Goal: Information Seeking & Learning: Learn about a topic

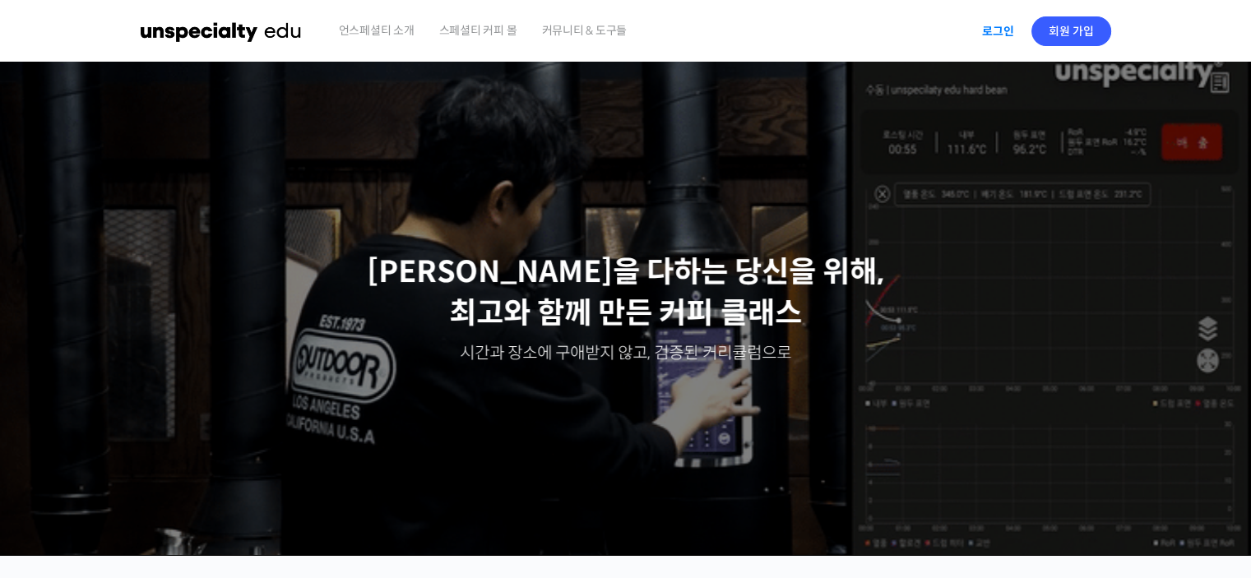
click at [1019, 26] on link "로그인" at bounding box center [998, 31] width 52 height 38
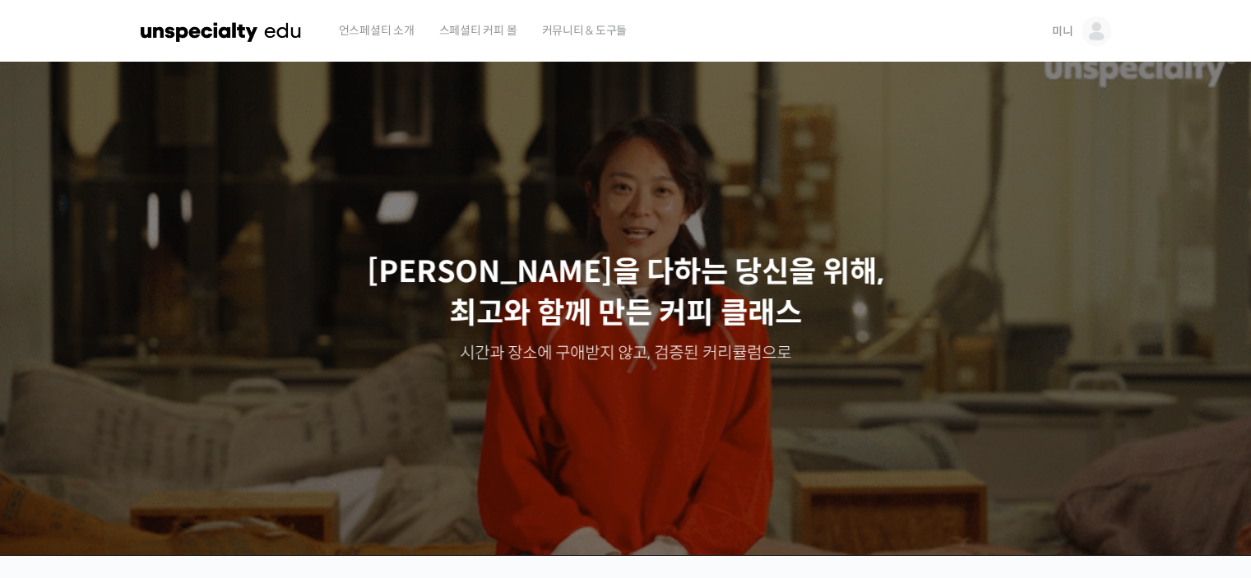
click at [1080, 31] on link "미니" at bounding box center [1081, 31] width 59 height 63
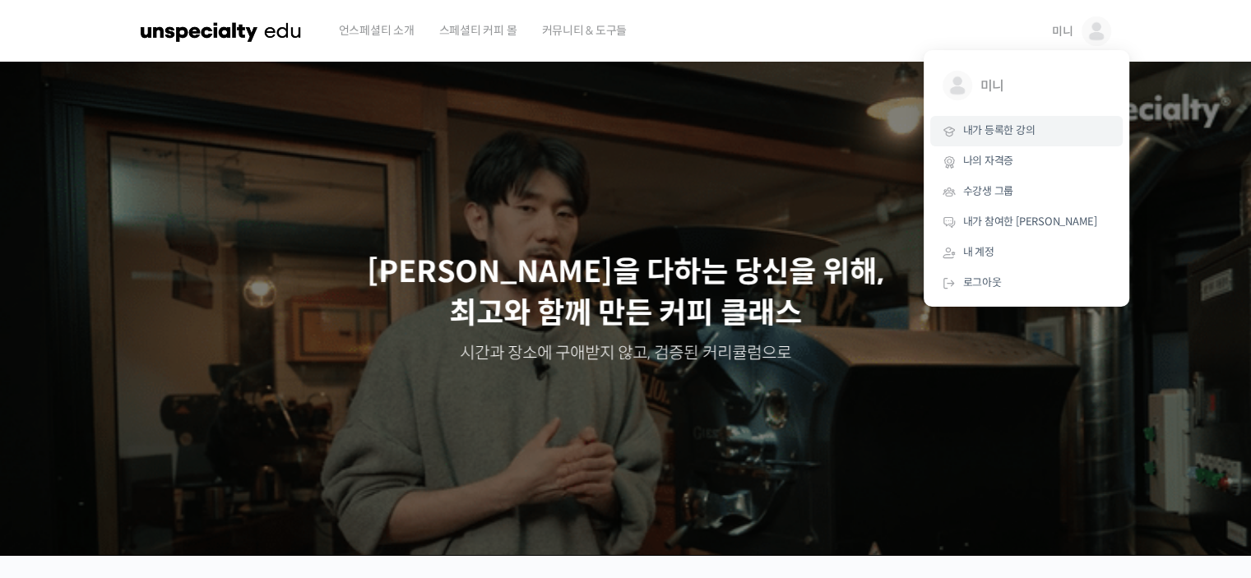
click at [1007, 131] on span "내가 등록한 강의" at bounding box center [999, 130] width 72 height 14
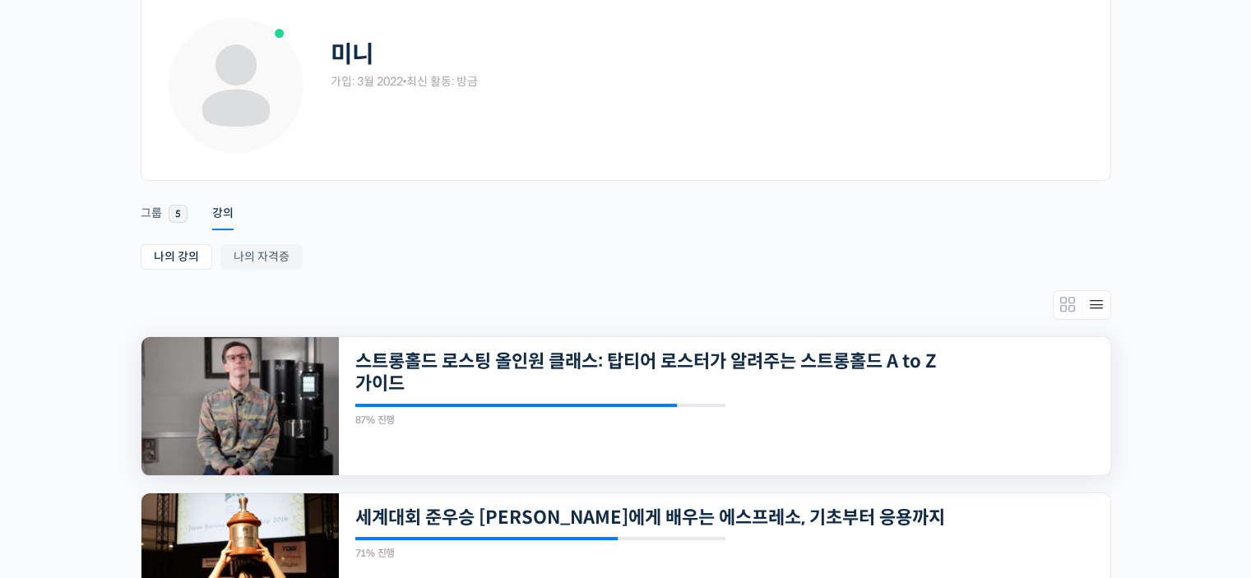
scroll to position [247, 0]
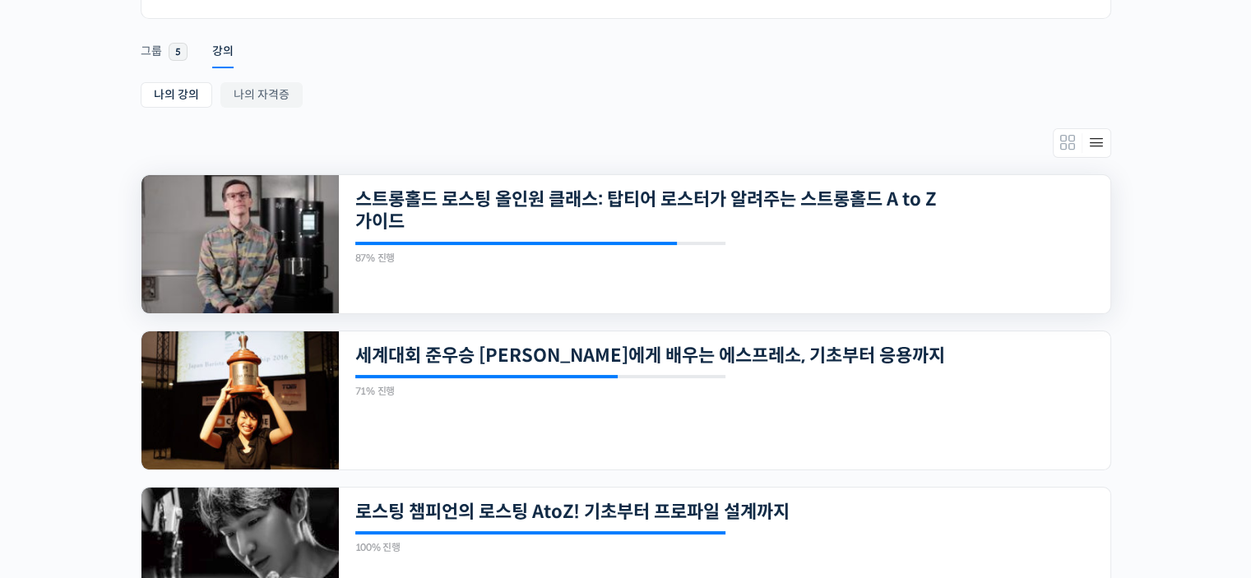
click at [276, 300] on img at bounding box center [239, 244] width 197 height 138
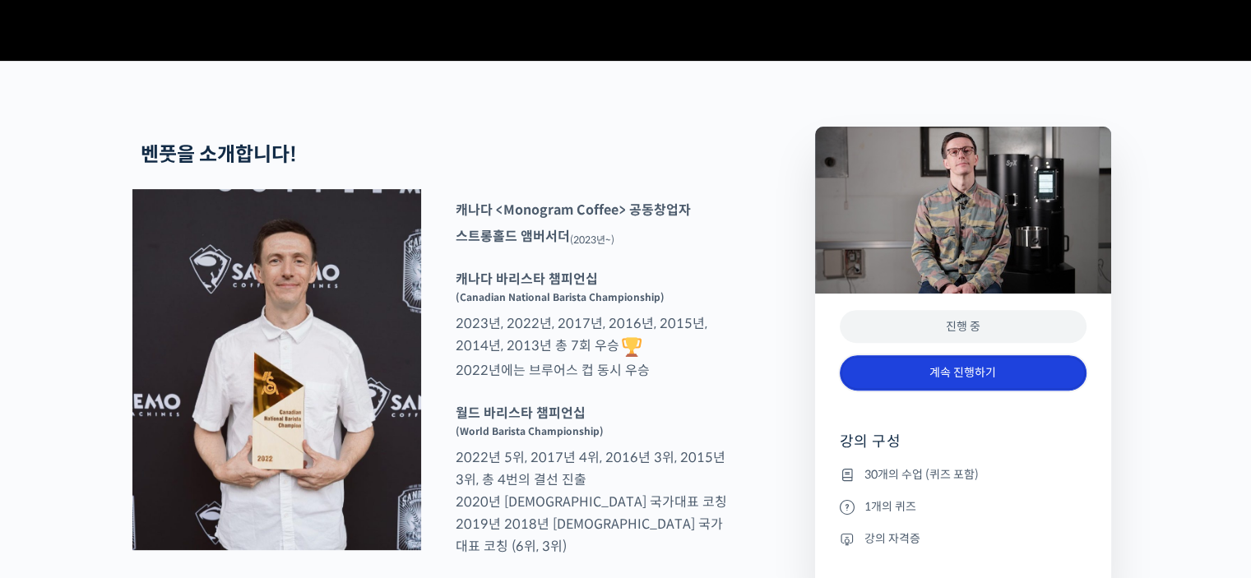
click at [915, 391] on link "계속 진행하기" at bounding box center [963, 372] width 247 height 35
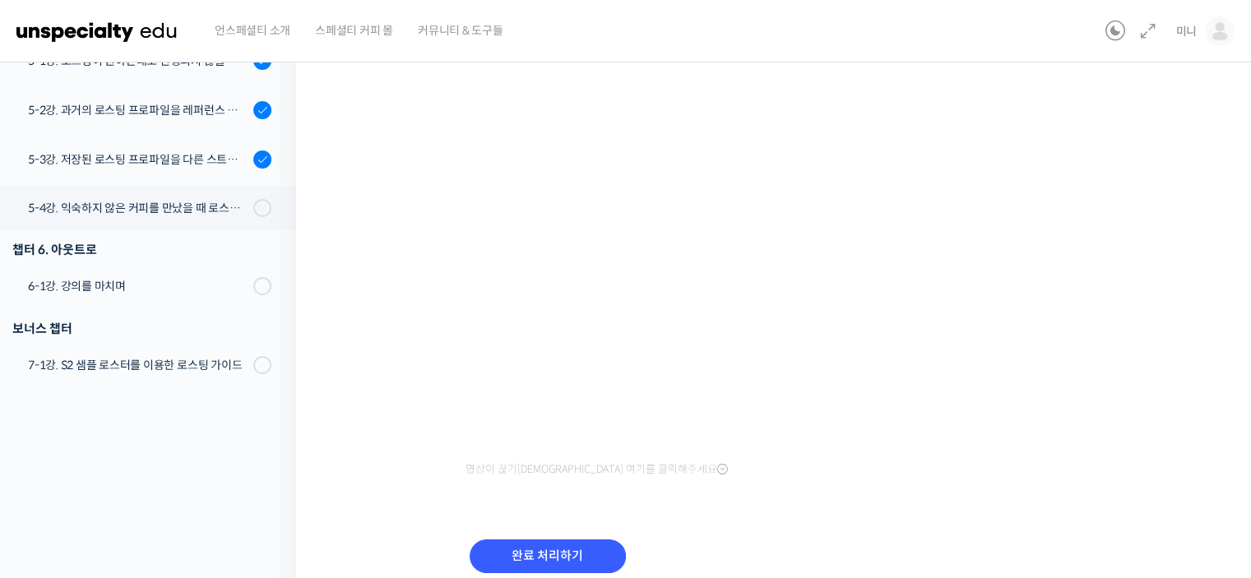
scroll to position [257, 0]
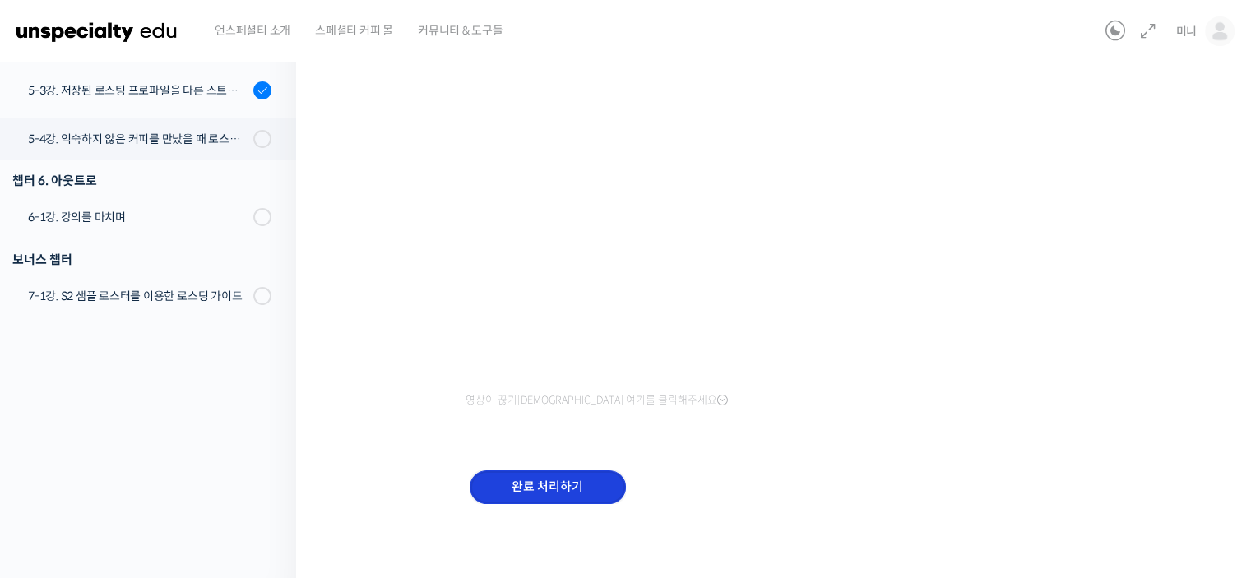
click at [579, 494] on input "완료 처리하기" at bounding box center [548, 487] width 156 height 34
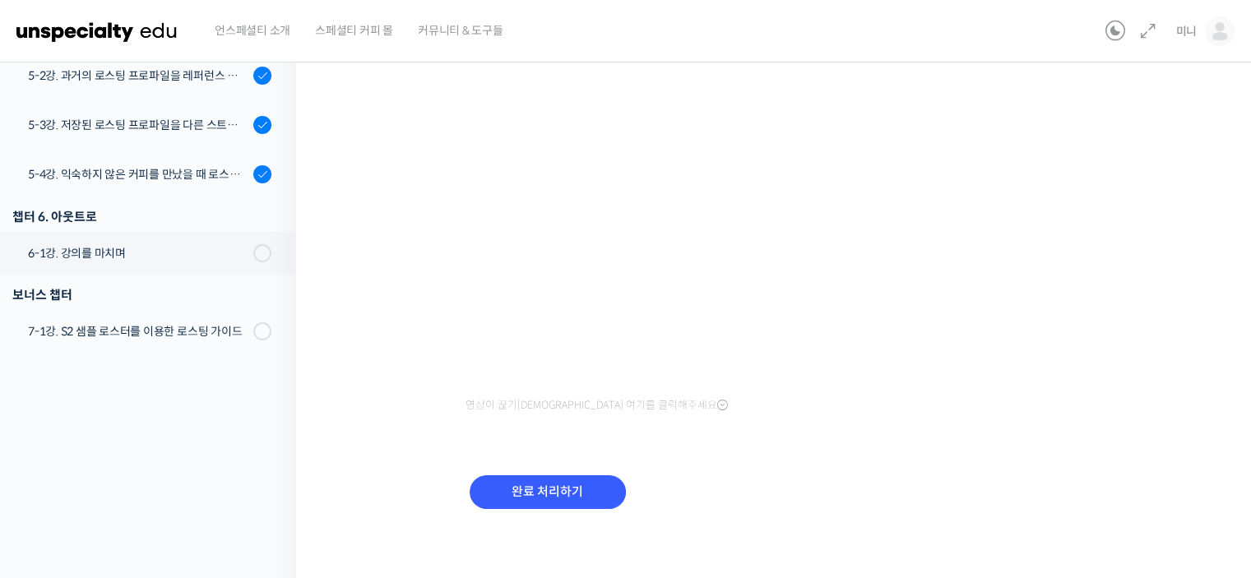
scroll to position [225, 0]
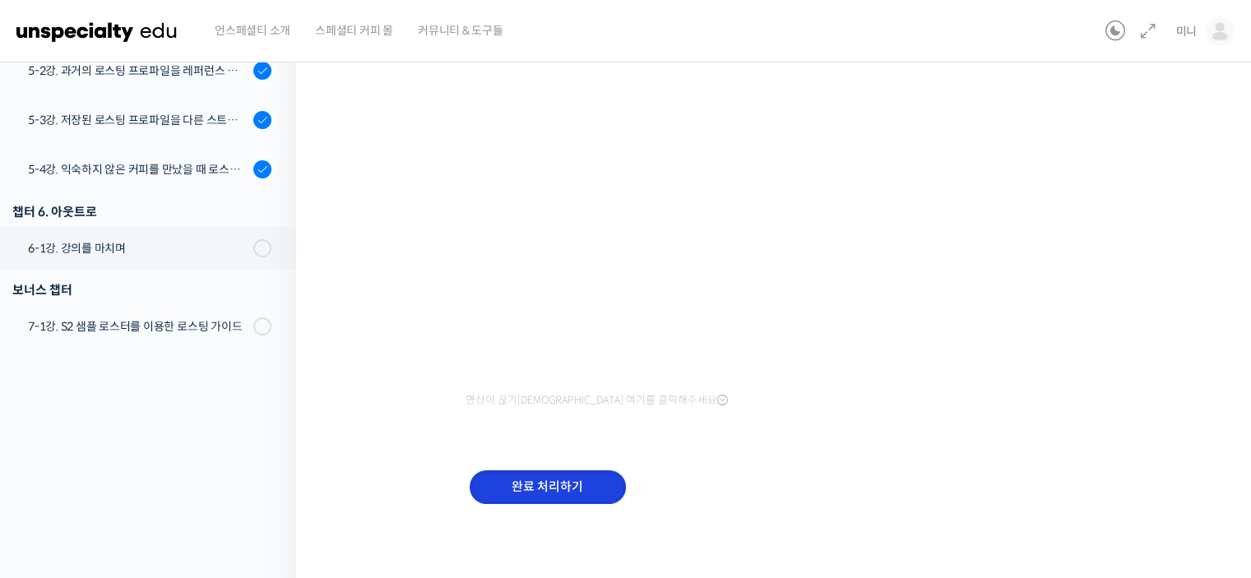
click at [522, 487] on input "완료 처리하기" at bounding box center [548, 487] width 156 height 34
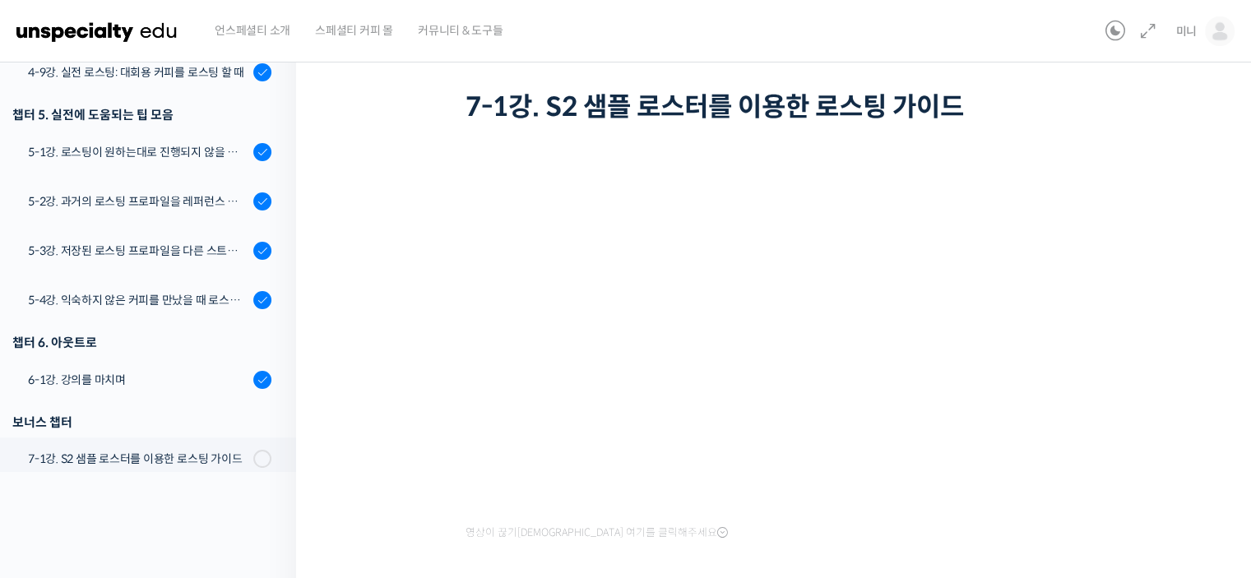
scroll to position [225, 0]
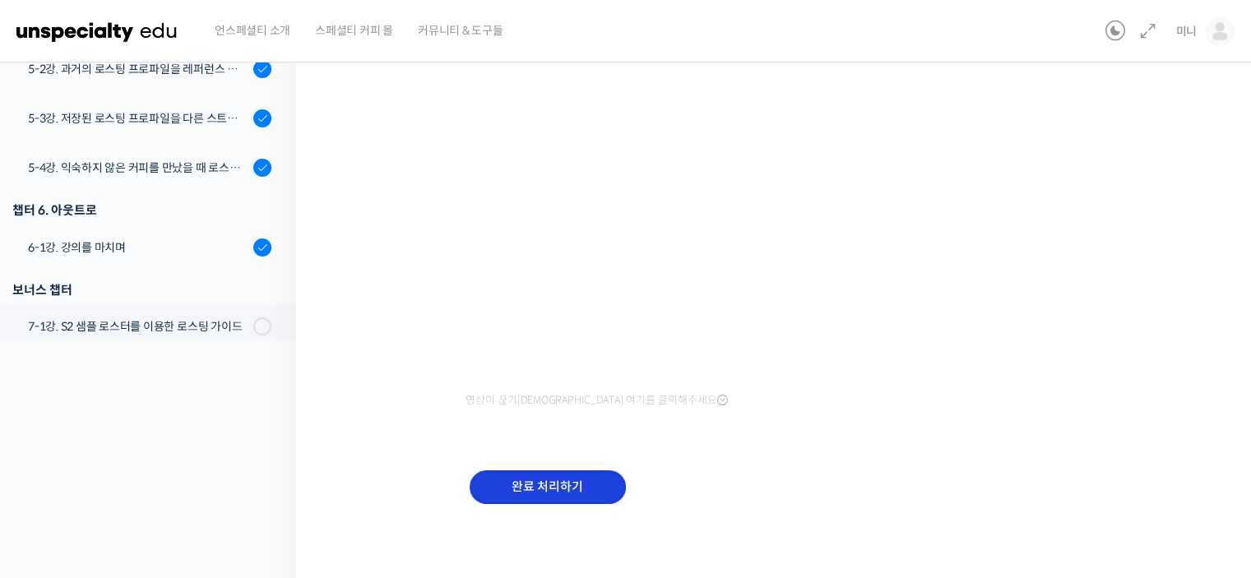
click at [494, 484] on input "완료 처리하기" at bounding box center [548, 487] width 156 height 34
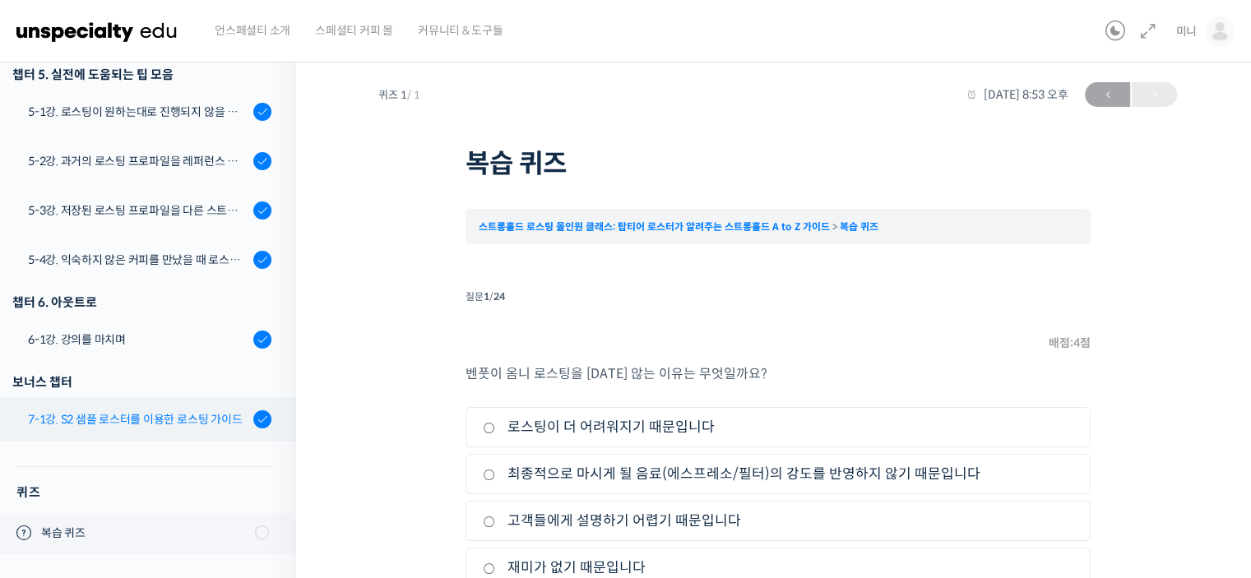
scroll to position [95, 0]
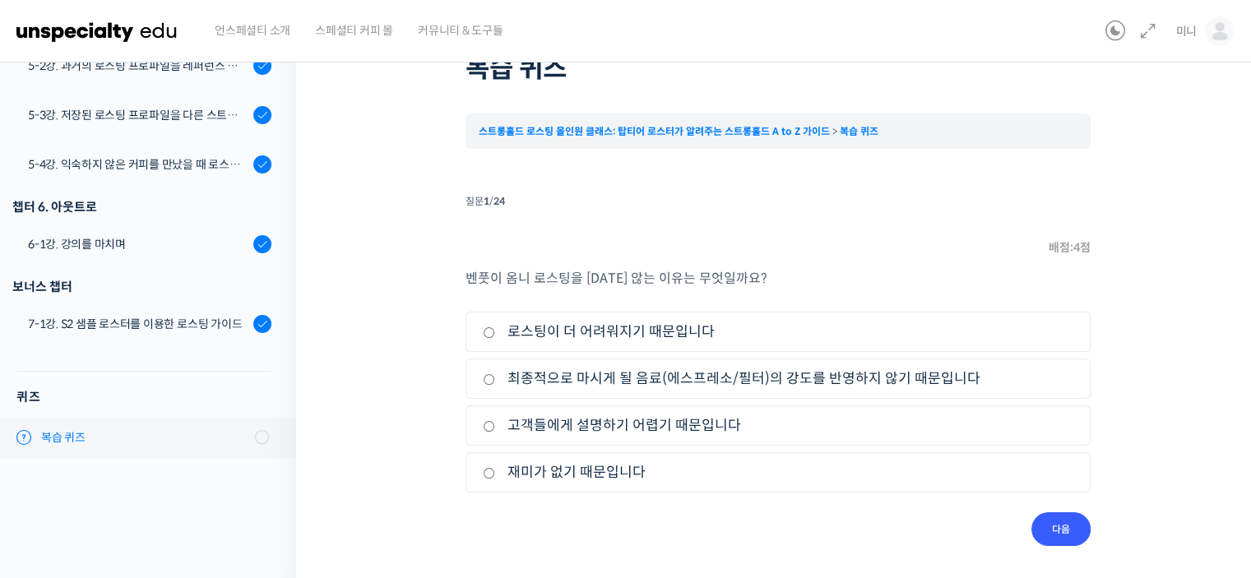
click at [188, 418] on link "복습 퀴즈" at bounding box center [144, 438] width 304 height 41
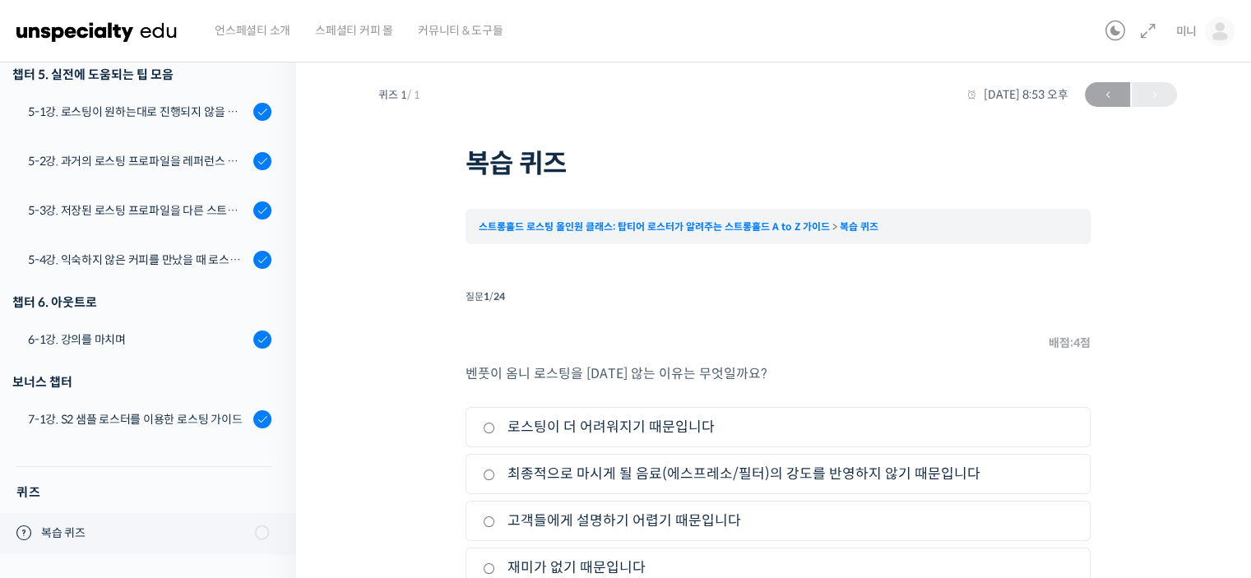
scroll to position [82, 0]
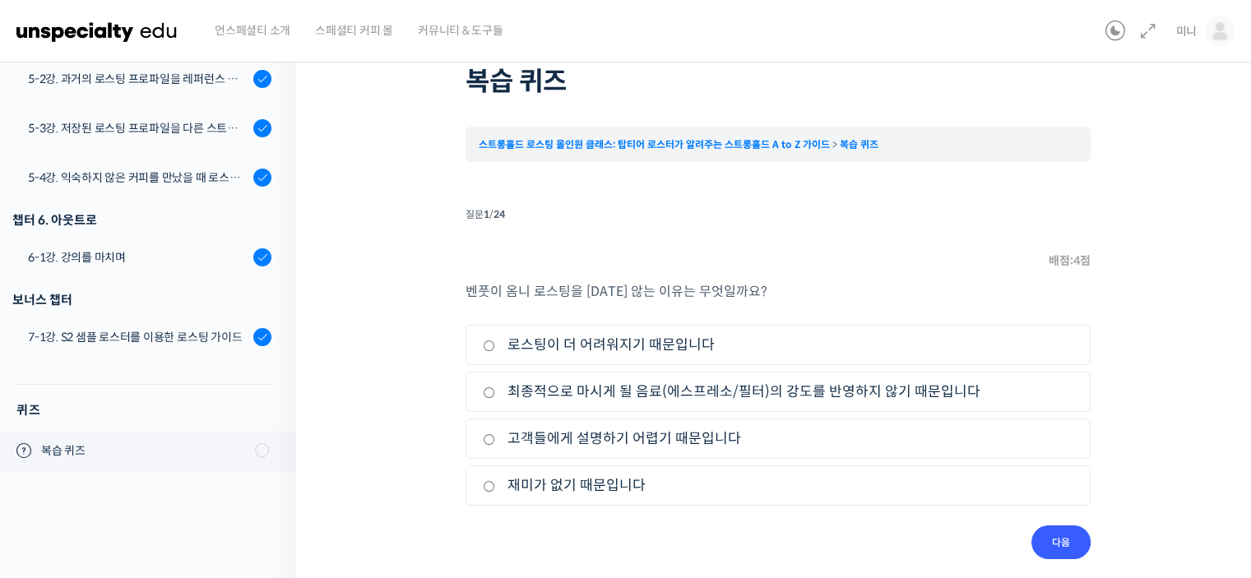
click at [516, 388] on label "최종적으로 마시게 될 음료(에스프레소/필터)의 강도를 반영하지 않기 때문입니다" at bounding box center [778, 392] width 590 height 22
click at [495, 388] on input "최종적으로 마시게 될 음료(에스프레소/필터)의 강도를 반영하지 않기 때문입니다" at bounding box center [489, 392] width 12 height 11
radio input "true"
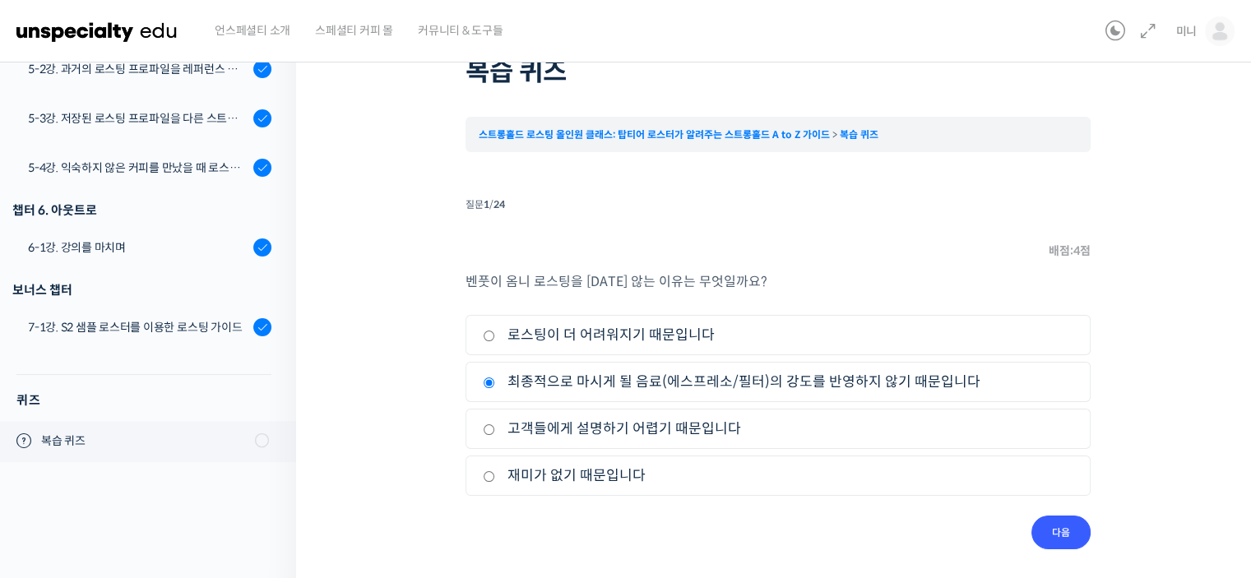
scroll to position [95, 0]
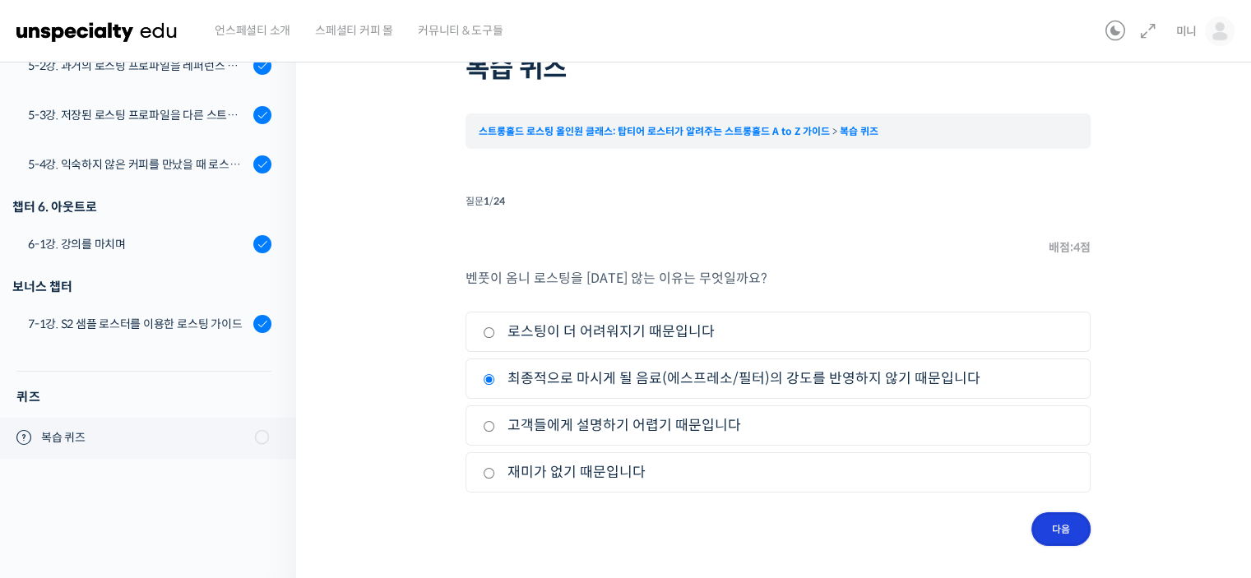
click at [1074, 526] on input "다음" at bounding box center [1060, 529] width 59 height 34
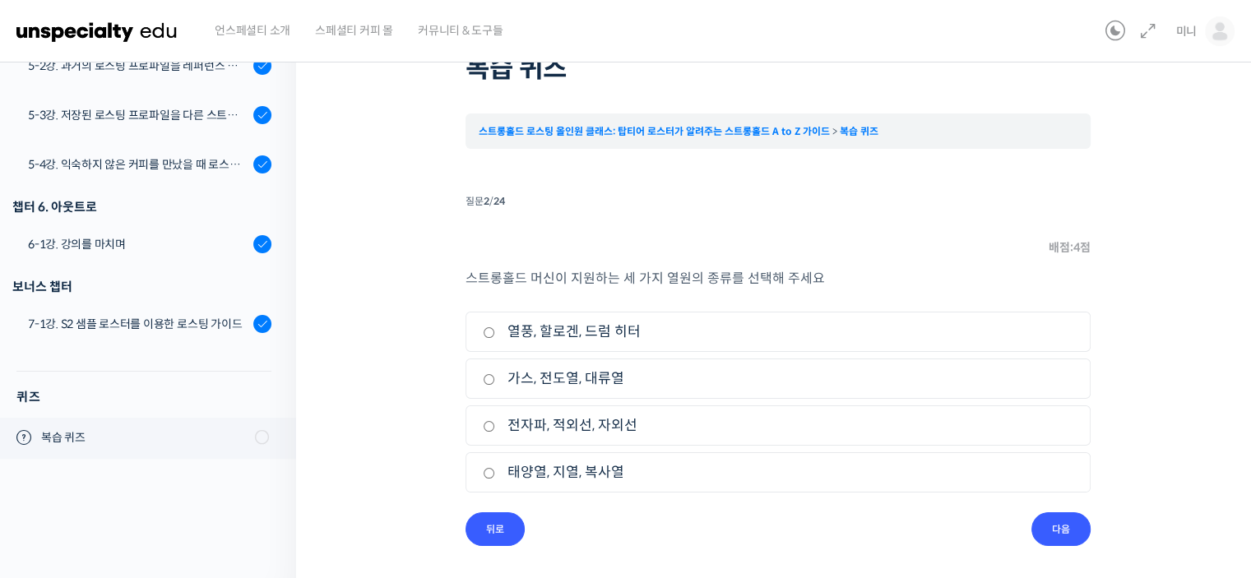
click at [487, 333] on input "열풍, 할로겐, 드럼 히터" at bounding box center [489, 332] width 12 height 11
radio input "true"
click at [1076, 531] on input "다음" at bounding box center [1060, 529] width 59 height 34
click at [497, 433] on label "1차 크랙" at bounding box center [778, 425] width 590 height 22
click at [495, 432] on input "1차 크랙" at bounding box center [489, 426] width 12 height 11
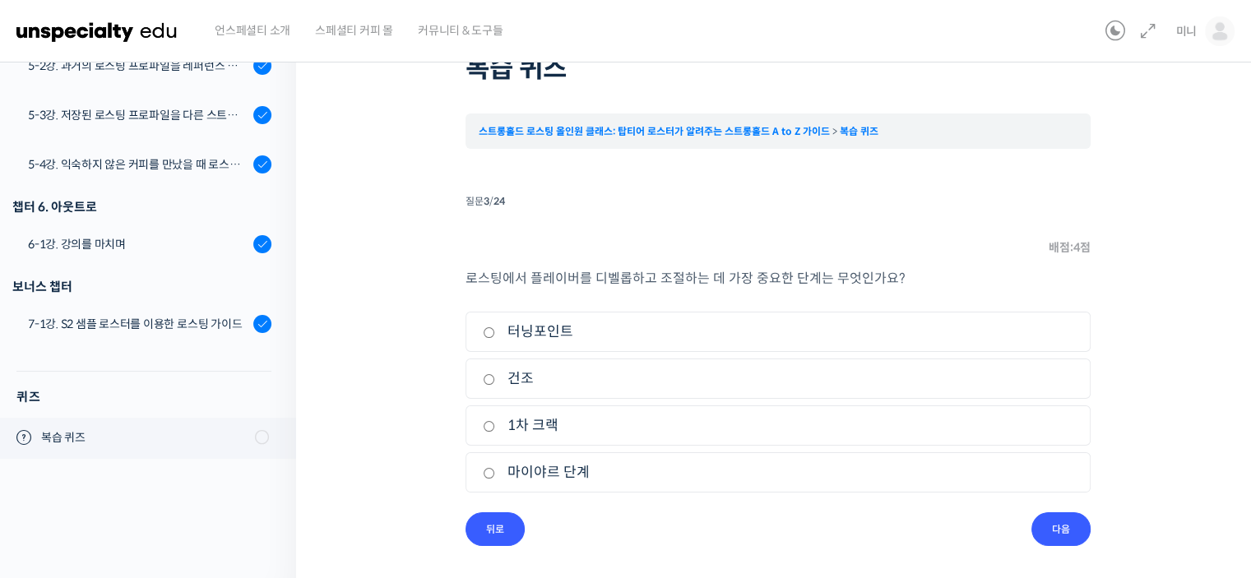
radio input "true"
click at [1062, 529] on input "다음" at bounding box center [1060, 529] width 59 height 34
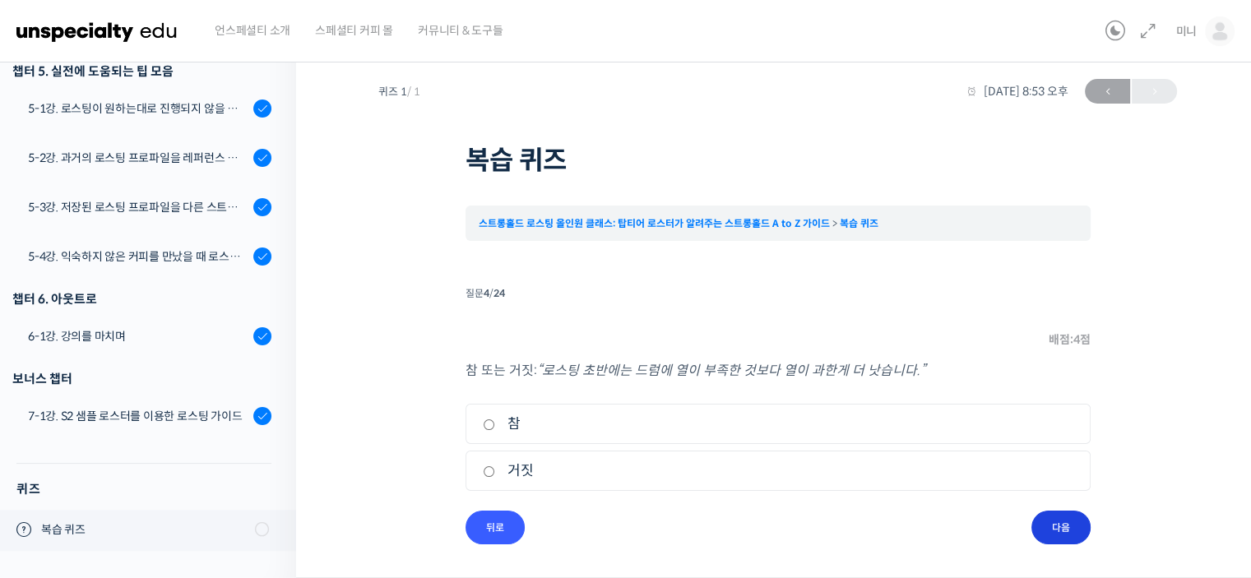
scroll to position [2, 0]
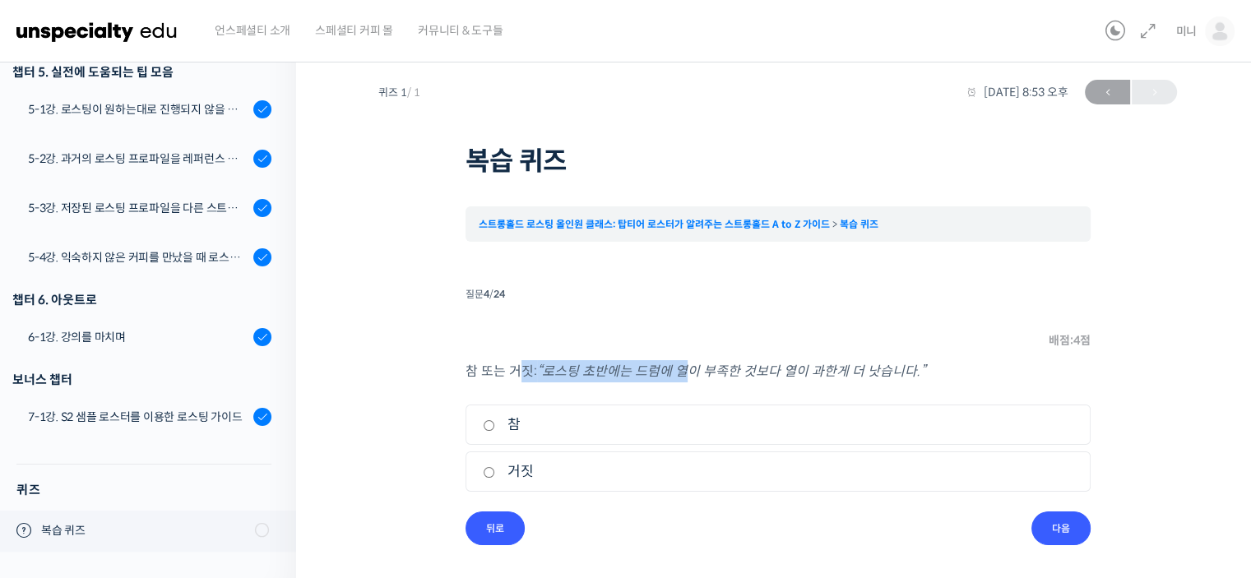
drag, startPoint x: 522, startPoint y: 361, endPoint x: 684, endPoint y: 352, distance: 162.3
click at [684, 352] on li "질문 4 / 24 4 . 질문 배점: 4 점 참 또는 거짓: “로스팅 초반에는 드럼에 열이 부족한 것보다 열이 과한게 더 낫습니다.” 1. 참…" at bounding box center [777, 414] width 625 height 262
drag, startPoint x: 590, startPoint y: 371, endPoint x: 618, endPoint y: 377, distance: 27.9
click at [618, 377] on em "“로스팅 초반에는 드럼에 열이 부족한 것보다 열이 과한게 더 낫습니다.”" at bounding box center [731, 371] width 388 height 17
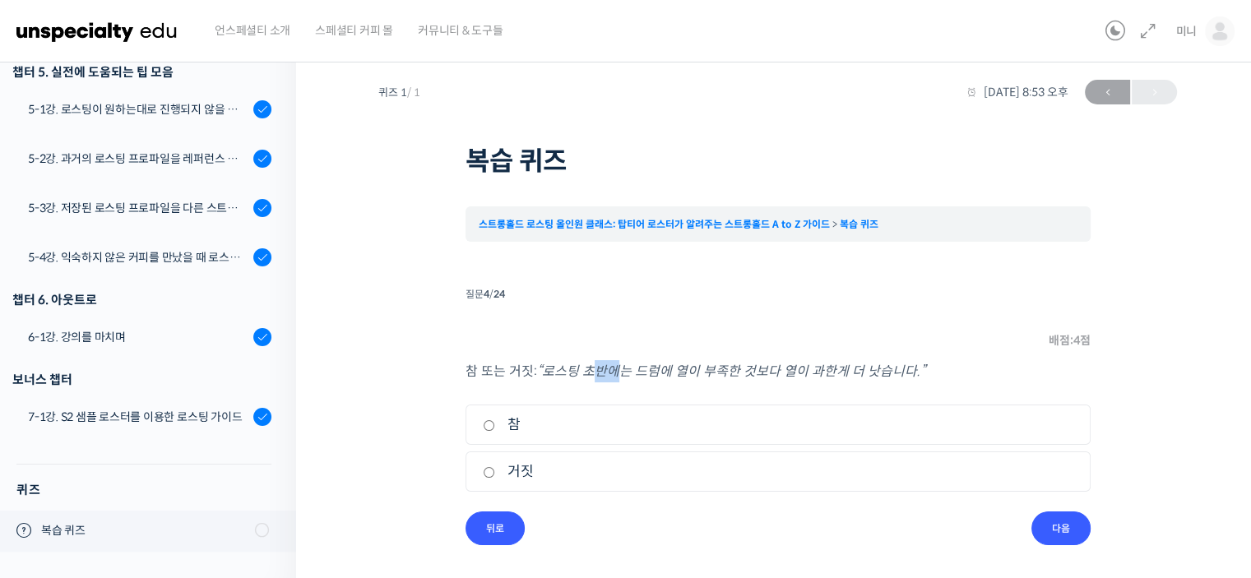
click at [618, 377] on em "“로스팅 초반에는 드럼에 열이 부족한 것보다 열이 과한게 더 낫습니다.”" at bounding box center [731, 371] width 388 height 17
click at [493, 475] on input "거짓" at bounding box center [489, 472] width 12 height 11
radio input "true"
click at [1053, 529] on input "다음" at bounding box center [1060, 529] width 59 height 34
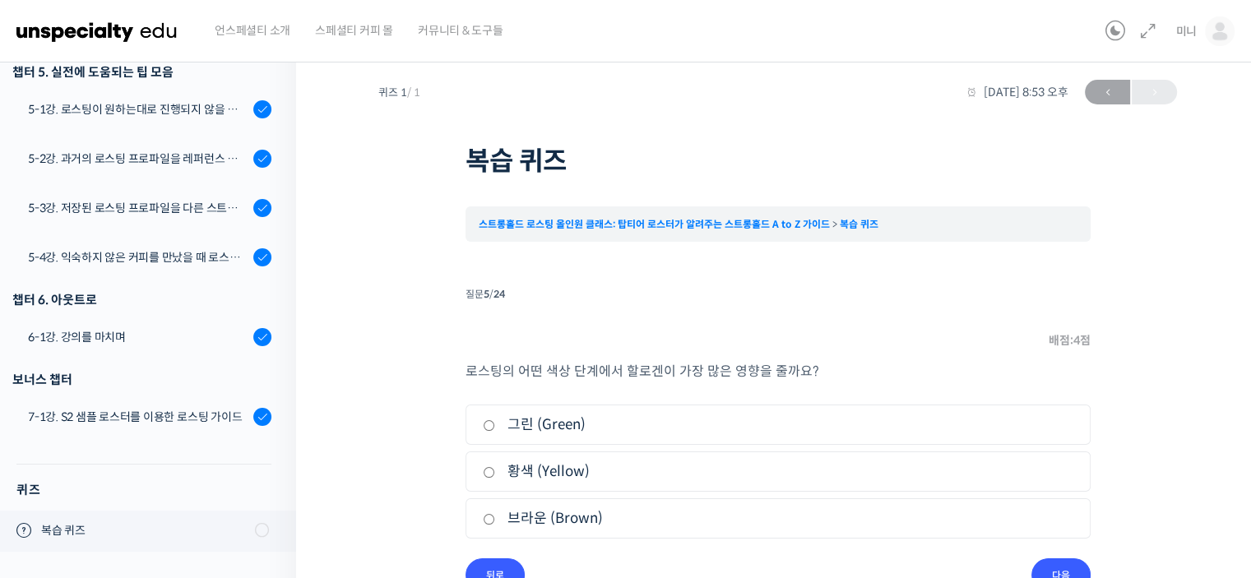
click at [493, 479] on label "황색 (Yellow)" at bounding box center [778, 472] width 590 height 22
click at [493, 478] on input "황색 (Yellow)" at bounding box center [489, 472] width 12 height 11
radio input "true"
click at [592, 525] on label "브라운 (Brown)" at bounding box center [778, 518] width 590 height 22
click at [495, 525] on input "브라운 (Brown)" at bounding box center [489, 519] width 12 height 11
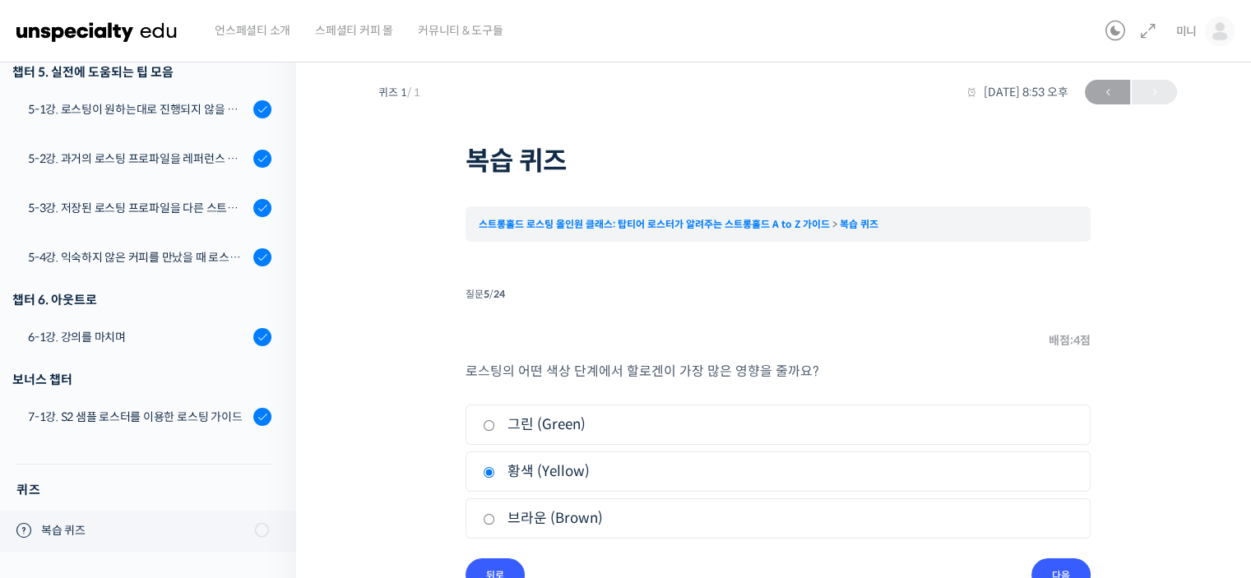
radio input "true"
click at [1086, 565] on input "다음" at bounding box center [1060, 575] width 59 height 34
click at [534, 513] on label "드럼 히터" at bounding box center [778, 518] width 590 height 22
click at [495, 514] on input "드럼 히터" at bounding box center [489, 519] width 12 height 11
radio input "true"
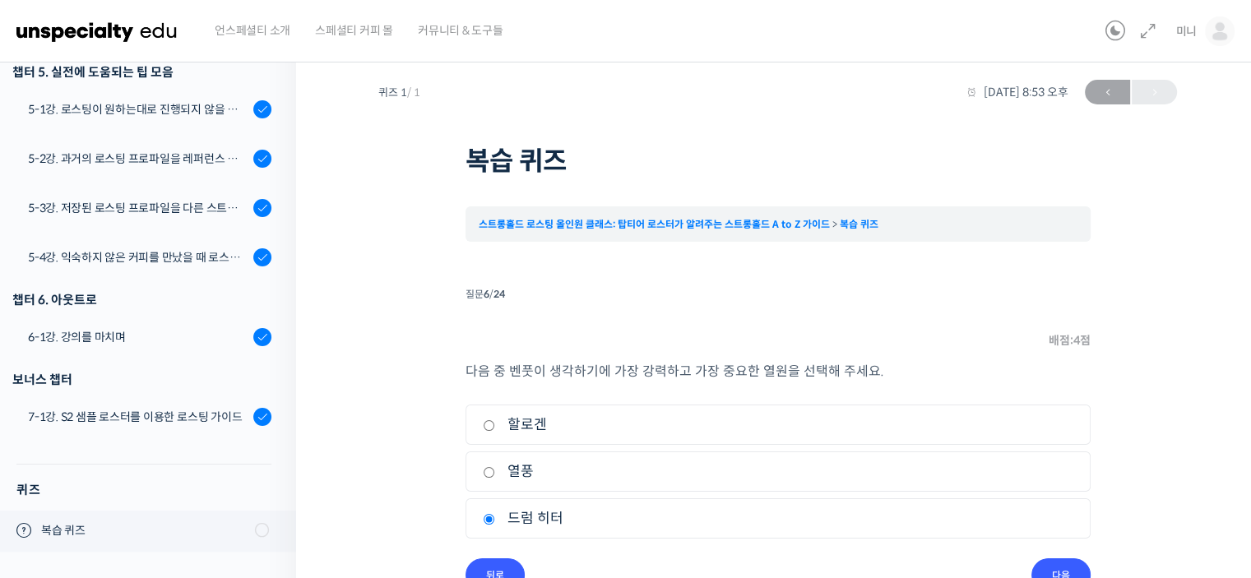
click at [526, 461] on label "열풍" at bounding box center [778, 472] width 590 height 22
click at [495, 467] on input "열풍" at bounding box center [489, 472] width 12 height 11
radio input "true"
click at [1053, 563] on input "다음" at bounding box center [1060, 575] width 59 height 34
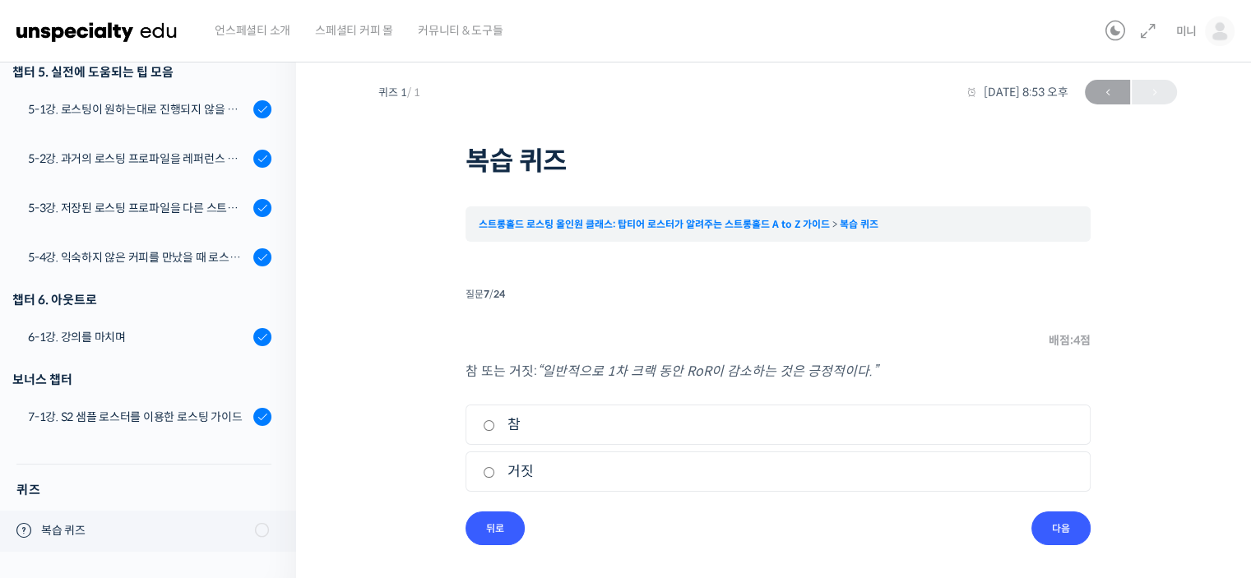
click at [487, 427] on input "참" at bounding box center [489, 425] width 12 height 11
radio input "true"
click at [1055, 535] on input "다음" at bounding box center [1060, 529] width 59 height 34
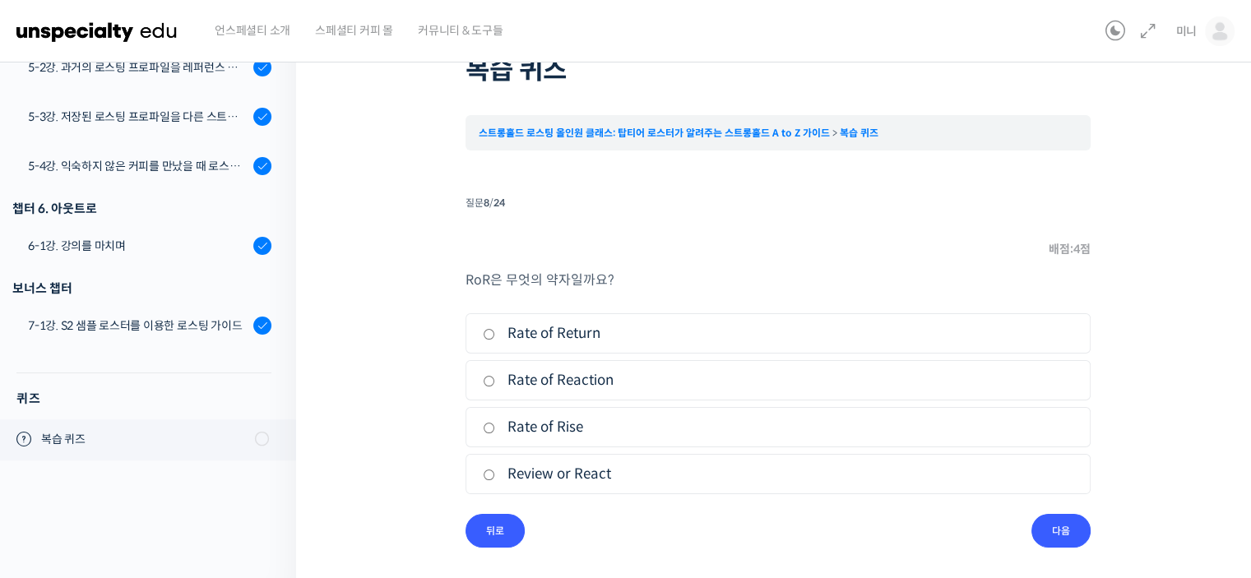
scroll to position [95, 0]
click at [516, 388] on label "Rate of Reaction" at bounding box center [778, 379] width 590 height 22
click at [495, 385] on input "Rate of Reaction" at bounding box center [489, 379] width 12 height 11
radio input "true"
click at [1059, 527] on input "다음" at bounding box center [1060, 529] width 59 height 34
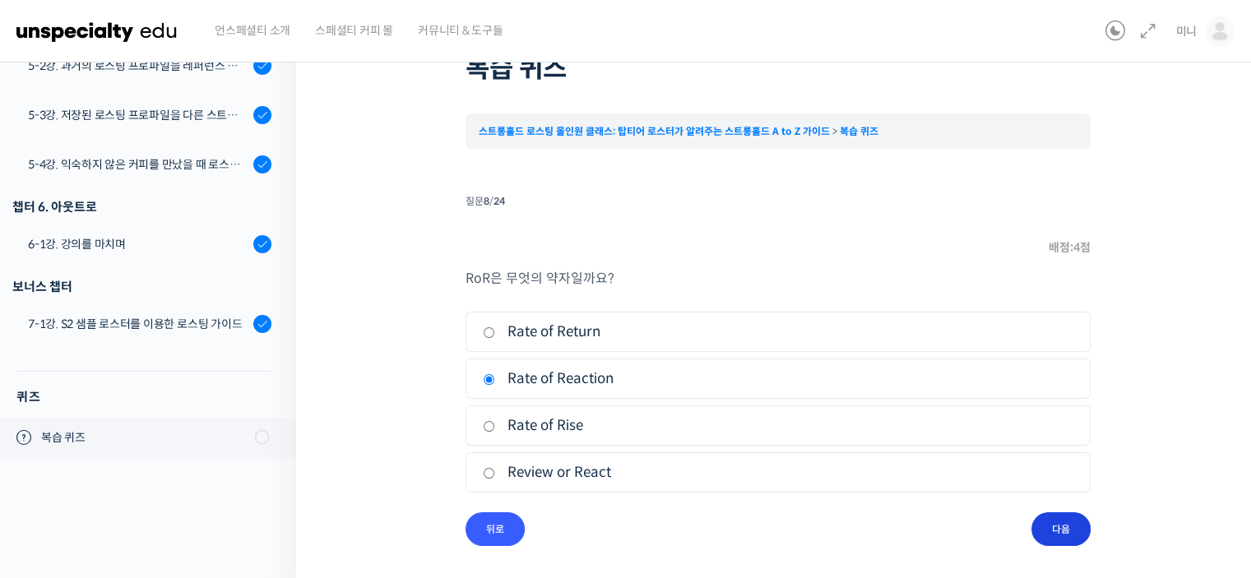
scroll to position [2, 0]
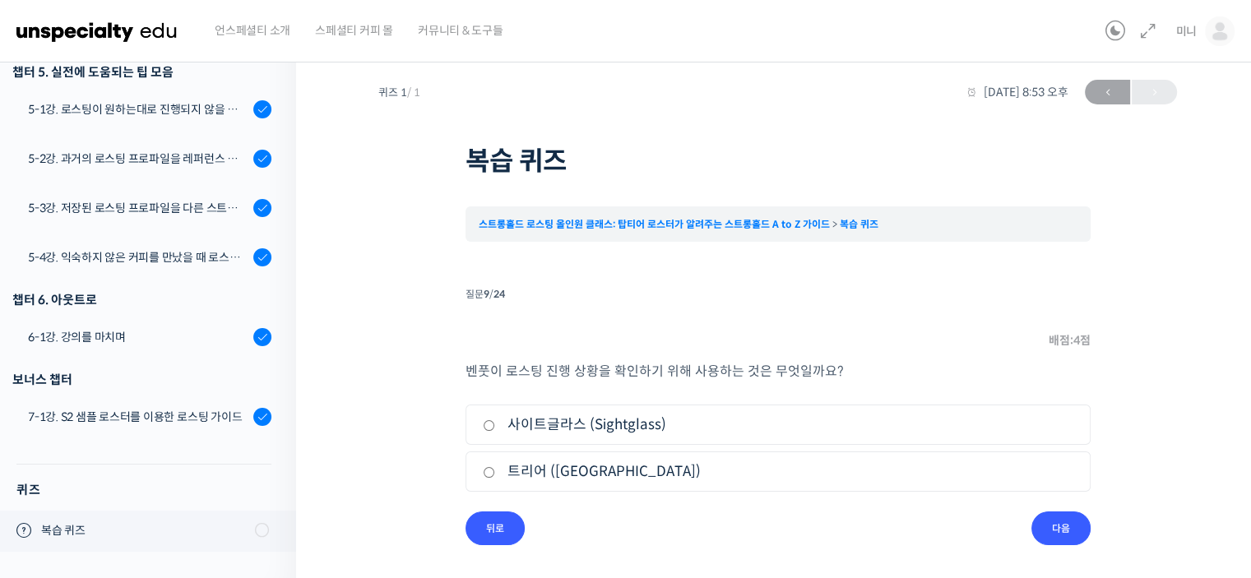
click at [632, 431] on label "사이트글라스 (Sightglass)" at bounding box center [778, 425] width 590 height 22
click at [495, 431] on input "사이트글라스 (Sightglass)" at bounding box center [489, 425] width 12 height 11
radio input "true"
click at [1056, 531] on input "다음" at bounding box center [1060, 529] width 59 height 34
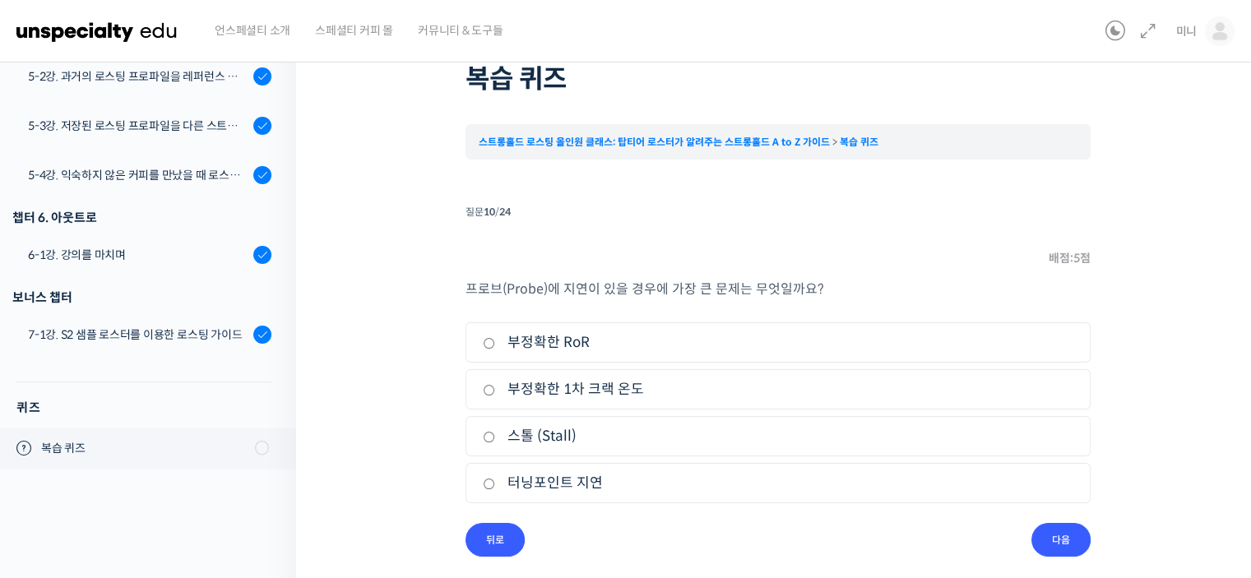
scroll to position [95, 0]
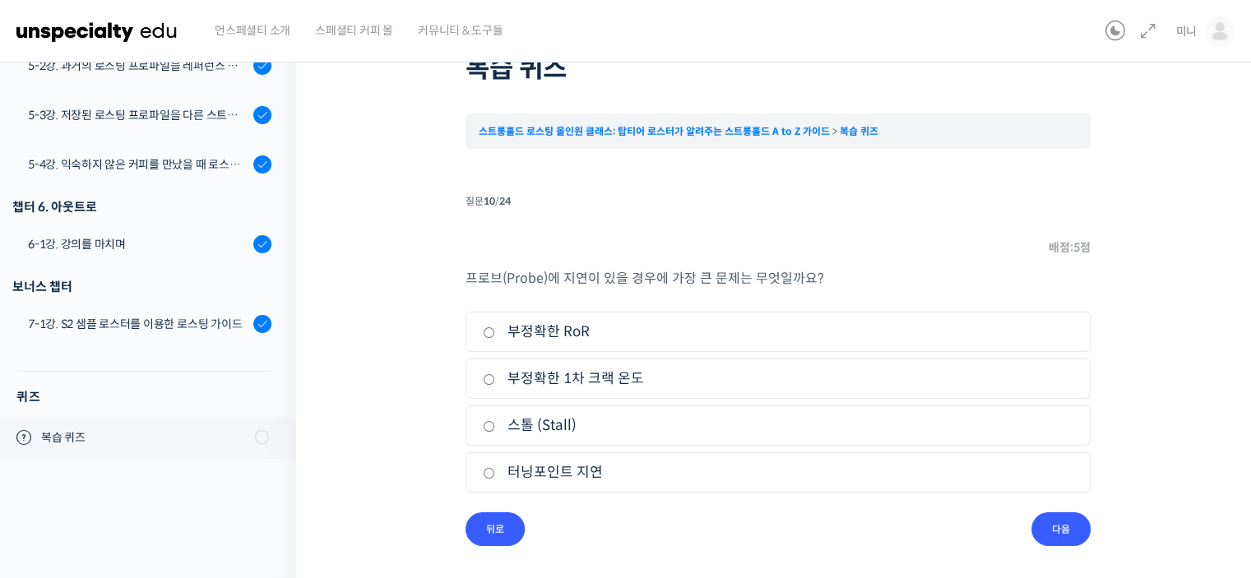
click at [577, 335] on label "부정확한 RoR" at bounding box center [778, 332] width 590 height 22
click at [495, 335] on input "부정확한 RoR" at bounding box center [489, 332] width 12 height 11
radio input "true"
click at [414, 358] on div "퀴즈 1 / 1 [DATE] 8:53 오후 ← 이전 복습 퀴즈 스트롱홀드 로스팅 올인원 클래스: 탑티어 로스터가 알려주는 스트롱홀드 A to …" at bounding box center [777, 262] width 799 height 567
click at [593, 480] on label "터닝포인트 지연" at bounding box center [778, 472] width 590 height 22
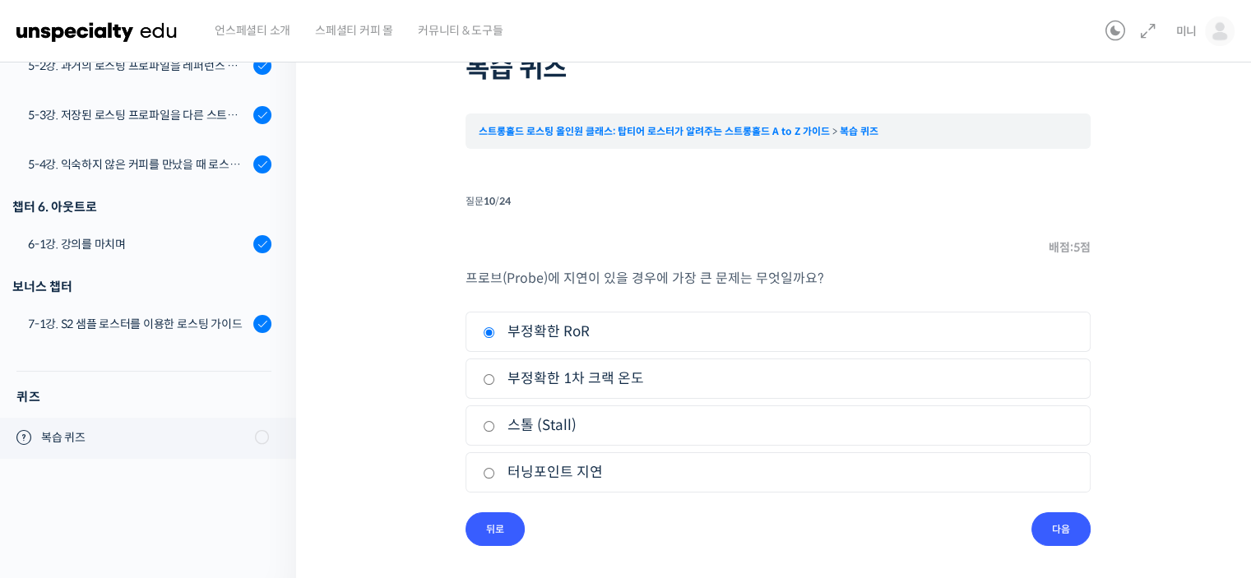
click at [495, 479] on input "터닝포인트 지연" at bounding box center [489, 473] width 12 height 11
radio input "true"
click at [540, 330] on label "부정확한 RoR" at bounding box center [778, 332] width 590 height 22
click at [495, 330] on input "부정확한 RoR" at bounding box center [489, 332] width 12 height 11
radio input "true"
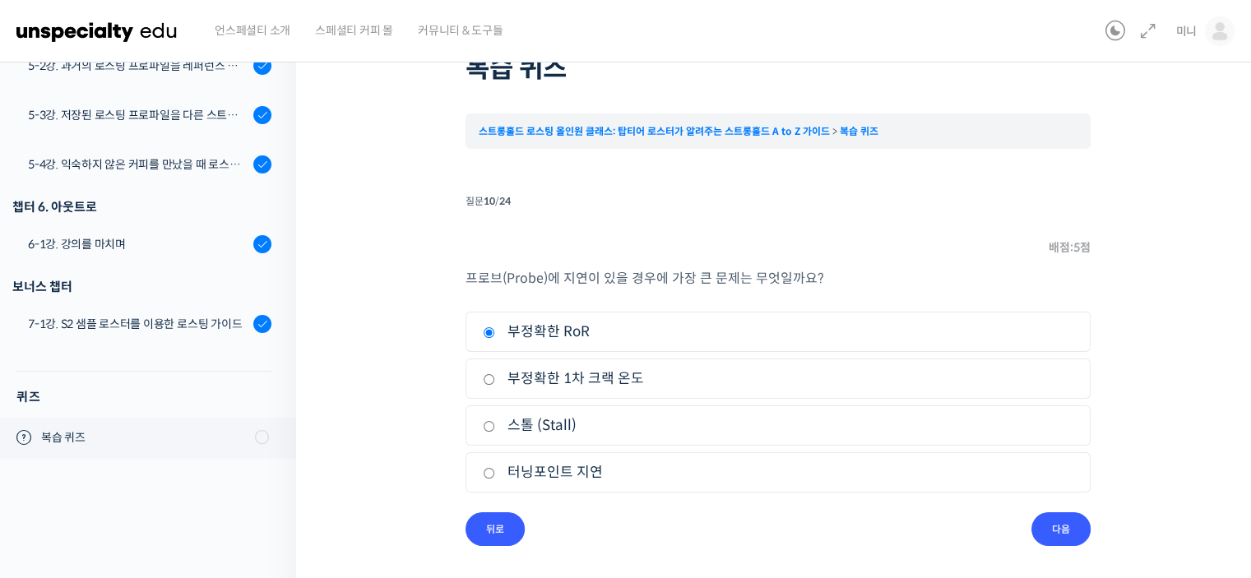
click at [552, 480] on label "터닝포인트 지연" at bounding box center [778, 472] width 590 height 22
click at [495, 479] on input "터닝포인트 지연" at bounding box center [489, 473] width 12 height 11
radio input "true"
click at [1051, 519] on input "다음" at bounding box center [1060, 529] width 59 height 34
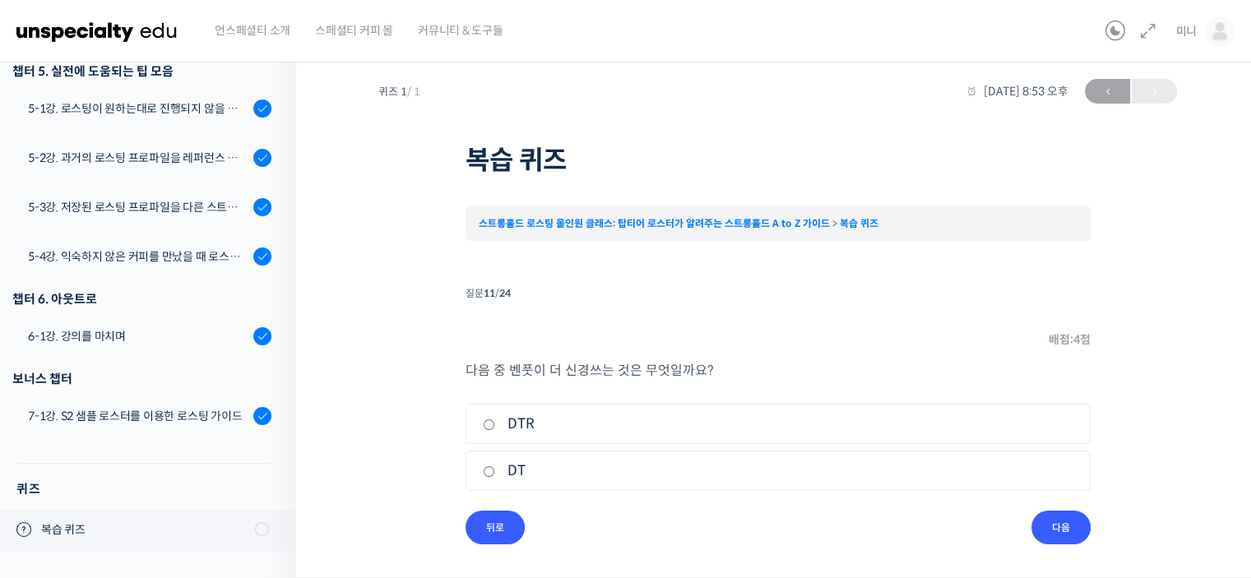
scroll to position [2, 0]
click at [513, 470] on label "DT" at bounding box center [778, 472] width 590 height 22
click at [495, 470] on input "DT" at bounding box center [489, 472] width 12 height 11
radio input "true"
click at [1069, 532] on input "다음" at bounding box center [1060, 529] width 59 height 34
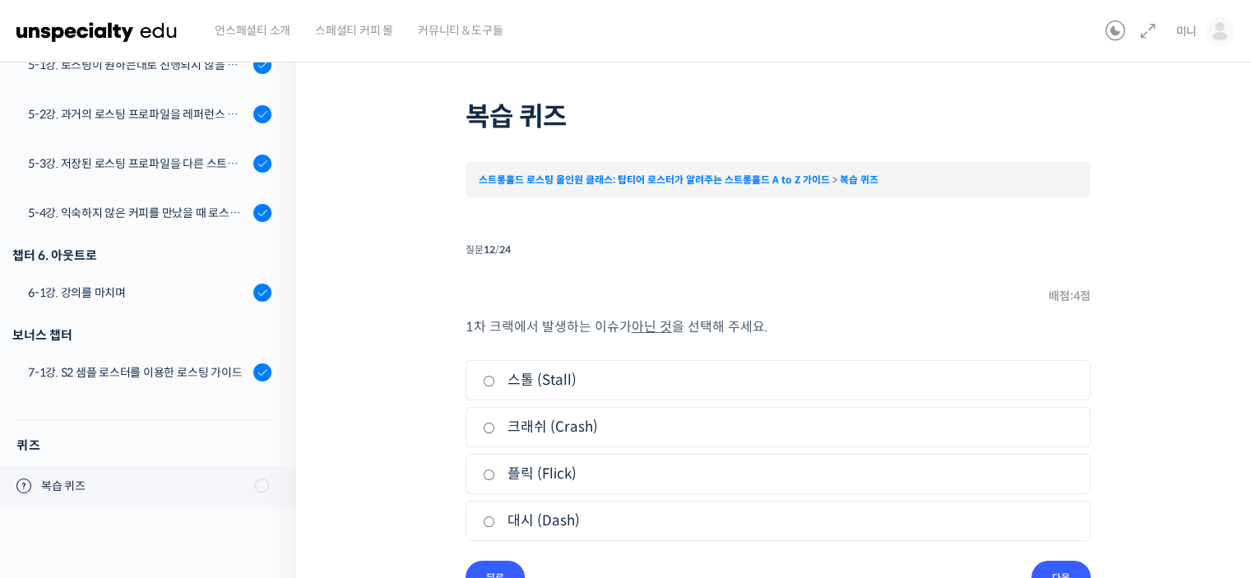
scroll to position [85, 0]
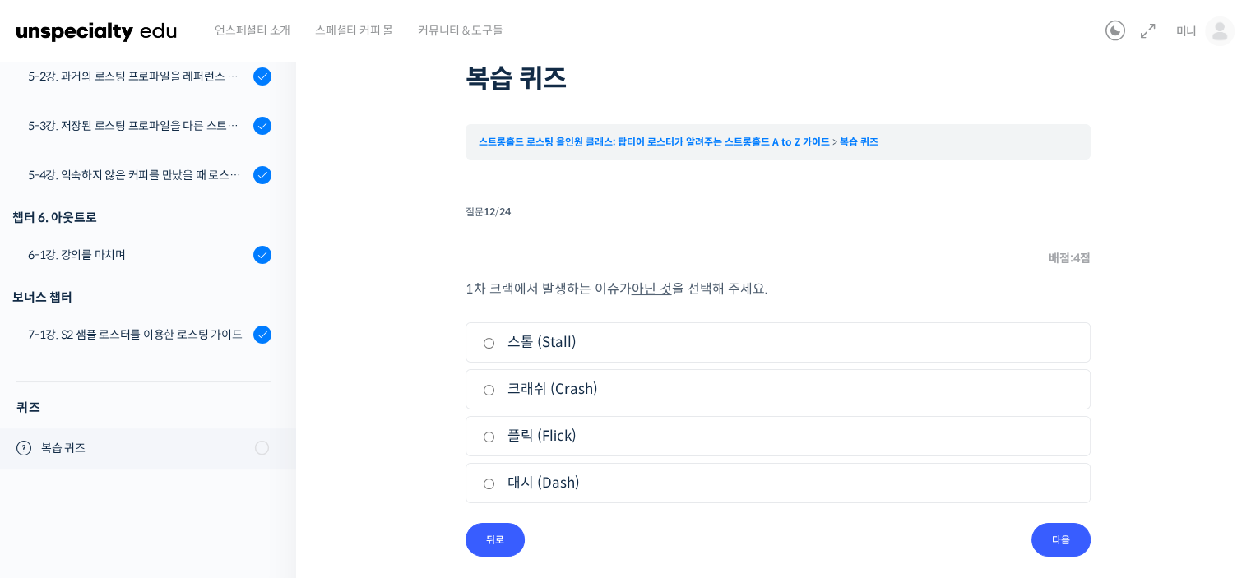
click at [520, 350] on label "스톨 (Stall)" at bounding box center [778, 342] width 590 height 22
click at [495, 349] on input "스톨 (Stall)" at bounding box center [489, 343] width 12 height 11
radio input "true"
click at [1059, 540] on input "다음" at bounding box center [1060, 540] width 59 height 34
click at [485, 393] on input "생두를 에이징" at bounding box center [489, 390] width 12 height 11
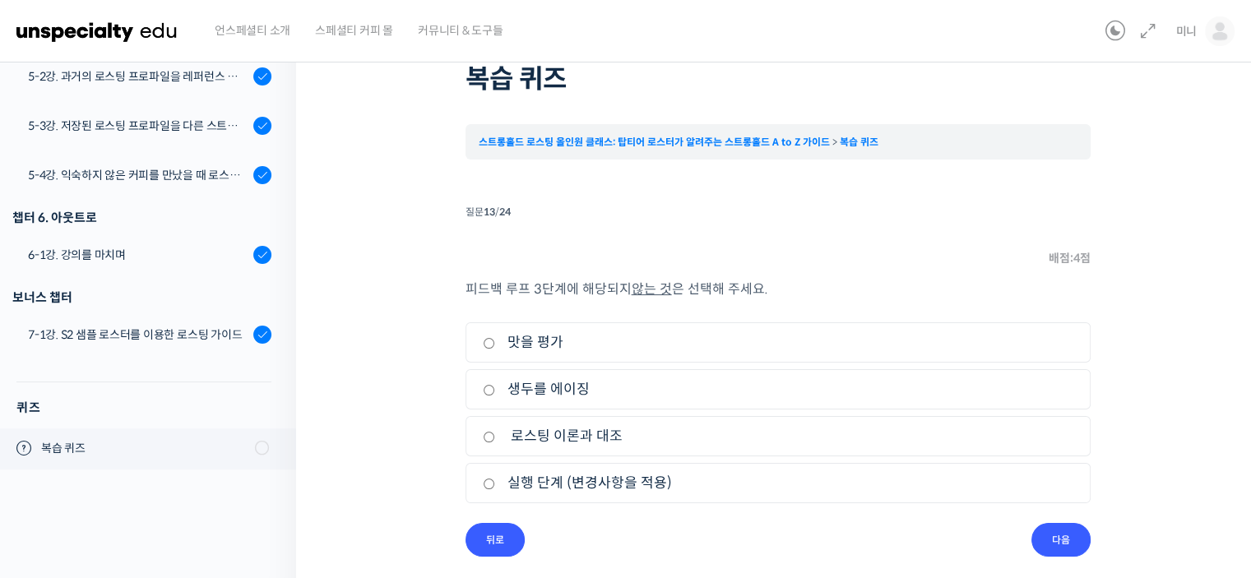
radio input "true"
click at [1043, 538] on input "다음" at bounding box center [1060, 540] width 59 height 34
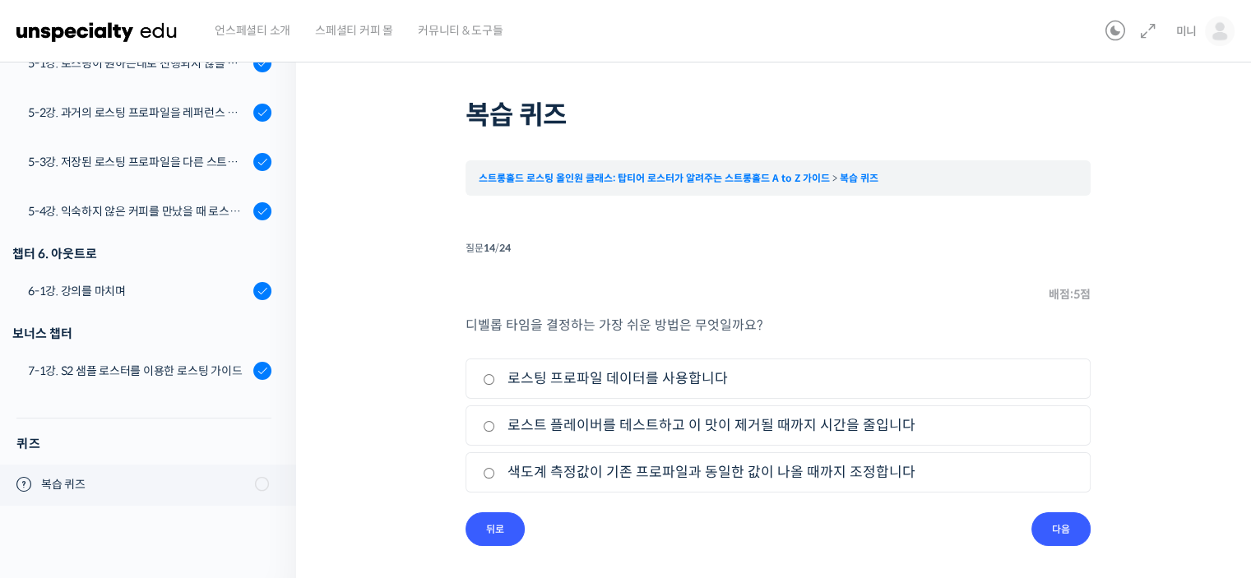
click at [676, 380] on label "로스팅 프로파일 데이터를 사용합니다" at bounding box center [778, 379] width 590 height 22
click at [495, 380] on input "로스팅 프로파일 데이터를 사용합니다" at bounding box center [489, 379] width 12 height 11
radio input "true"
click at [1058, 530] on input "다음" at bounding box center [1060, 529] width 59 height 34
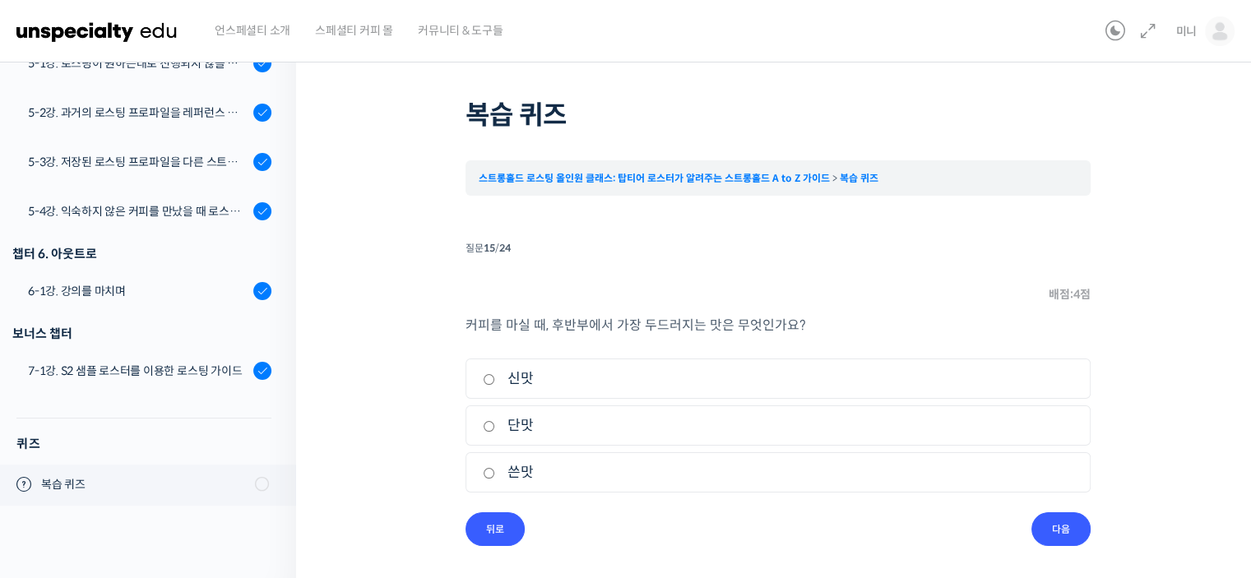
click at [578, 471] on label "쓴맛" at bounding box center [778, 472] width 590 height 22
click at [495, 471] on input "쓴맛" at bounding box center [489, 473] width 12 height 11
radio input "true"
click at [1049, 526] on input "다음" at bounding box center [1060, 529] width 59 height 34
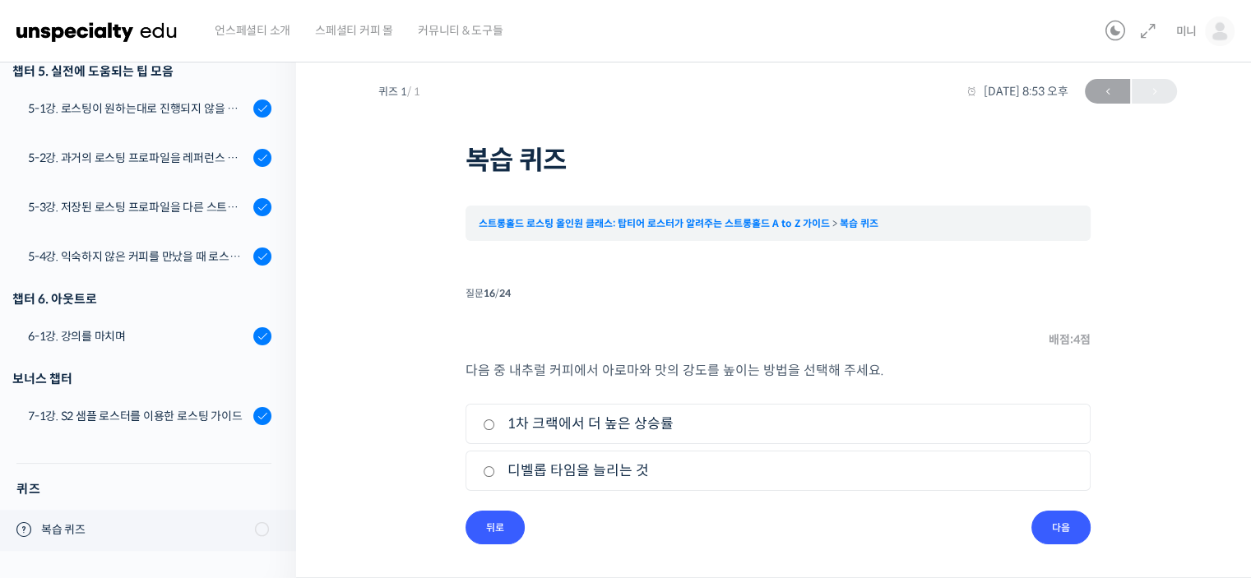
scroll to position [2, 0]
click at [645, 424] on label "1차 크랙에서 더 높은 상승률" at bounding box center [778, 425] width 590 height 22
click at [495, 424] on input "1차 크랙에서 더 높은 상승률" at bounding box center [489, 425] width 12 height 11
radio input "true"
click at [1087, 532] on input "다음" at bounding box center [1060, 529] width 59 height 34
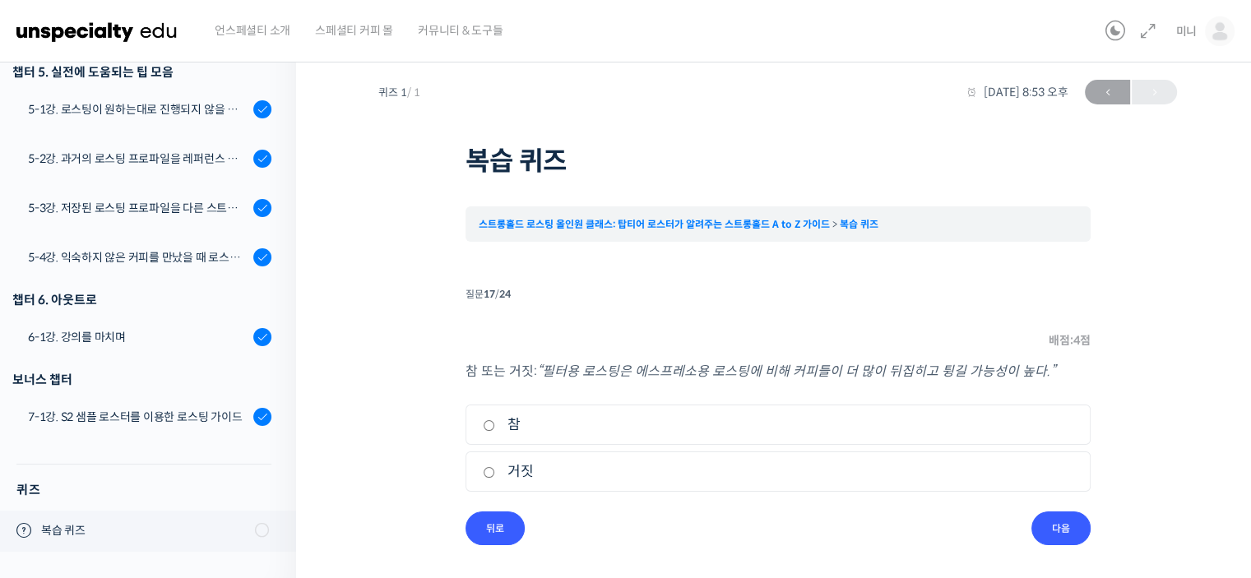
drag, startPoint x: 583, startPoint y: 368, endPoint x: 888, endPoint y: 404, distance: 307.3
click at [888, 404] on div "참 또는 거짓: “필터용 로스팅은 에스프레소용 로스팅에 비해 커피들이 더 많이 뒤집히고 튕길 가능성이 높다.” 1. 참 2. 거짓" at bounding box center [777, 435] width 625 height 151
click at [905, 387] on div "참 또는 거짓: “필터용 로스팅은 에스프레소용 로스팅에 비해 커피들이 더 많이 뒤집히고 튕길 가능성이 높다.” 1. 참 2. 거짓" at bounding box center [777, 435] width 625 height 151
drag, startPoint x: 600, startPoint y: 364, endPoint x: 668, endPoint y: 360, distance: 67.5
click at [668, 360] on p "참 또는 거짓: “필터용 로스팅은 에스프레소용 로스팅에 비해 커피들이 더 많이 뒤집히고 튕길 가능성이 높다.”" at bounding box center [777, 371] width 625 height 22
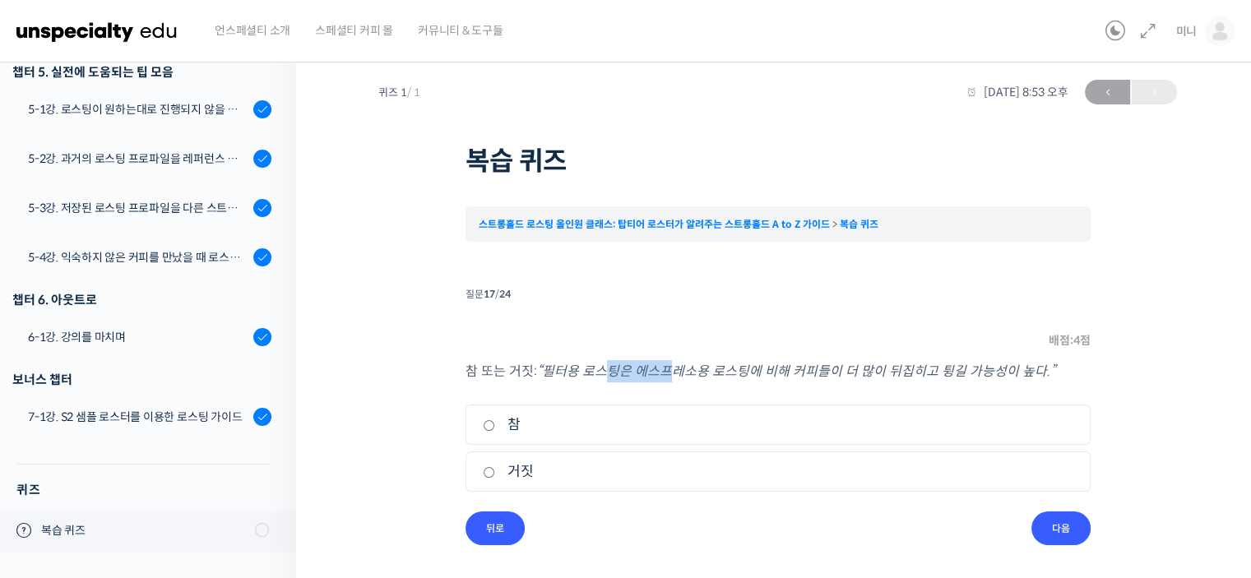
click at [668, 360] on p "참 또는 거짓: “필터용 로스팅은 에스프레소용 로스팅에 비해 커피들이 더 많이 뒤집히고 튕길 가능성이 높다.”" at bounding box center [777, 371] width 625 height 22
click at [521, 428] on label "참" at bounding box center [778, 425] width 590 height 22
click at [495, 428] on input "참" at bounding box center [489, 425] width 12 height 11
radio input "true"
click at [1070, 530] on input "다음" at bounding box center [1060, 529] width 59 height 34
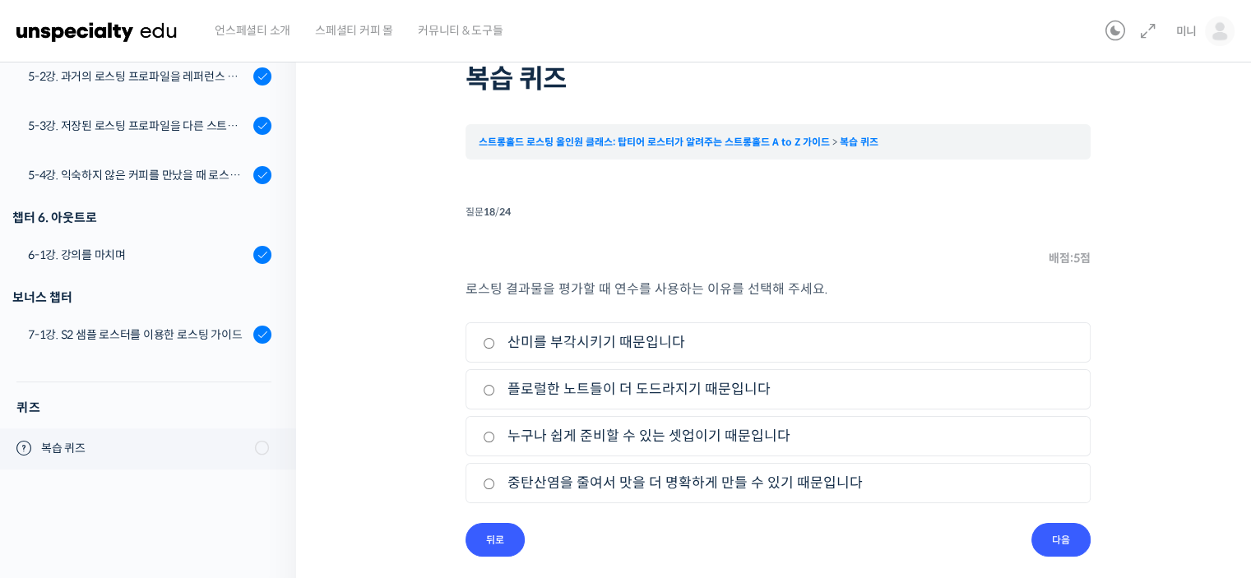
scroll to position [95, 0]
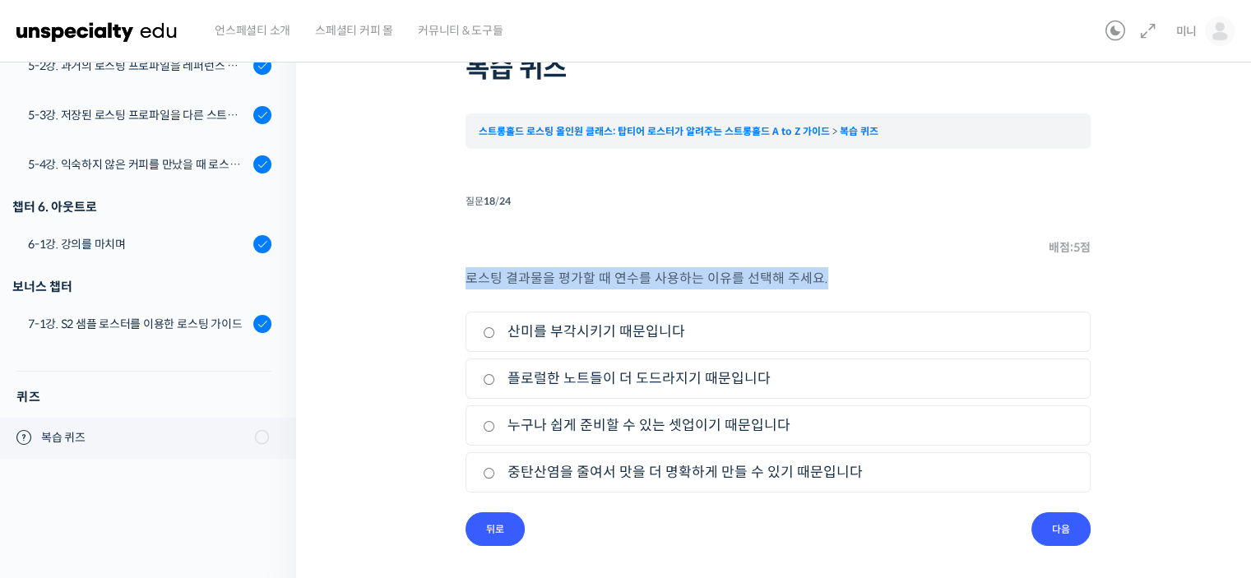
drag, startPoint x: 462, startPoint y: 279, endPoint x: 893, endPoint y: 275, distance: 431.0
click at [893, 275] on div "퀴즈 1 / 1 [DATE] 8:53 오후 ← 이전 복습 퀴즈 스트롱홀드 로스팅 올인원 클래스: 탑티어 로스터가 알려주는 스트롱홀드 A to …" at bounding box center [777, 262] width 799 height 567
copy p "로스팅 결과물을 평가할 때 연수를 사용하는 이유를 선택해 주세요."
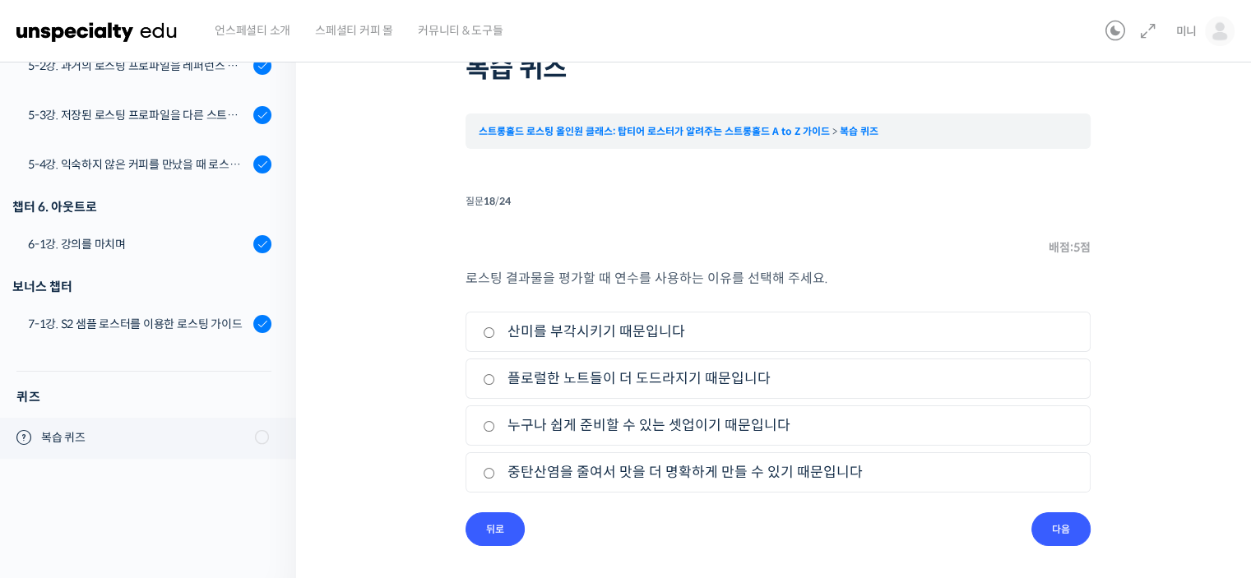
click at [720, 371] on label "플로럴한 노트들이 더 도드라지기 때문입니다" at bounding box center [778, 379] width 590 height 22
click at [495, 374] on input "플로럴한 노트들이 더 도드라지기 때문입니다" at bounding box center [489, 379] width 12 height 11
radio input "true"
click at [1048, 519] on input "다음" at bounding box center [1060, 529] width 59 height 34
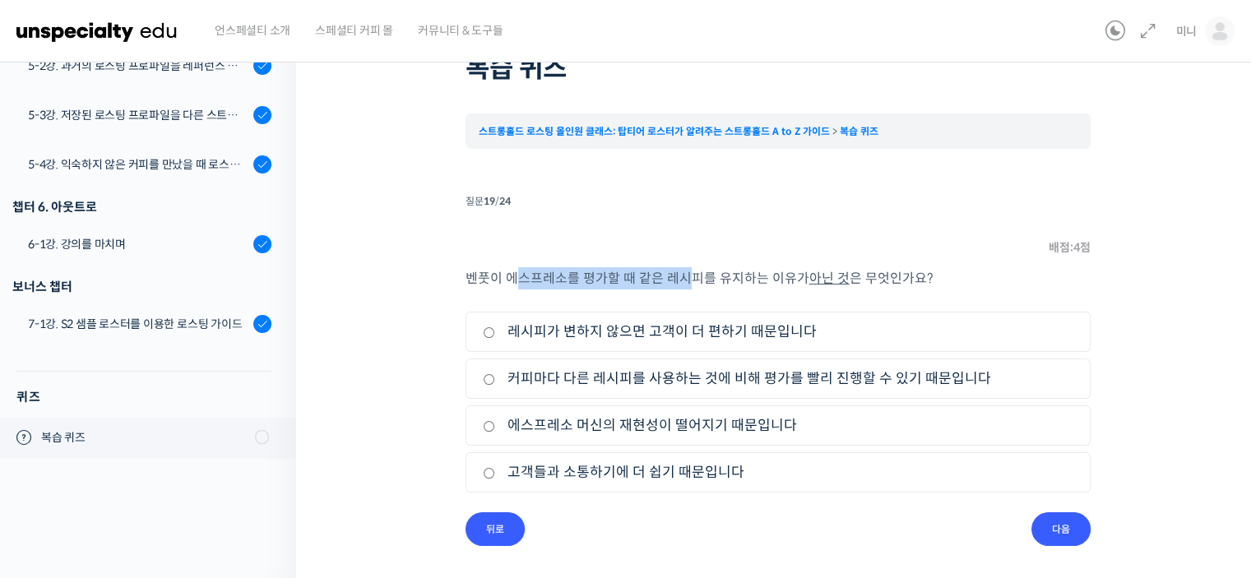
drag, startPoint x: 517, startPoint y: 280, endPoint x: 682, endPoint y: 285, distance: 164.5
click at [682, 285] on p "벤풋이 에스프레소를 평가할 때 같은 레시피를 유지하는 이유가 아닌 것 은 무엇인가요?" at bounding box center [777, 278] width 625 height 22
click at [684, 285] on p "벤풋이 에스프레소를 평가할 때 같은 레시피를 유지하는 이유가 아닌 것 은 무엇인가요?" at bounding box center [777, 278] width 625 height 22
drag, startPoint x: 608, startPoint y: 276, endPoint x: 729, endPoint y: 269, distance: 121.9
click at [728, 269] on p "벤풋이 에스프레소를 평가할 때 같은 레시피를 유지하는 이유가 아닌 것 은 무엇인가요?" at bounding box center [777, 278] width 625 height 22
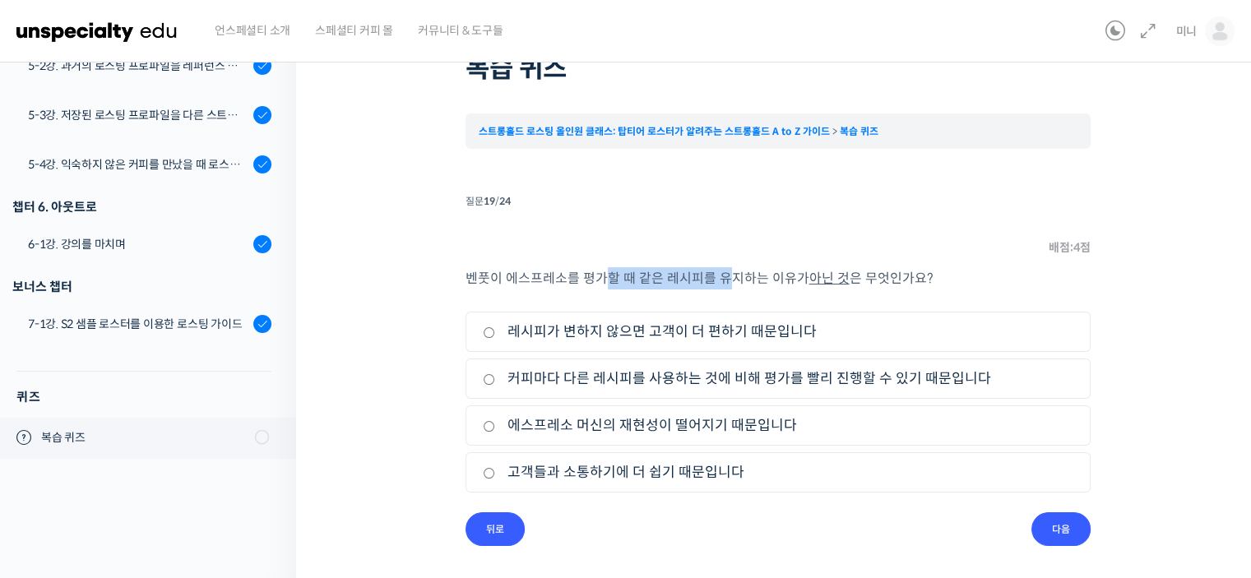
click at [729, 269] on p "벤풋이 에스프레소를 평가할 때 같은 레시피를 유지하는 이유가 아닌 것 은 무엇인가요?" at bounding box center [777, 278] width 625 height 22
drag, startPoint x: 637, startPoint y: 285, endPoint x: 704, endPoint y: 278, distance: 67.0
click at [702, 278] on p "벤풋이 에스프레소를 평가할 때 같은 레시피를 유지하는 이유가 아닌 것 은 무엇인가요?" at bounding box center [777, 278] width 625 height 22
click at [704, 278] on p "벤풋이 에스프레소를 평가할 때 같은 레시피를 유지하는 이유가 아닌 것 은 무엇인가요?" at bounding box center [777, 278] width 625 height 22
drag, startPoint x: 653, startPoint y: 285, endPoint x: 746, endPoint y: 284, distance: 92.9
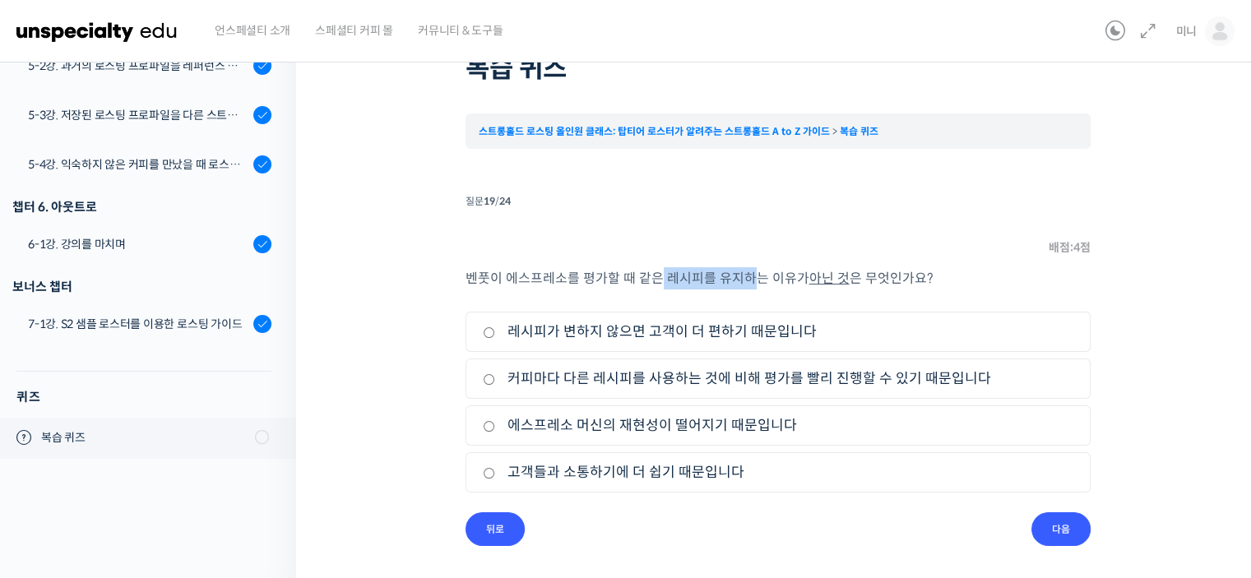
click at [746, 284] on p "벤풋이 에스프레소를 평가할 때 같은 레시피를 유지하는 이유가 아닌 것 은 무엇인가요?" at bounding box center [777, 278] width 625 height 22
click at [830, 380] on label "커피마다 다른 레시피를 사용하는 것에 비해 평가를 빨리 진행할 수 있기 때문입니다" at bounding box center [778, 379] width 590 height 22
click at [495, 380] on input "커피마다 다른 레시피를 사용하는 것에 비해 평가를 빨리 진행할 수 있기 때문입니다" at bounding box center [489, 379] width 12 height 11
radio input "true"
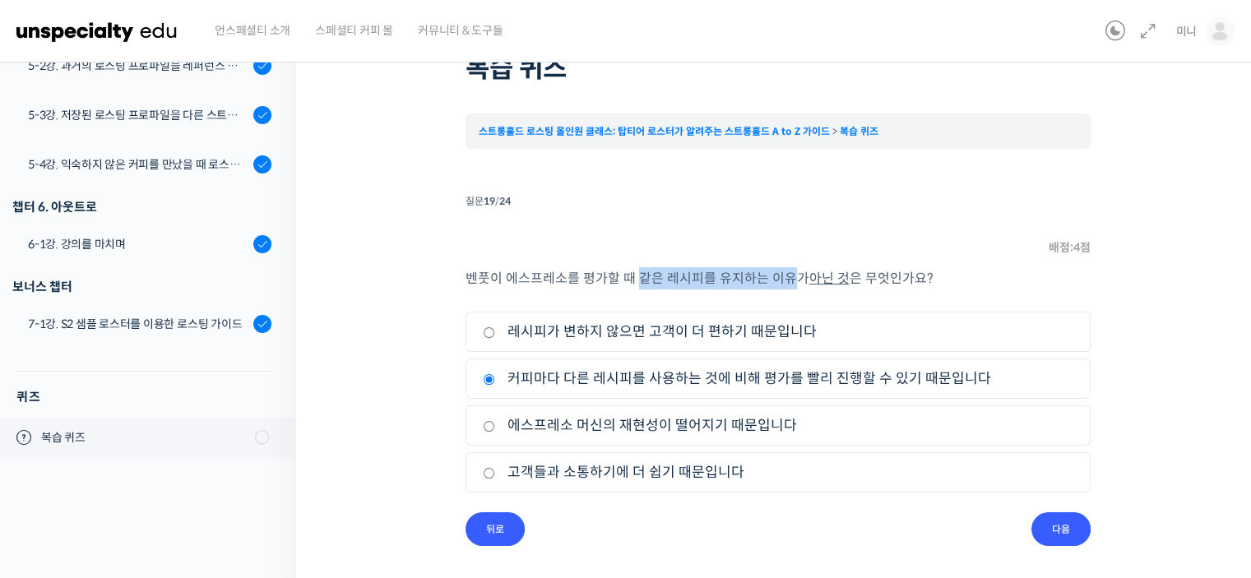
drag, startPoint x: 636, startPoint y: 271, endPoint x: 785, endPoint y: 276, distance: 149.8
click at [785, 276] on p "벤풋이 에스프레소를 평가할 때 같은 레시피를 유지하는 이유가 아닌 것 은 무엇인가요?" at bounding box center [777, 278] width 625 height 22
drag, startPoint x: 625, startPoint y: 285, endPoint x: 739, endPoint y: 285, distance: 114.3
click at [739, 285] on p "벤풋이 에스프레소를 평가할 때 같은 레시피를 유지하는 이유가 아닌 것 은 무엇인가요?" at bounding box center [777, 278] width 625 height 22
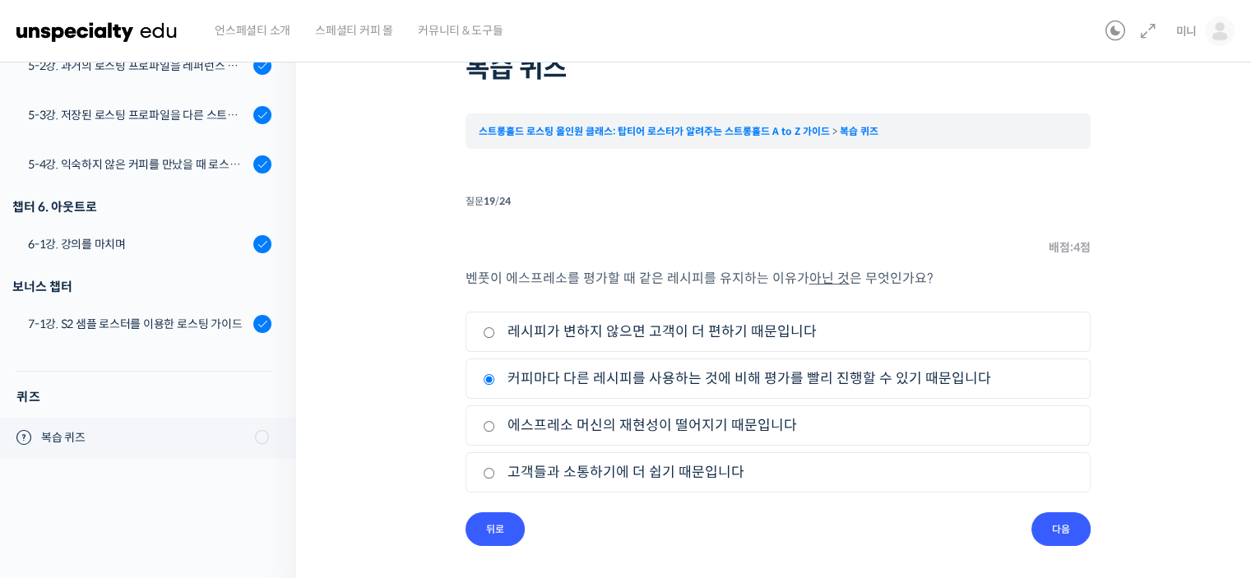
click at [638, 325] on label "레시피가 변하지 않으면 고객이 더 편하기 때문입니다" at bounding box center [778, 332] width 590 height 22
click at [495, 327] on input "레시피가 변하지 않으면 고객이 더 편하기 때문입니다" at bounding box center [489, 332] width 12 height 11
radio input "true"
click at [1058, 519] on input "다음" at bounding box center [1060, 529] width 59 height 34
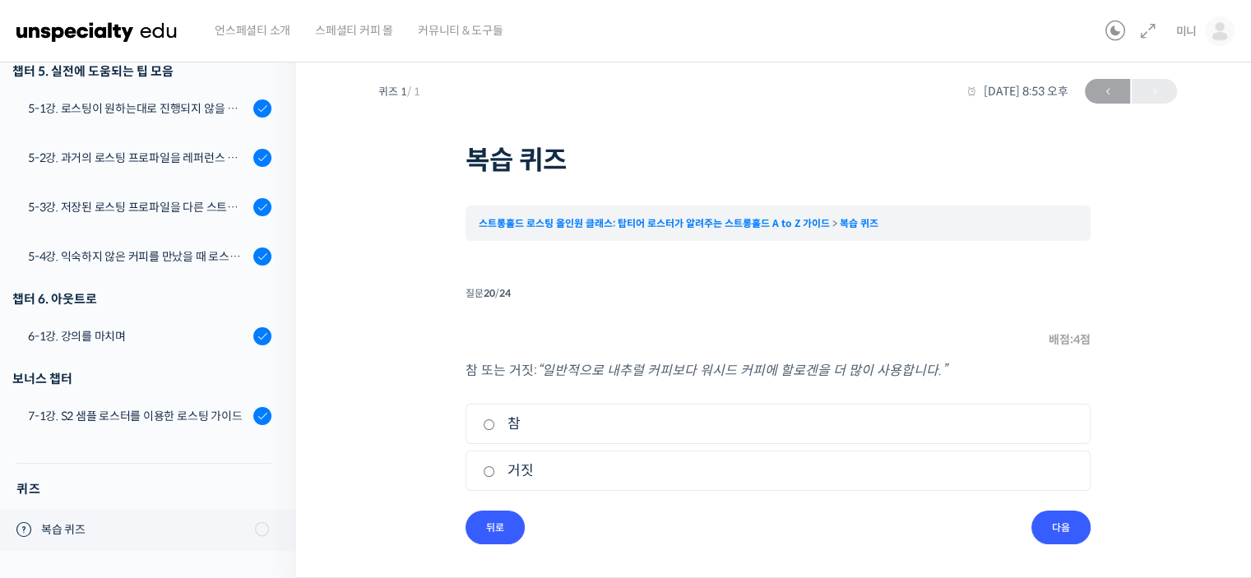
scroll to position [2, 0]
click at [751, 425] on label "참" at bounding box center [778, 425] width 590 height 22
click at [495, 425] on input "참" at bounding box center [489, 425] width 12 height 11
radio input "true"
click at [803, 469] on label "거짓" at bounding box center [778, 472] width 590 height 22
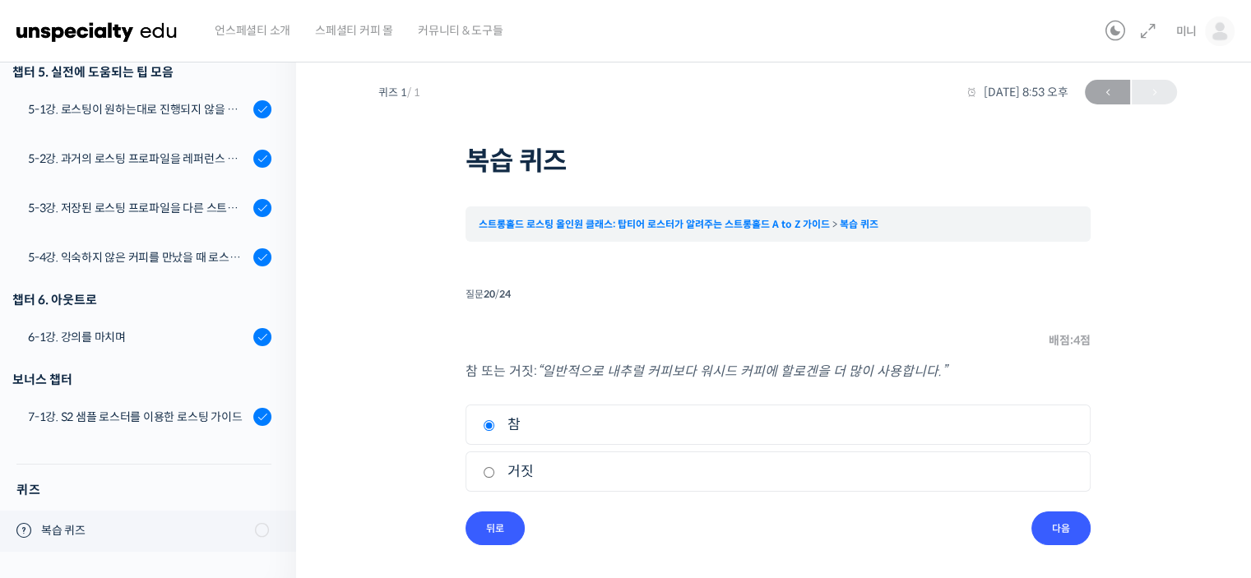
click at [495, 469] on input "거짓" at bounding box center [489, 472] width 12 height 11
radio input "true"
click at [836, 424] on label "참" at bounding box center [778, 425] width 590 height 22
click at [495, 424] on input "참" at bounding box center [489, 425] width 12 height 11
radio input "true"
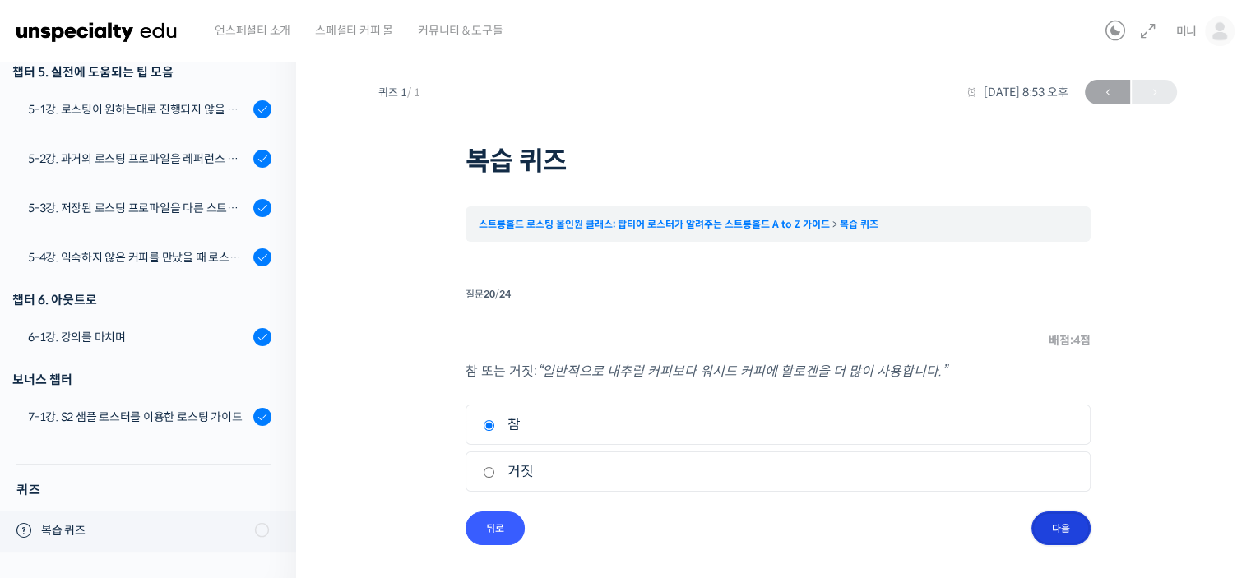
click at [1053, 535] on input "다음" at bounding box center [1060, 529] width 59 height 34
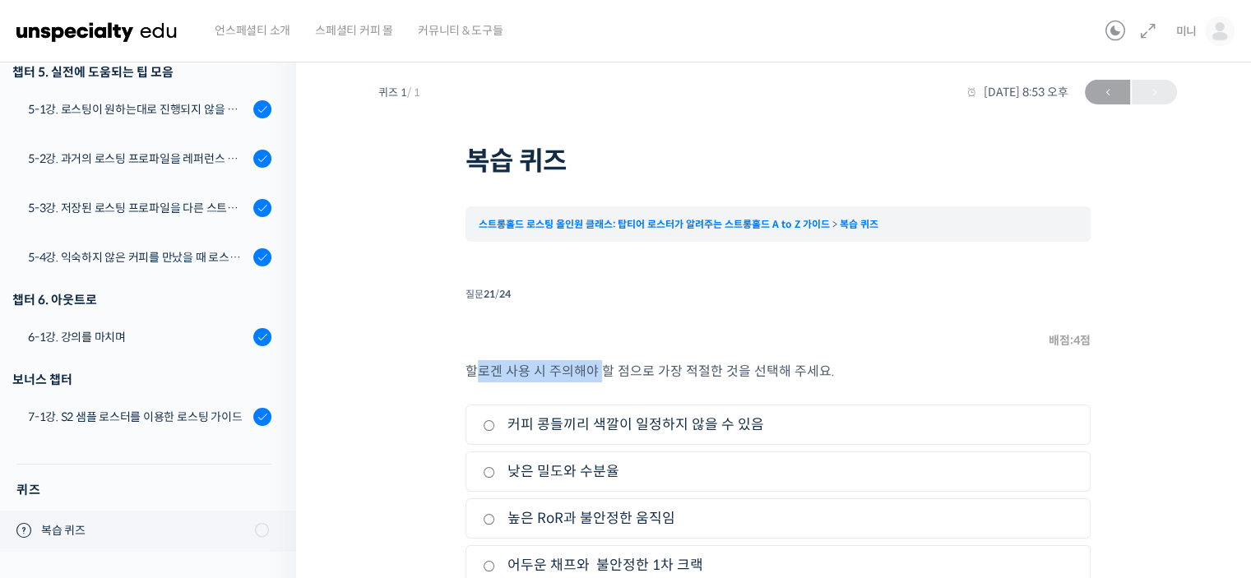
drag, startPoint x: 480, startPoint y: 380, endPoint x: 604, endPoint y: 364, distance: 125.2
click at [604, 365] on p "할로겐 사용 시 주의해야 할 점으로 가장 적절한 것을 선택해 주세요." at bounding box center [777, 371] width 625 height 22
click at [604, 364] on p "할로겐 사용 시 주의해야 할 점으로 가장 적절한 것을 선택해 주세요." at bounding box center [777, 371] width 625 height 22
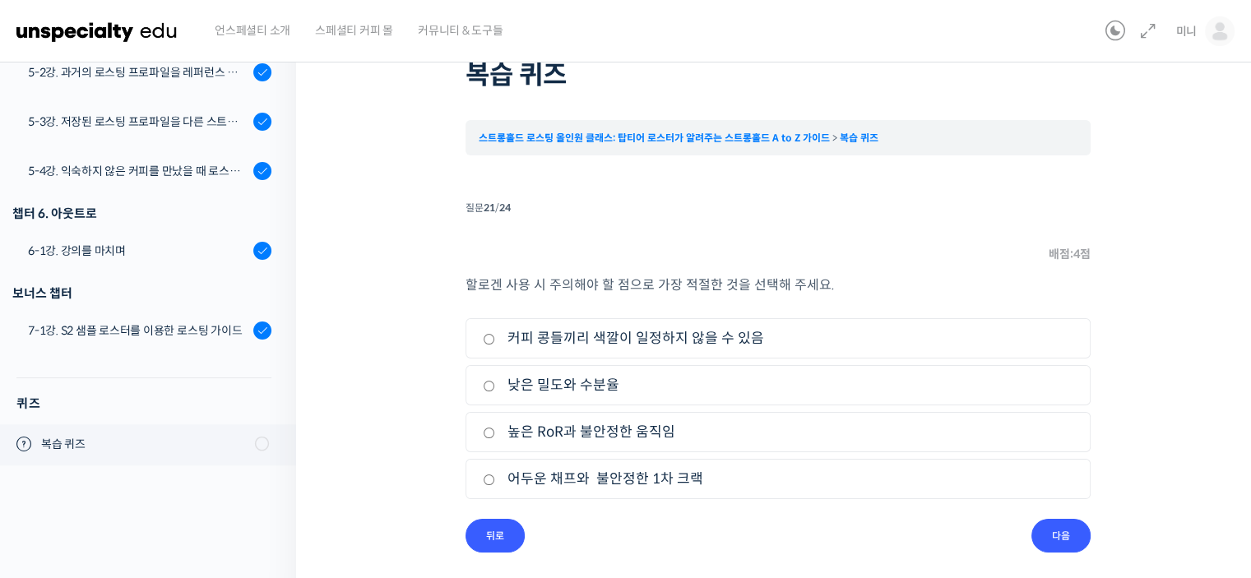
scroll to position [95, 0]
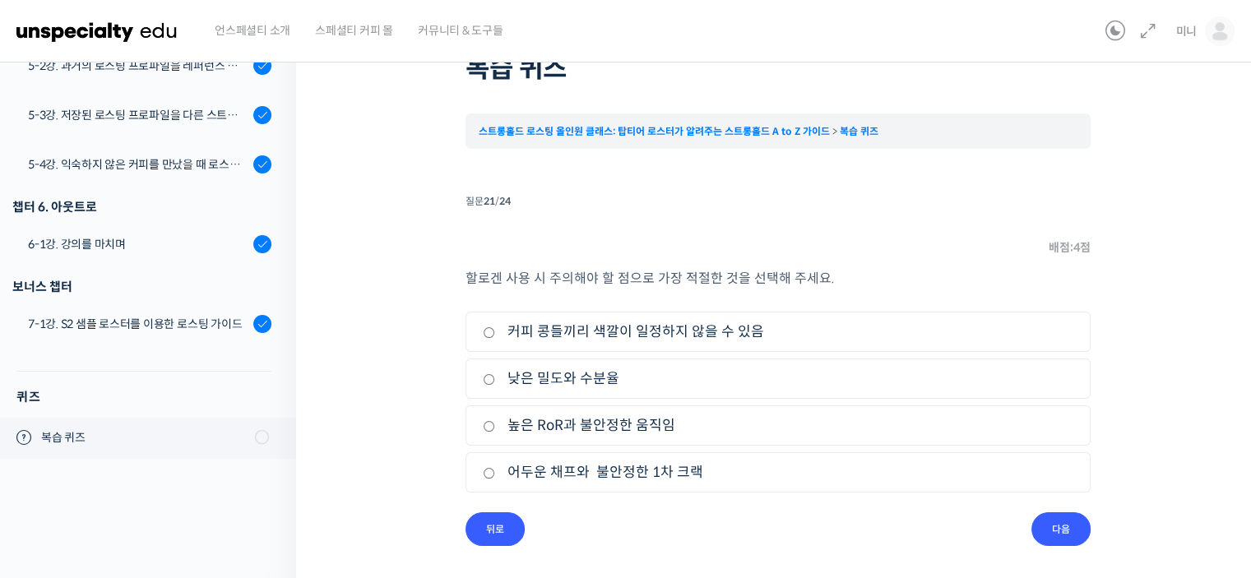
click at [510, 338] on label "커피 콩들끼리 색깔이 일정하지 않을 수 있음" at bounding box center [778, 332] width 590 height 22
click at [495, 338] on input "커피 콩들끼리 색깔이 일정하지 않을 수 있음" at bounding box center [489, 332] width 12 height 11
radio input "true"
click at [1063, 530] on input "다음" at bounding box center [1060, 529] width 59 height 34
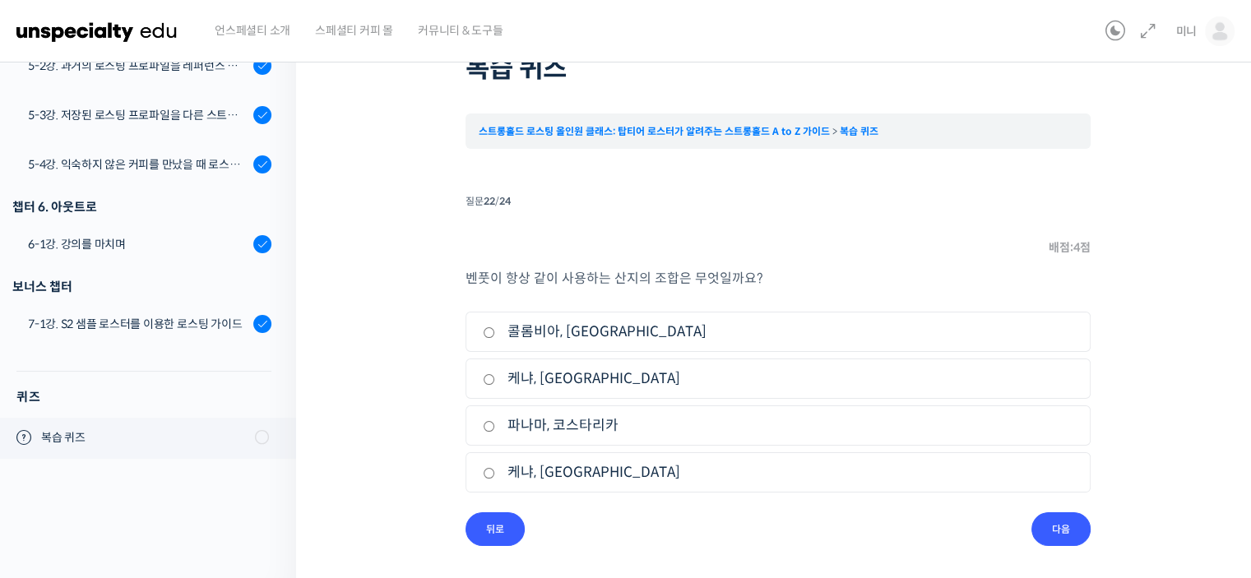
click at [507, 384] on label "케냐, [GEOGRAPHIC_DATA]" at bounding box center [778, 379] width 590 height 22
click at [495, 384] on input "케냐, [GEOGRAPHIC_DATA]" at bounding box center [489, 379] width 12 height 11
radio input "true"
click at [1047, 523] on input "다음" at bounding box center [1060, 529] width 59 height 34
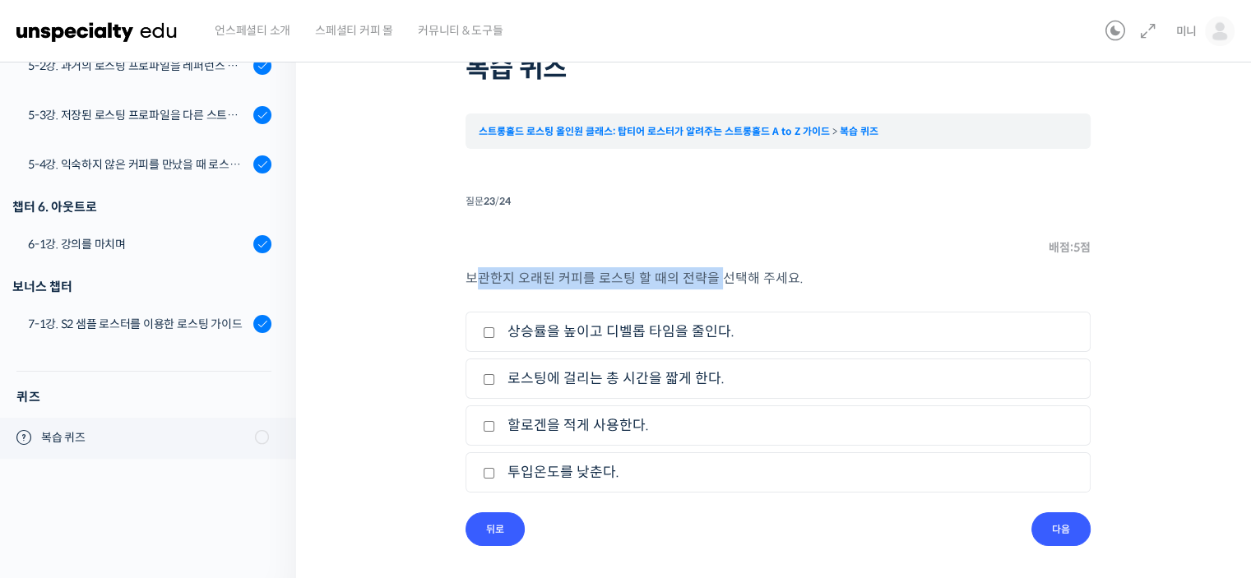
drag, startPoint x: 475, startPoint y: 276, endPoint x: 720, endPoint y: 266, distance: 246.1
click at [720, 266] on li "질문 23 / 24 23 . 질문 배점: 5 점 보관한지 오래된 커피를 로스팅 할 때의 전략을 선택해 주세요. 1. 상승률을 높이고 디벨롭 타…" at bounding box center [777, 368] width 625 height 356
click at [622, 374] on label "로스팅에 걸리는 총 시간을 짧게 한다." at bounding box center [778, 379] width 590 height 22
click at [495, 374] on input "로스팅에 걸리는 총 시간을 짧게 한다." at bounding box center [489, 379] width 12 height 11
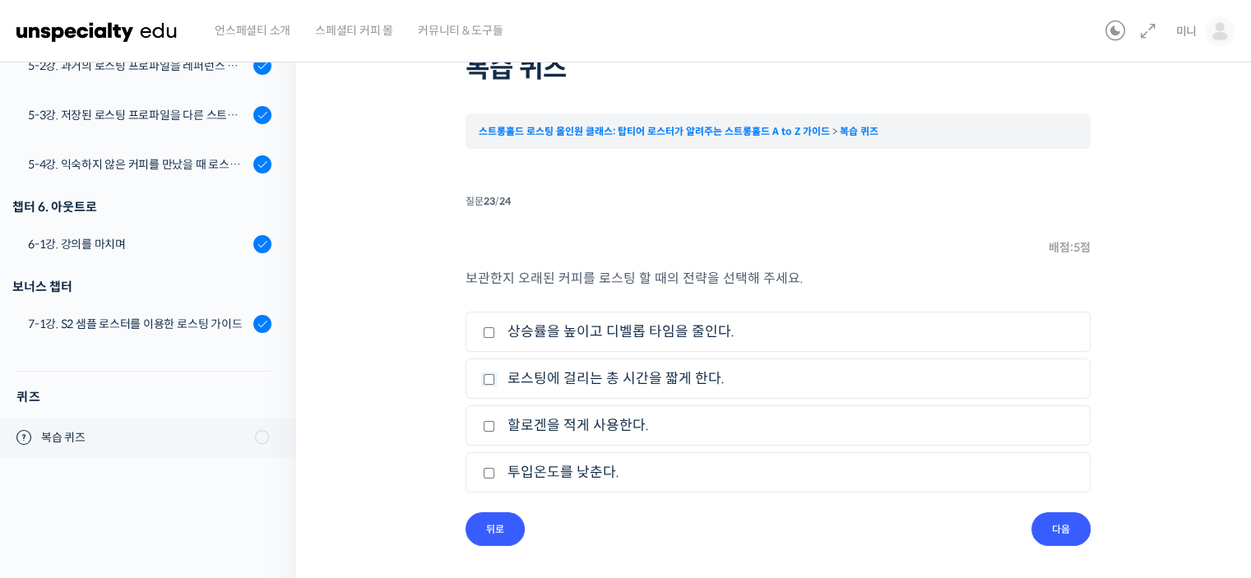
checkbox input "true"
click at [623, 328] on label "상승률을 높이고 디벨롭 타임을 줄인다." at bounding box center [778, 332] width 590 height 22
click at [495, 328] on input "상승률을 높이고 디벨롭 타임을 줄인다." at bounding box center [489, 332] width 12 height 11
checkbox input "true"
click at [520, 420] on label "할로겐을 적게 사용한다." at bounding box center [778, 425] width 590 height 22
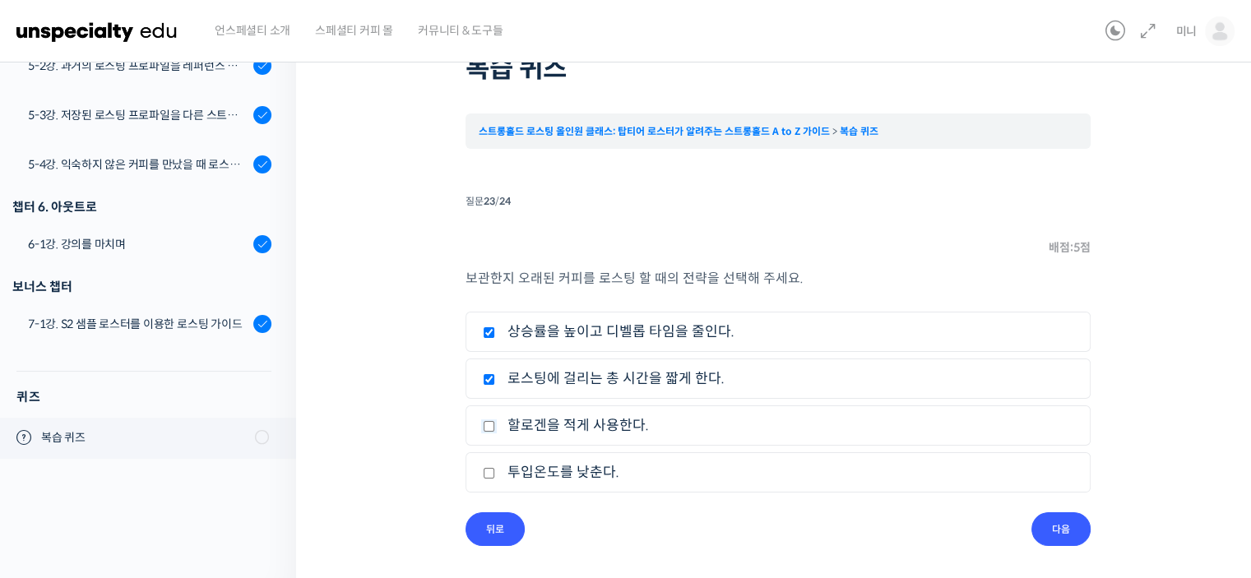
click at [495, 421] on input "할로겐을 적게 사용한다." at bounding box center [489, 426] width 12 height 11
checkbox input "true"
click at [528, 465] on label "투입온도를 낮춘다." at bounding box center [778, 472] width 590 height 22
click at [495, 468] on input "투입온도를 낮춘다." at bounding box center [489, 473] width 12 height 11
checkbox input "true"
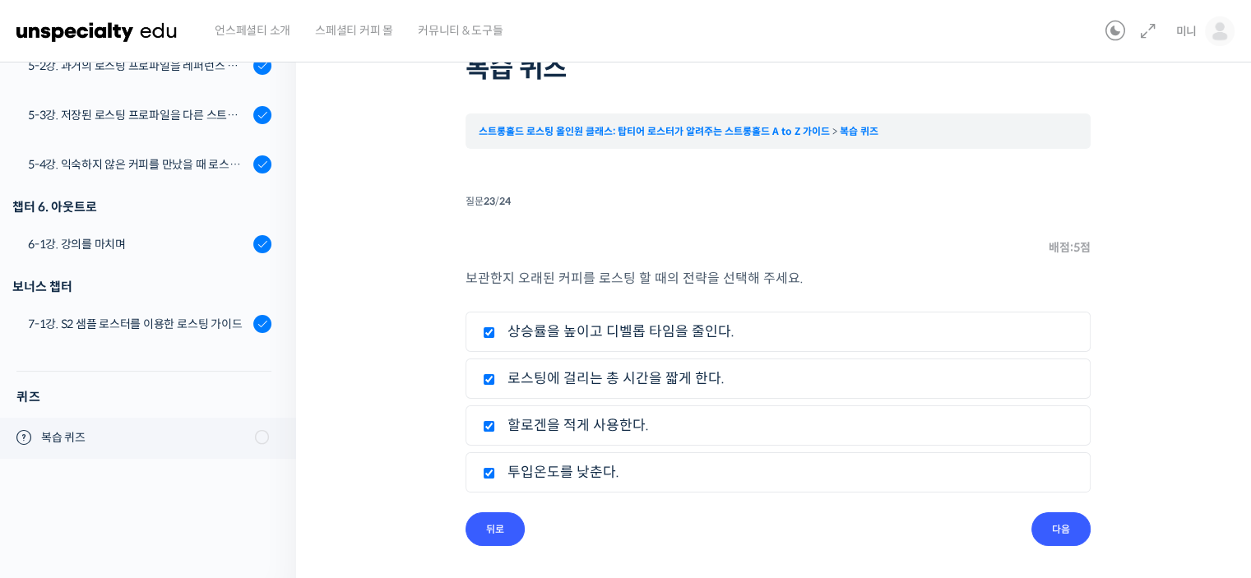
click at [546, 427] on label "할로겐을 적게 사용한다." at bounding box center [778, 425] width 590 height 22
click at [495, 427] on input "할로겐을 적게 사용한다." at bounding box center [489, 426] width 12 height 11
checkbox input "false"
click at [543, 475] on label "투입온도를 낮춘다." at bounding box center [778, 472] width 590 height 22
click at [495, 475] on input "투입온도를 낮춘다." at bounding box center [489, 473] width 12 height 11
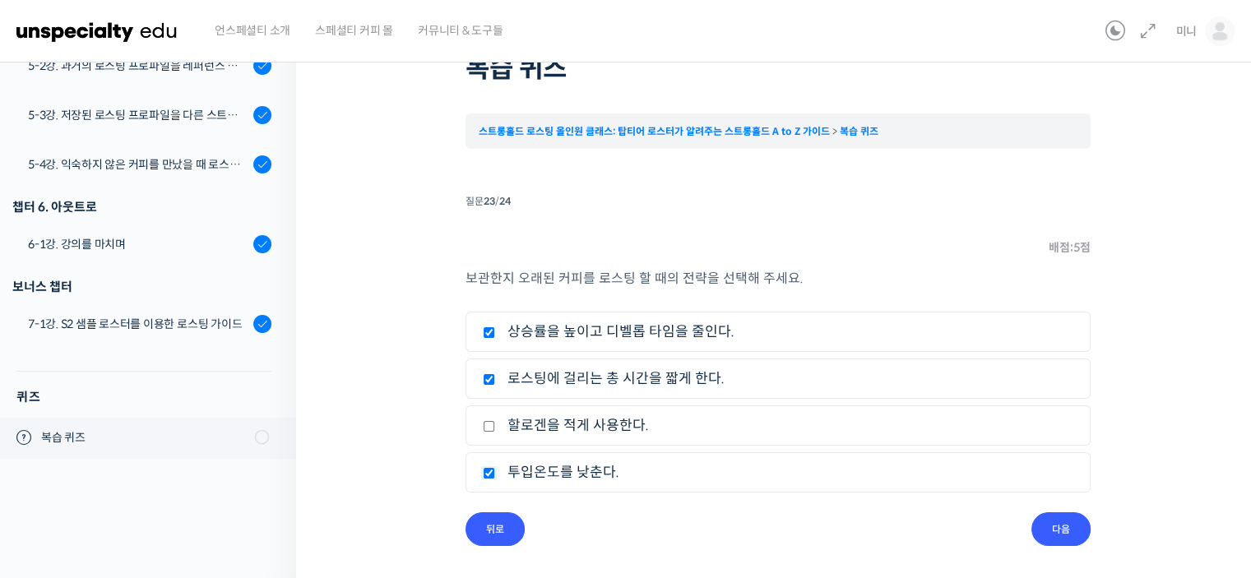
checkbox input "false"
click at [554, 421] on label "할로겐을 적게 사용한다." at bounding box center [778, 425] width 590 height 22
click at [495, 421] on input "할로겐을 적게 사용한다." at bounding box center [489, 426] width 12 height 11
checkbox input "true"
click at [1067, 525] on input "다음" at bounding box center [1060, 529] width 59 height 34
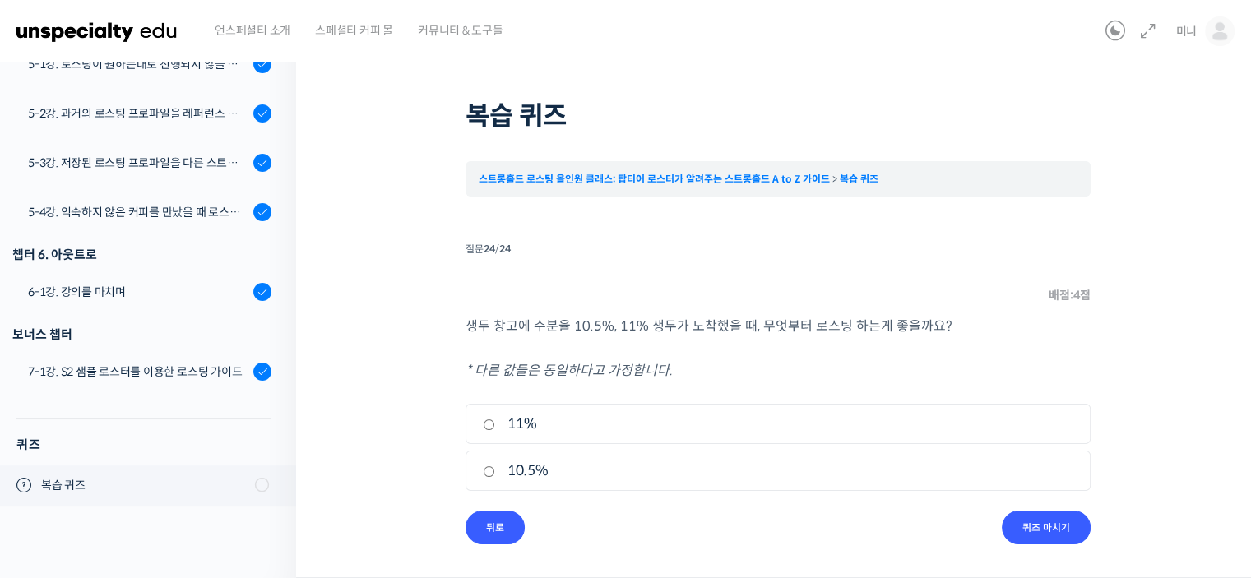
scroll to position [46, 0]
click at [576, 433] on label "11%" at bounding box center [778, 425] width 590 height 22
click at [495, 432] on input "11%" at bounding box center [489, 426] width 12 height 11
radio input "true"
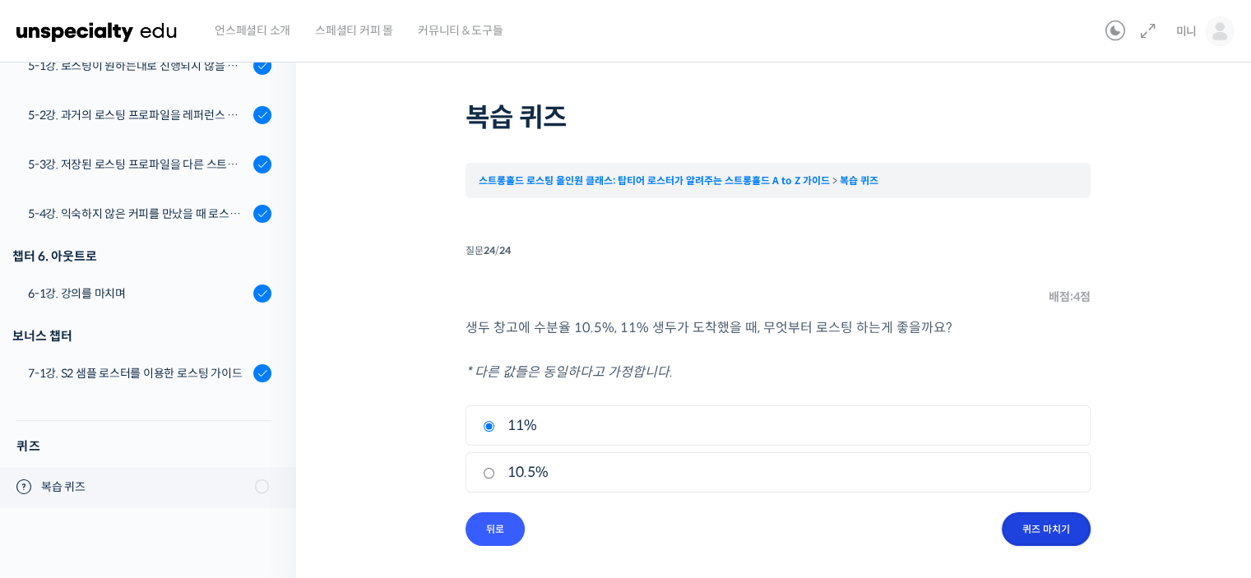
click at [1036, 527] on input "퀴즈 마치기" at bounding box center [1046, 529] width 89 height 34
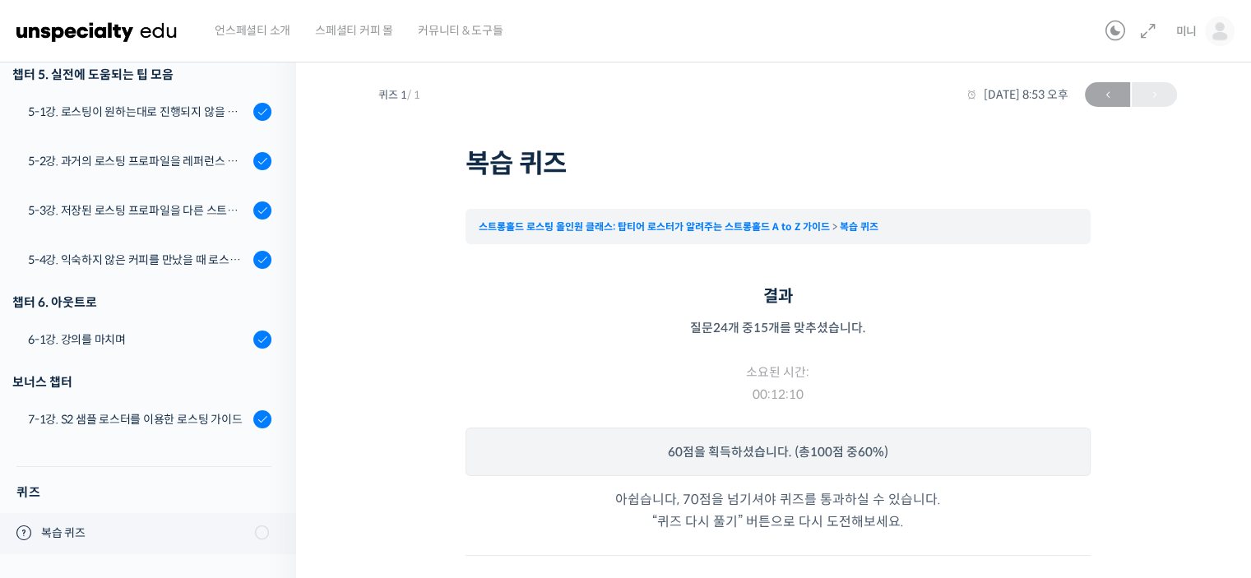
scroll to position [63, 0]
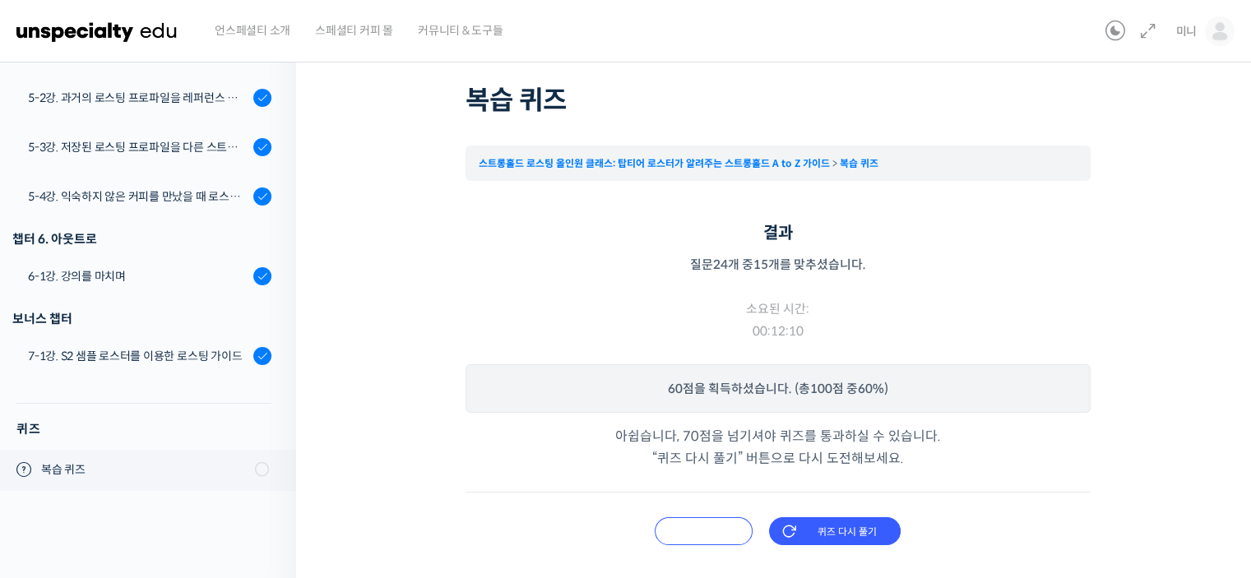
click at [678, 531] on input "오답 확인하기" at bounding box center [704, 531] width 98 height 28
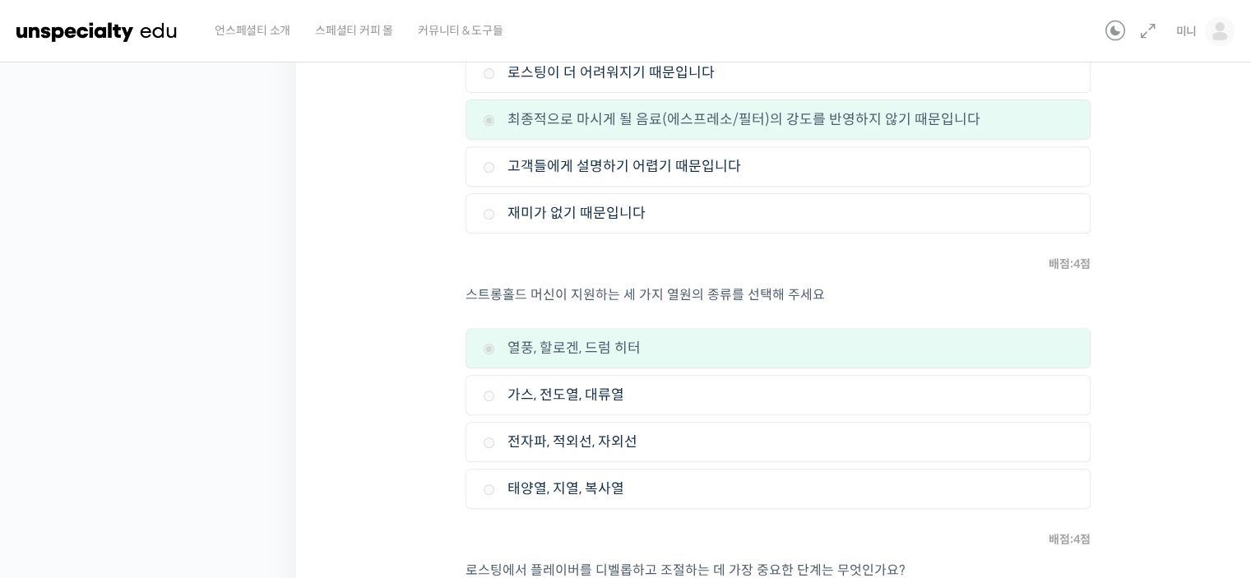
scroll to position [475, 0]
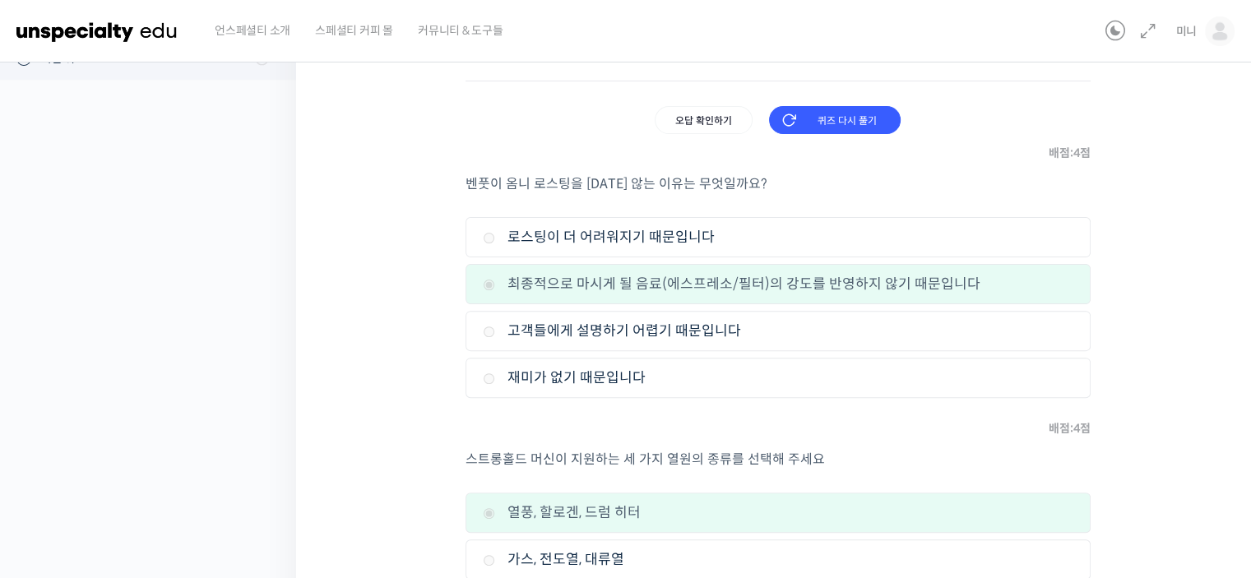
click at [523, 234] on label "로스팅이 더 어려워지기 때문입니다" at bounding box center [778, 237] width 590 height 22
click at [522, 278] on label "최종적으로 마시게 될 음료(에스프레소/필터)의 강도를 반영하지 않기 때문입니다" at bounding box center [778, 284] width 590 height 22
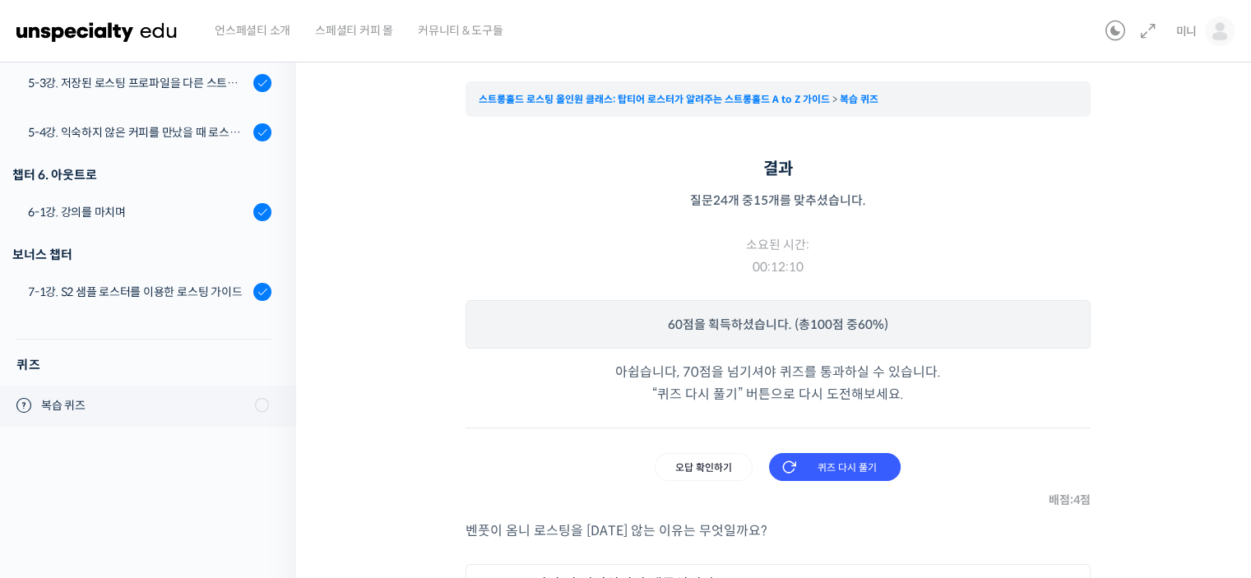
scroll to position [329, 0]
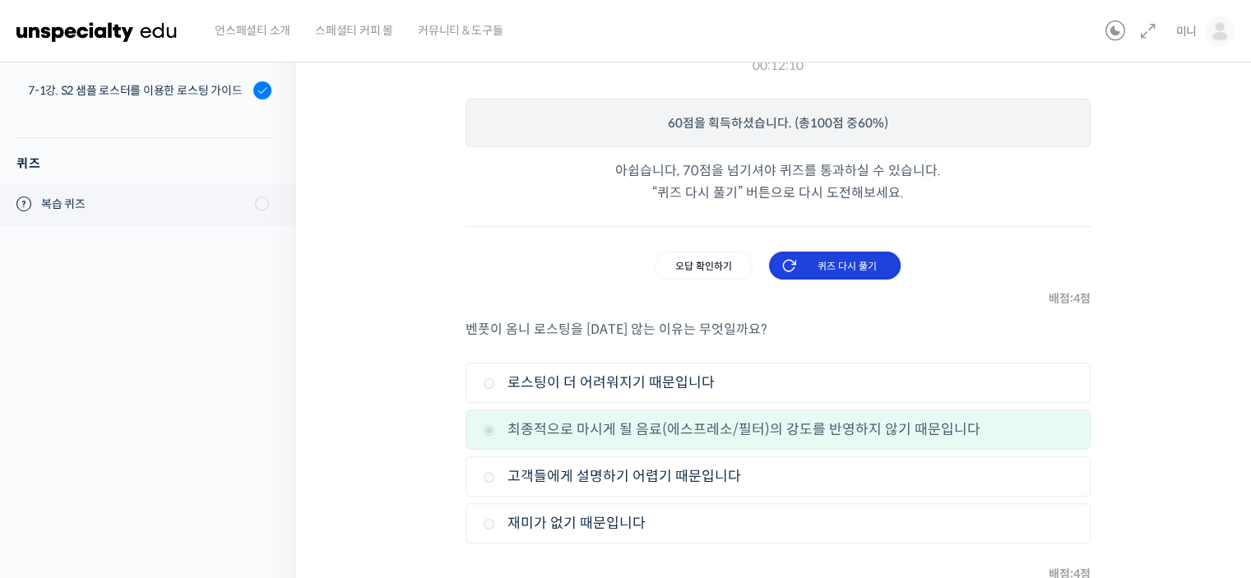
click at [826, 270] on input "퀴즈 다시 풀기" at bounding box center [835, 266] width 132 height 28
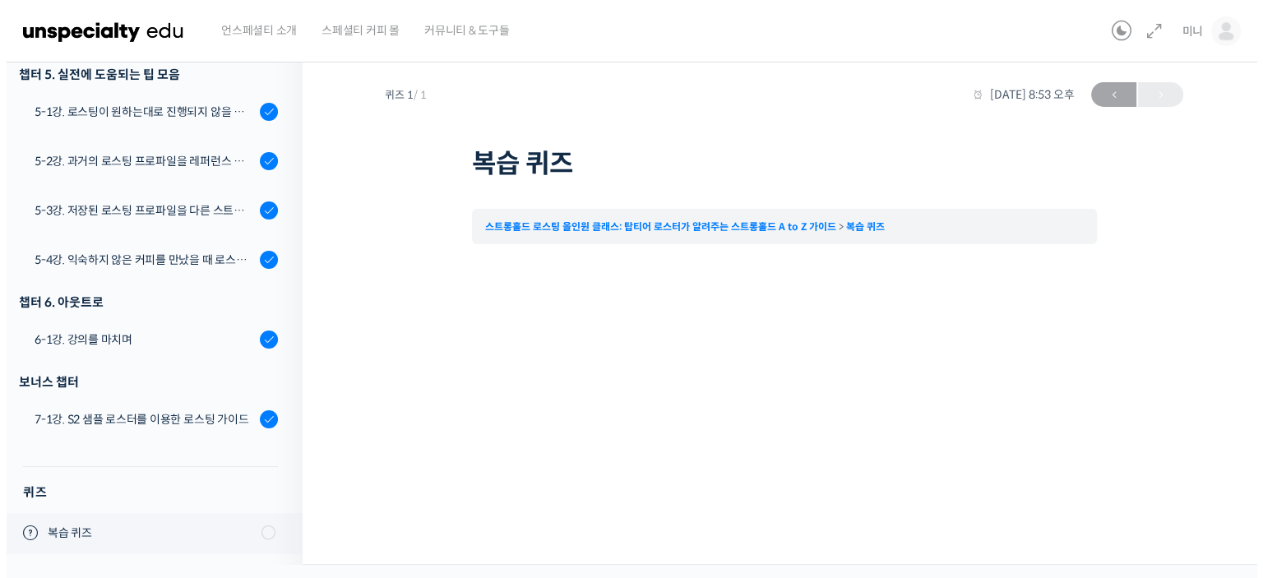
scroll to position [0, 0]
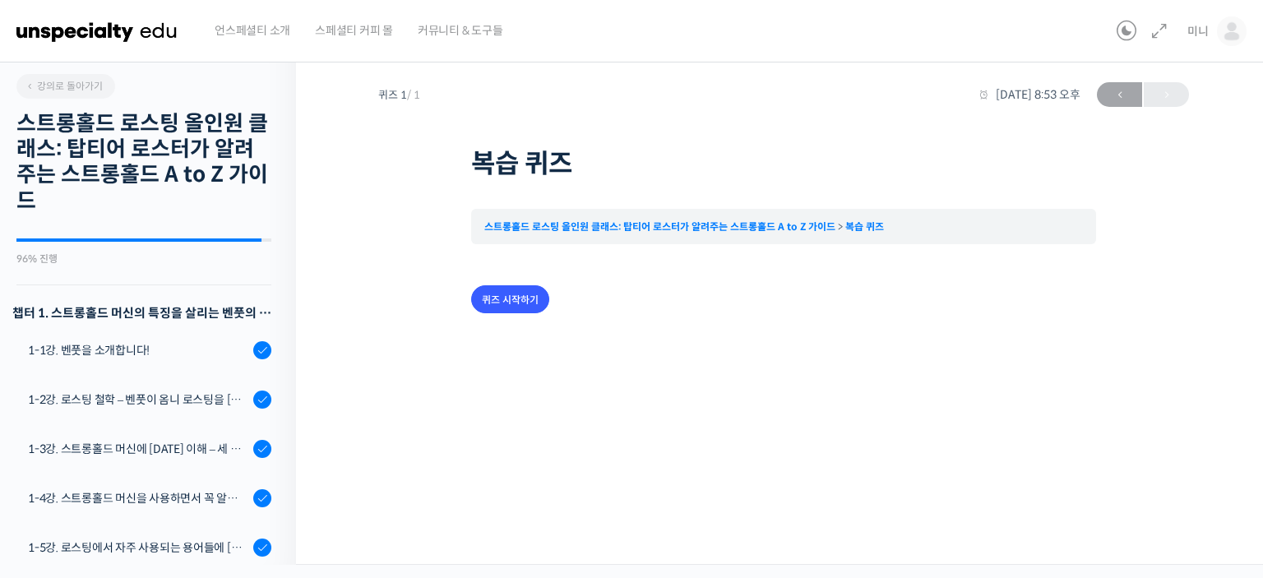
scroll to position [1544, 0]
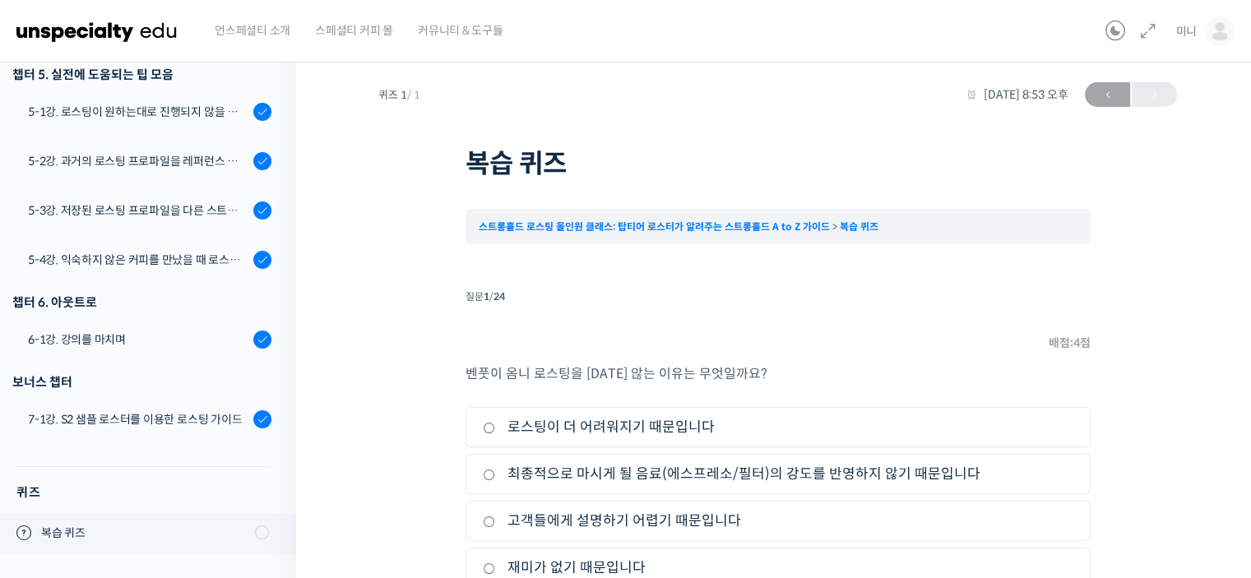
click at [484, 299] on div "질문 1 / 24" at bounding box center [777, 296] width 625 height 22
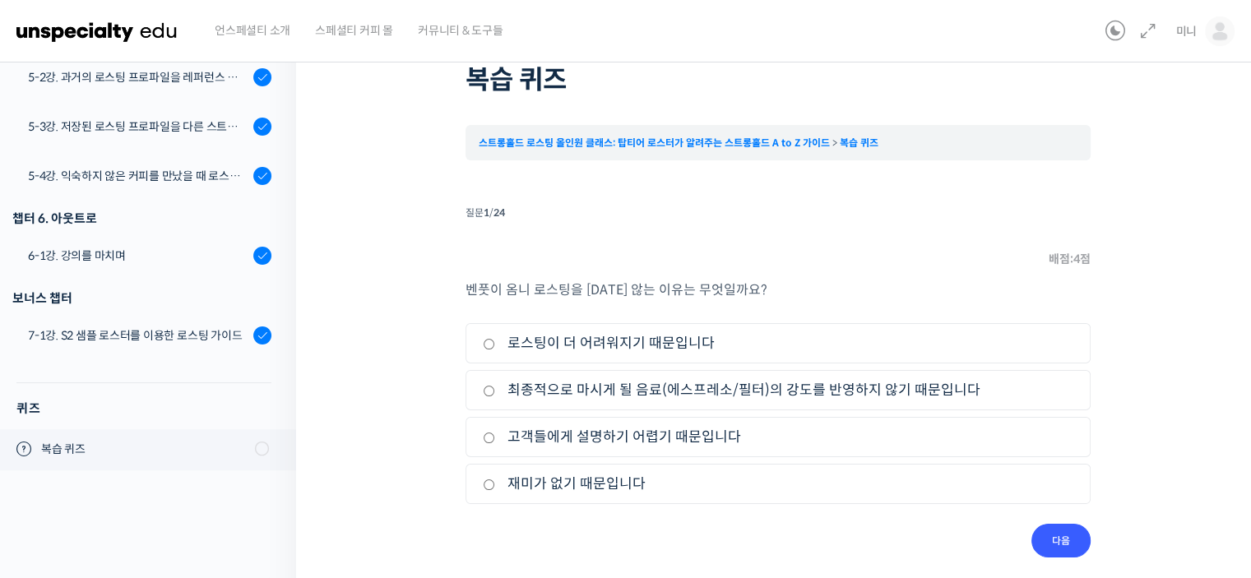
scroll to position [95, 0]
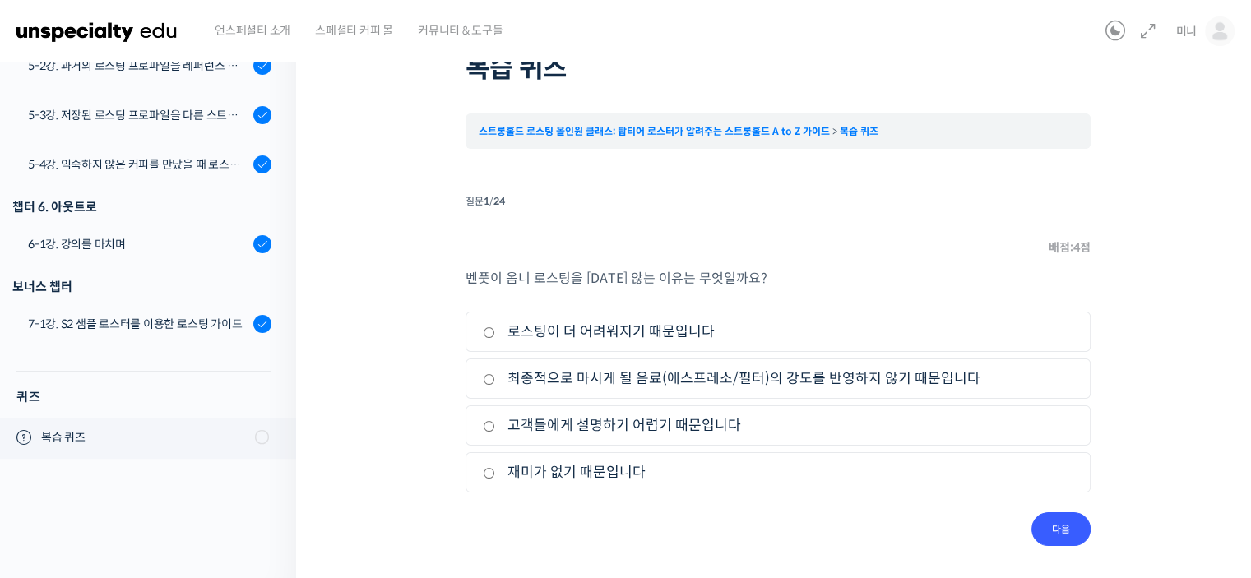
click at [499, 389] on label "최종적으로 마시게 될 음료(에스프레소/필터)의 강도를 반영하지 않기 때문입니다" at bounding box center [778, 379] width 590 height 22
click at [495, 385] on input "최종적으로 마시게 될 음료(에스프레소/필터)의 강도를 반영하지 않기 때문입니다" at bounding box center [489, 379] width 12 height 11
radio input "true"
click at [1059, 524] on input "다음" at bounding box center [1060, 529] width 59 height 34
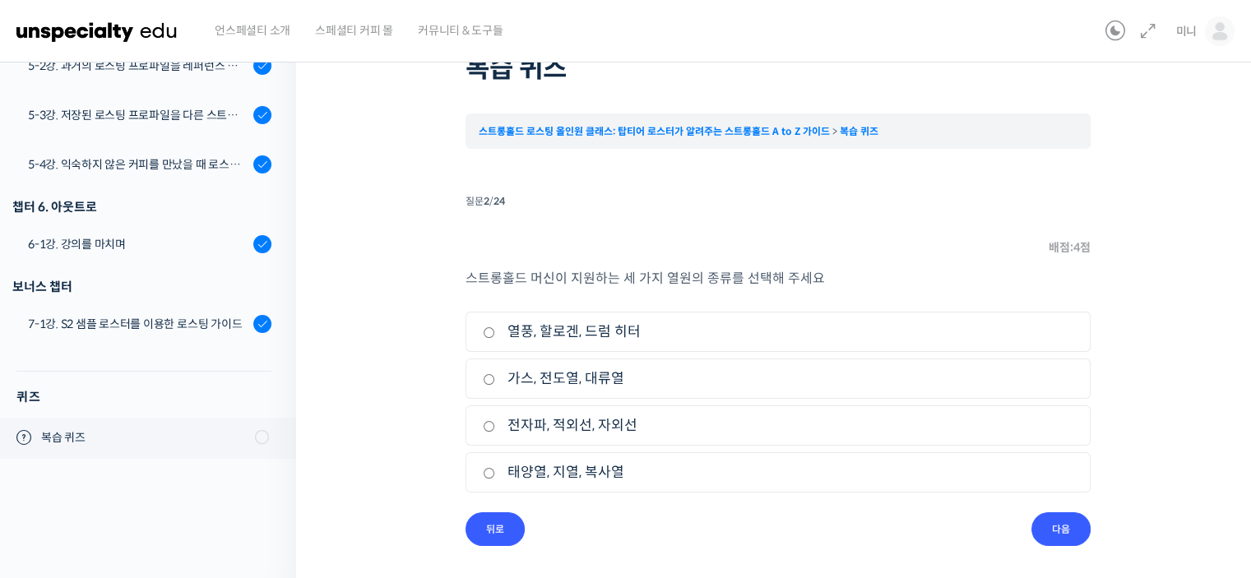
click at [590, 328] on label "열풍, 할로겐, 드럼 히터" at bounding box center [778, 332] width 590 height 22
click at [495, 328] on input "열풍, 할로겐, 드럼 히터" at bounding box center [489, 332] width 12 height 11
radio input "true"
click at [1058, 531] on input "다음" at bounding box center [1060, 529] width 59 height 34
click at [572, 427] on label "1차 크랙" at bounding box center [778, 425] width 590 height 22
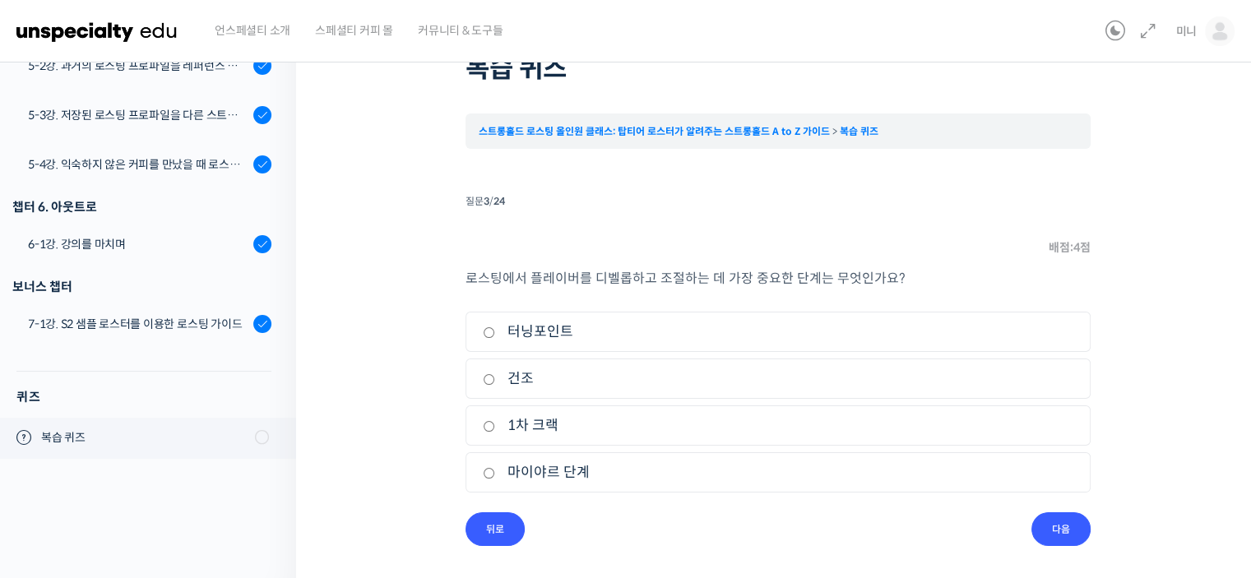
click at [495, 427] on input "1차 크랙" at bounding box center [489, 426] width 12 height 11
radio input "true"
click at [1064, 527] on input "다음" at bounding box center [1060, 529] width 59 height 34
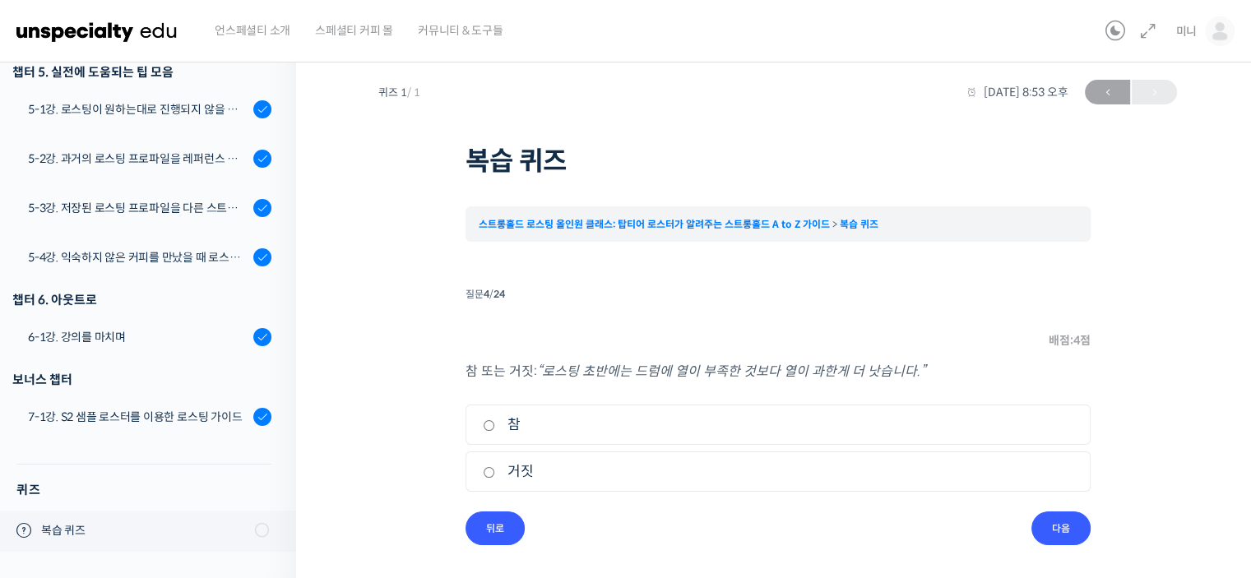
click at [569, 426] on label "참" at bounding box center [778, 425] width 590 height 22
click at [495, 426] on input "참" at bounding box center [489, 425] width 12 height 11
radio input "true"
click at [1046, 534] on input "다음" at bounding box center [1060, 529] width 59 height 34
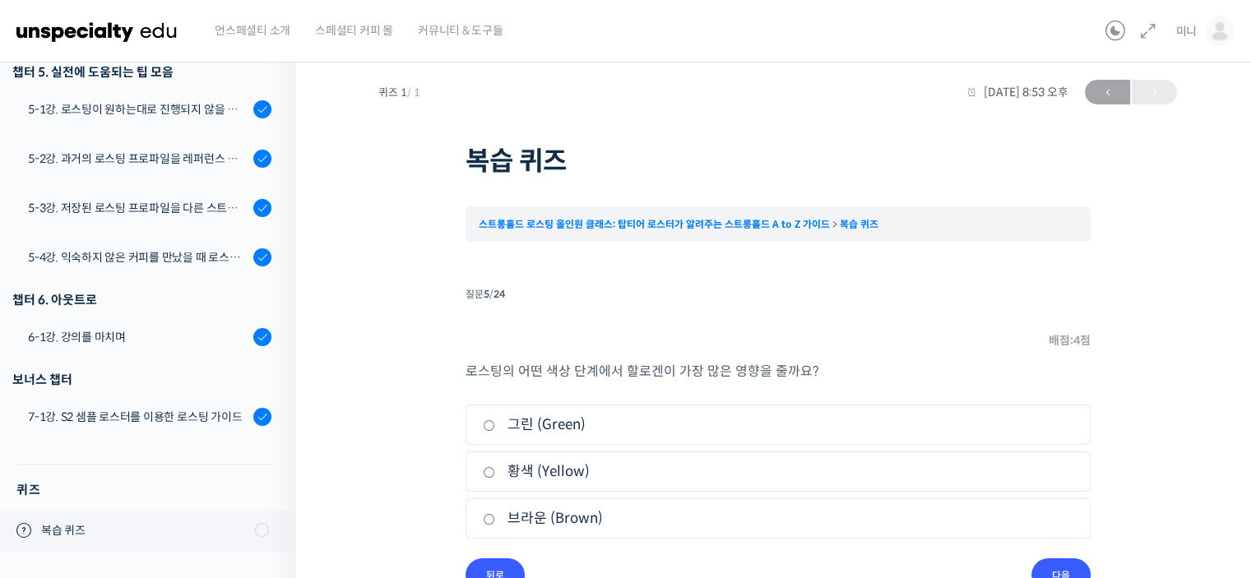
click at [593, 509] on label "브라운 (Brown)" at bounding box center [778, 518] width 590 height 22
click at [495, 514] on input "브라운 (Brown)" at bounding box center [489, 519] width 12 height 11
radio input "true"
click at [1067, 568] on input "다음" at bounding box center [1060, 575] width 59 height 34
click at [561, 428] on label "할로겐" at bounding box center [778, 425] width 590 height 22
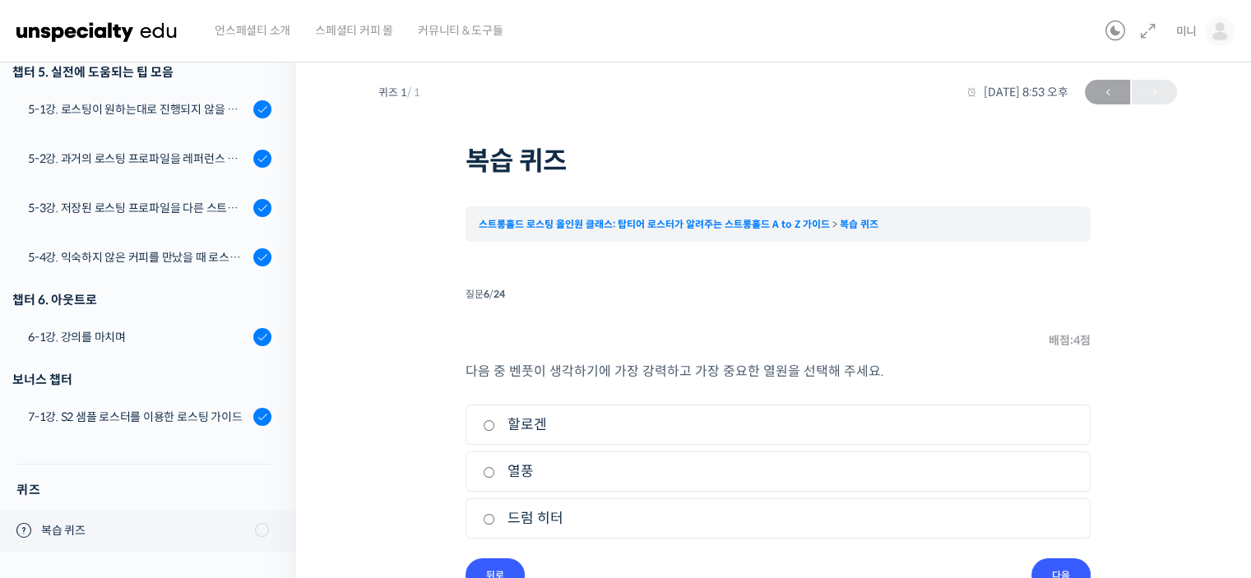
click at [495, 428] on input "할로겐" at bounding box center [489, 425] width 12 height 11
radio input "true"
click at [527, 488] on li "2. 열풍" at bounding box center [777, 472] width 625 height 40
click at [540, 483] on li "2. 열풍" at bounding box center [777, 472] width 625 height 40
click at [533, 472] on label "열풍" at bounding box center [778, 472] width 590 height 22
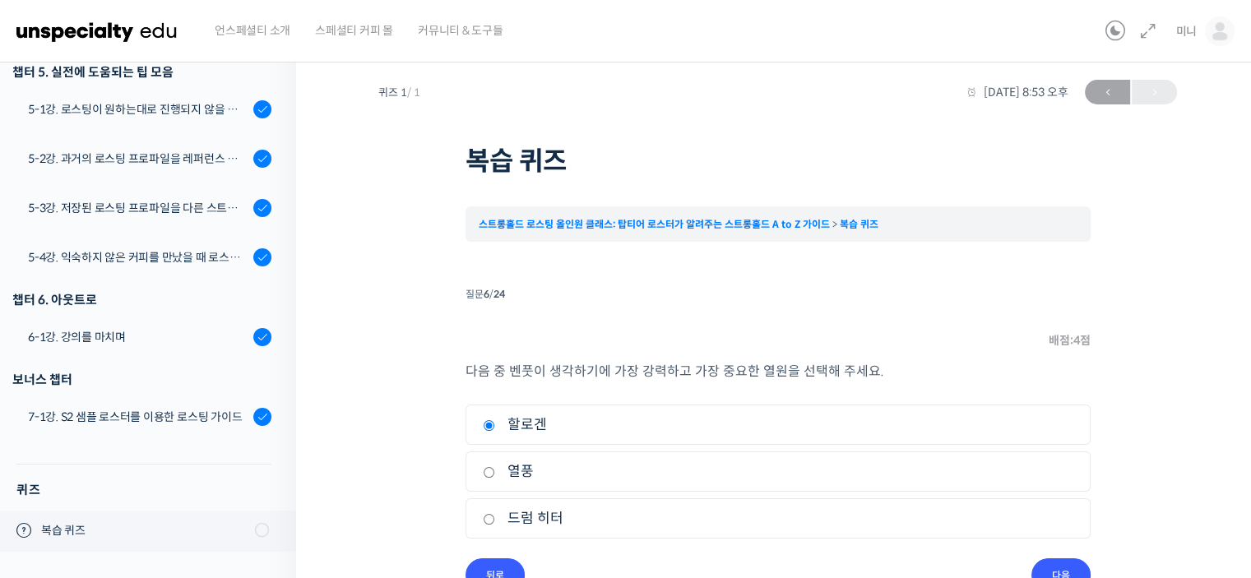
click at [495, 472] on input "열풍" at bounding box center [489, 472] width 12 height 11
radio input "true"
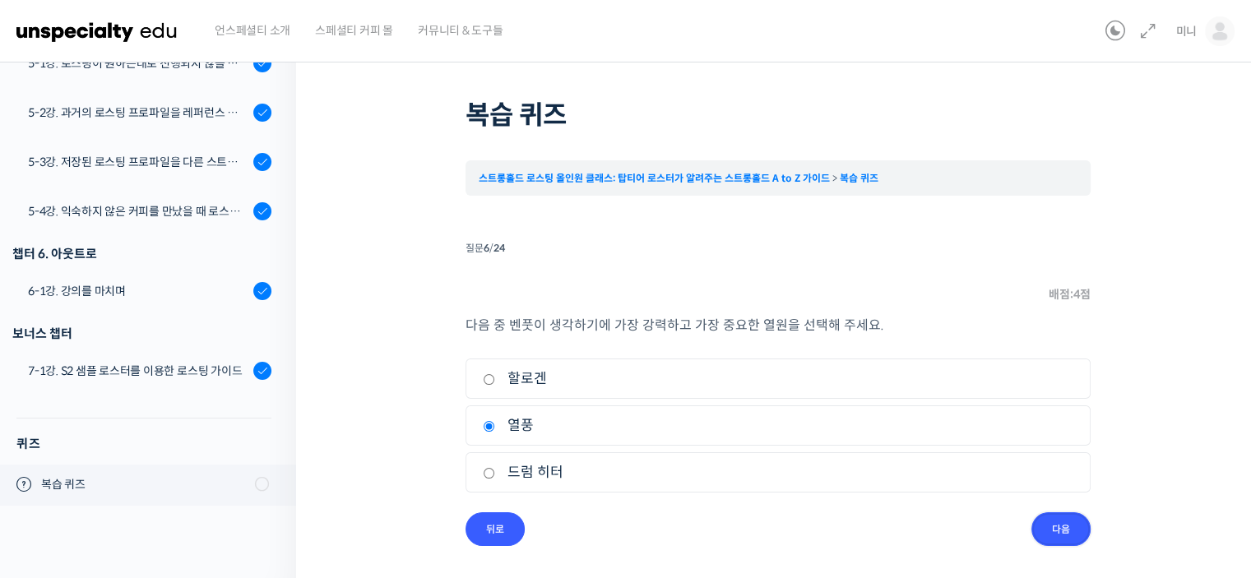
click at [1076, 513] on input "다음" at bounding box center [1060, 529] width 59 height 34
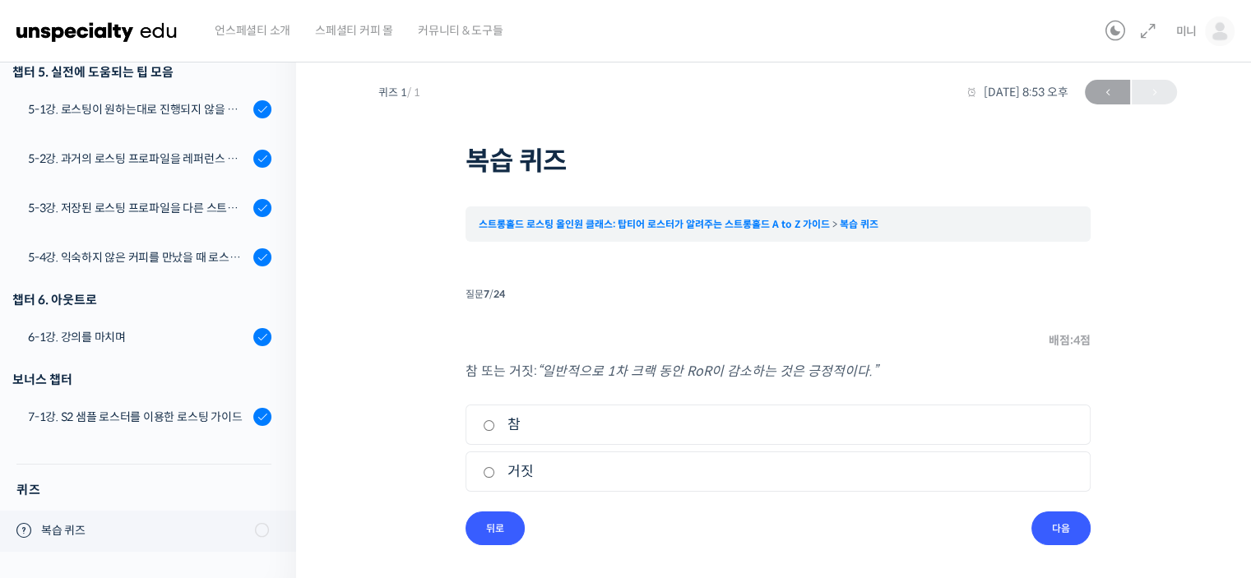
click at [565, 438] on li "1. 참" at bounding box center [777, 425] width 625 height 40
click at [523, 421] on label "참" at bounding box center [778, 425] width 590 height 22
click at [495, 421] on input "참" at bounding box center [489, 425] width 12 height 11
radio input "true"
click at [1061, 535] on input "다음" at bounding box center [1060, 529] width 59 height 34
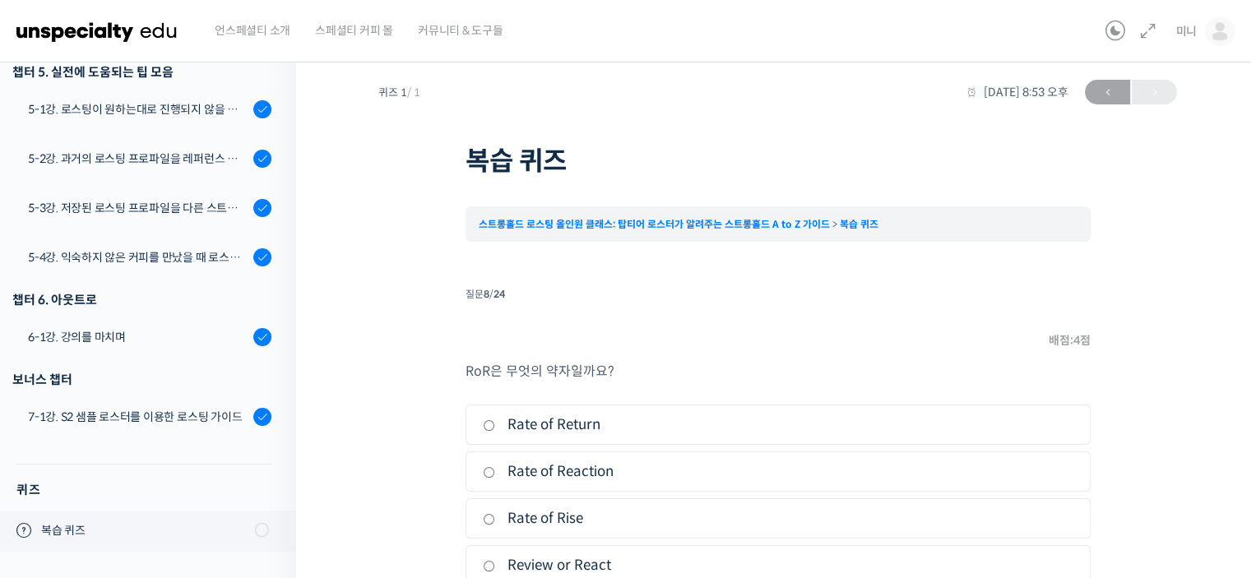
click at [569, 519] on label "Rate of Rise" at bounding box center [778, 518] width 590 height 22
click at [495, 519] on input "Rate of Rise" at bounding box center [489, 519] width 12 height 11
radio input "true"
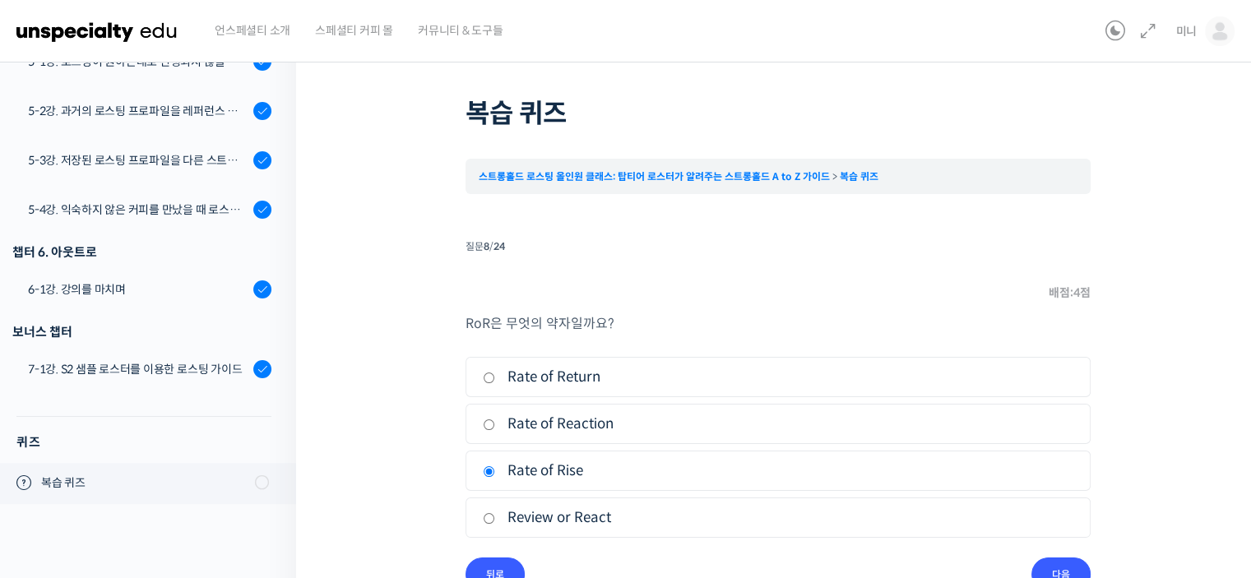
scroll to position [95, 0]
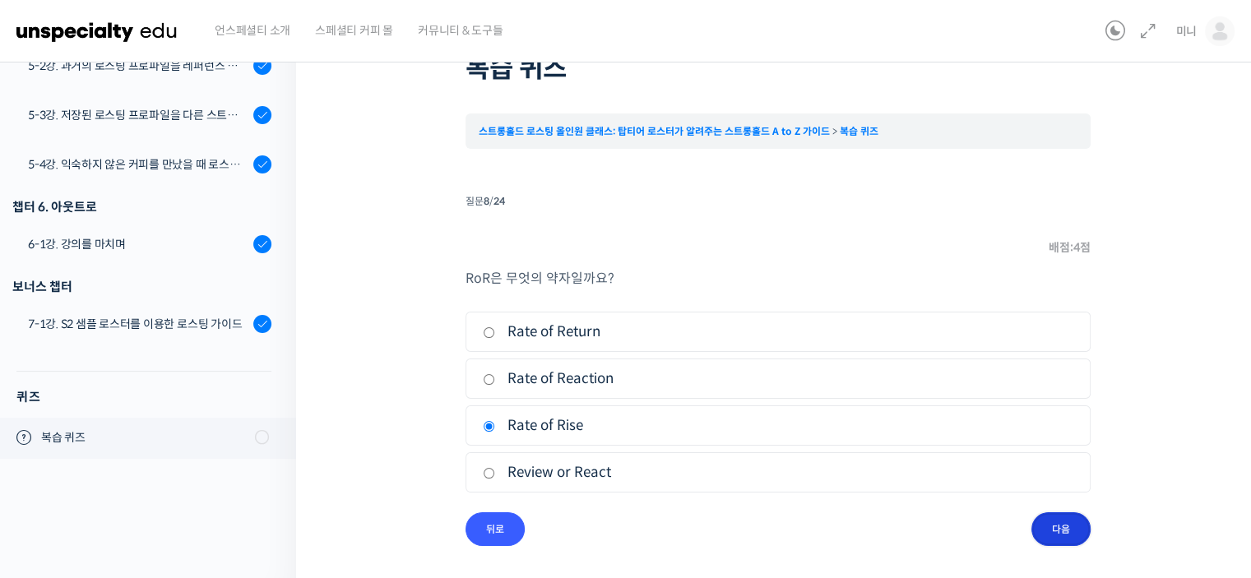
click at [1077, 535] on input "다음" at bounding box center [1060, 529] width 59 height 34
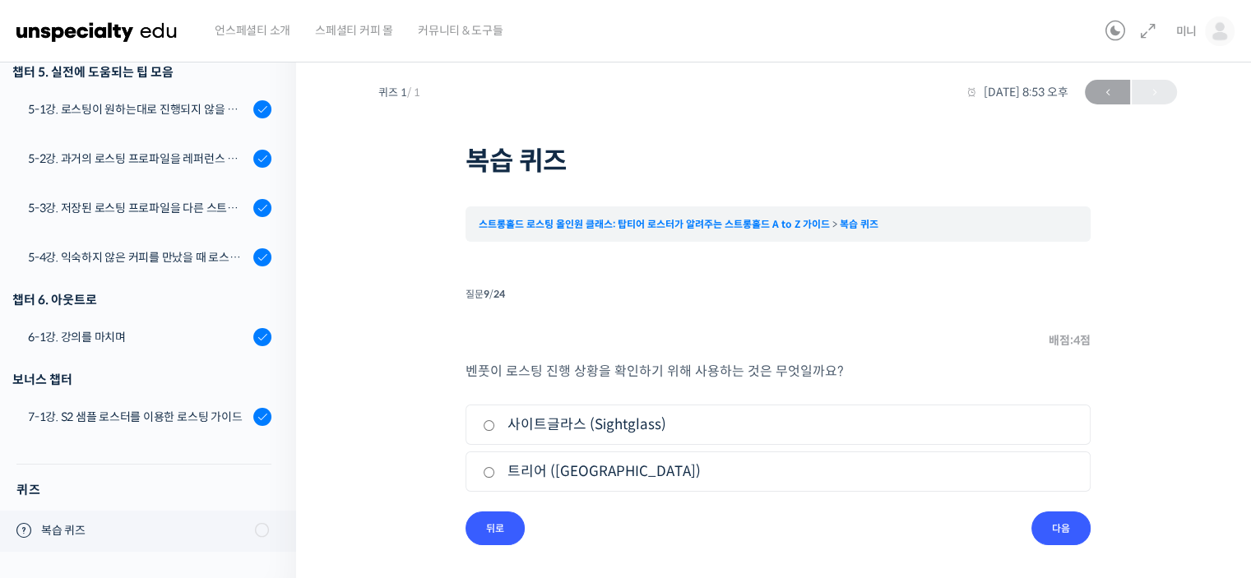
click at [567, 434] on label "사이트글라스 (Sightglass)" at bounding box center [778, 425] width 590 height 22
click at [495, 431] on input "사이트글라스 (Sightglass)" at bounding box center [489, 425] width 12 height 11
radio input "true"
click at [1054, 541] on input "다음" at bounding box center [1060, 529] width 59 height 34
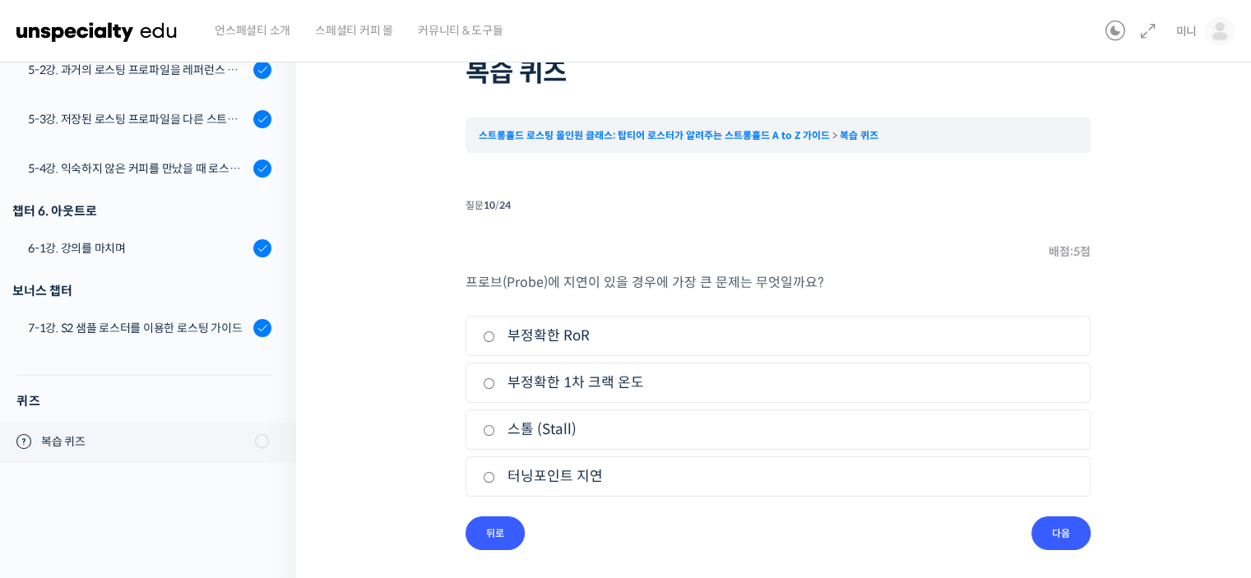
scroll to position [95, 0]
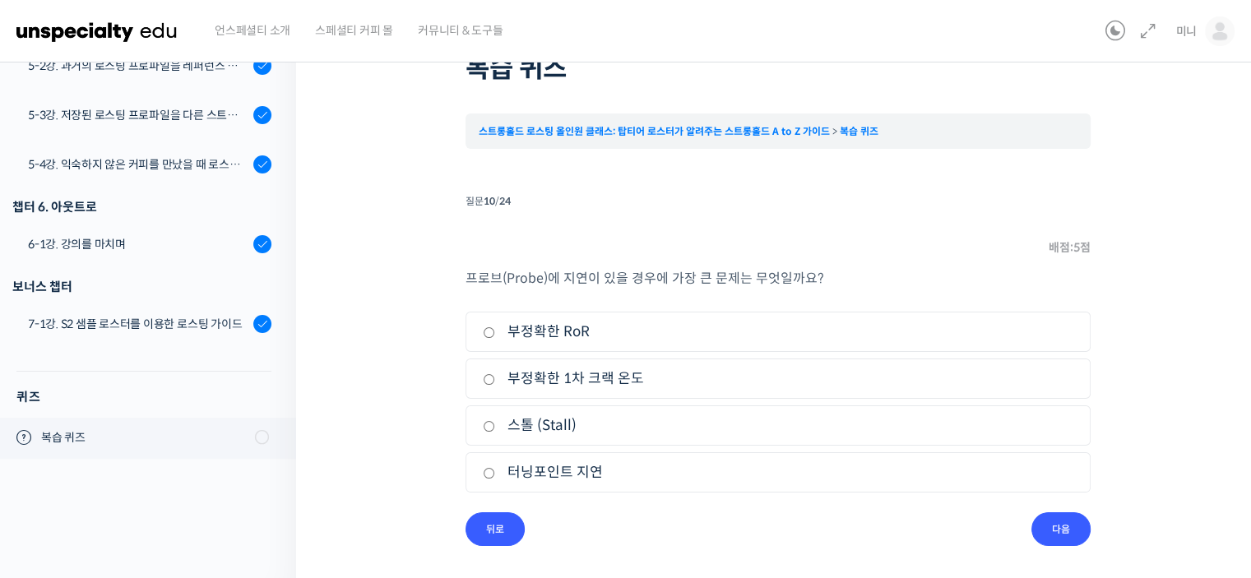
click at [589, 461] on label "터닝포인트 지연" at bounding box center [778, 472] width 590 height 22
click at [495, 468] on input "터닝포인트 지연" at bounding box center [489, 473] width 12 height 11
radio input "true"
click at [1070, 535] on input "다음" at bounding box center [1060, 529] width 59 height 34
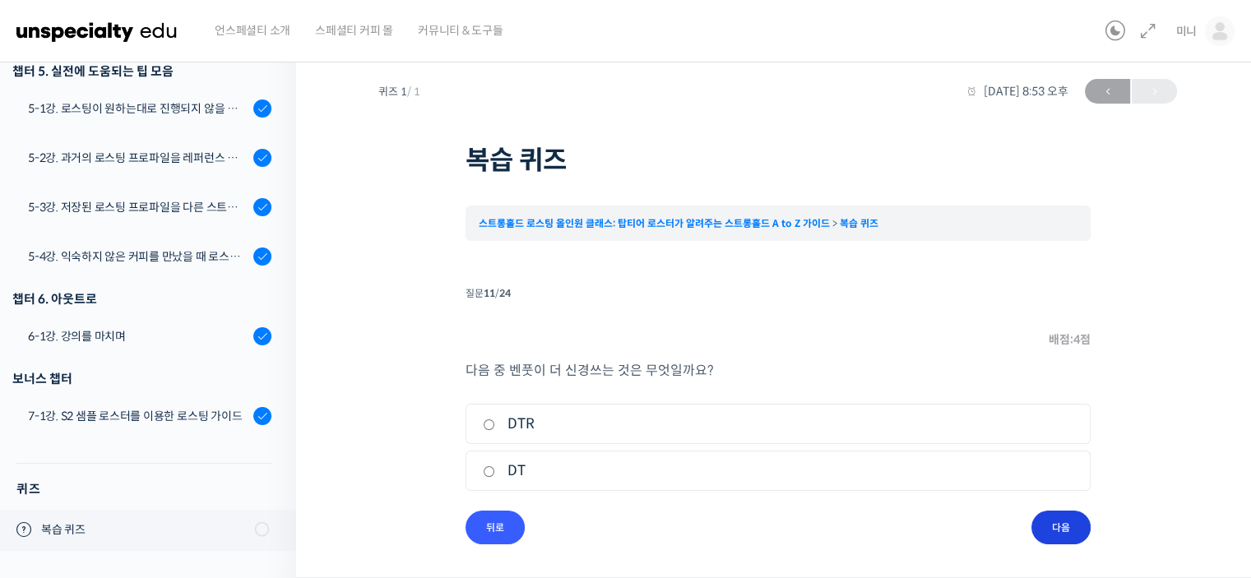
scroll to position [2, 0]
click at [553, 473] on label "DT" at bounding box center [778, 472] width 590 height 22
click at [495, 473] on input "DT" at bounding box center [489, 472] width 12 height 11
radio input "true"
click at [1044, 526] on input "다음" at bounding box center [1060, 529] width 59 height 34
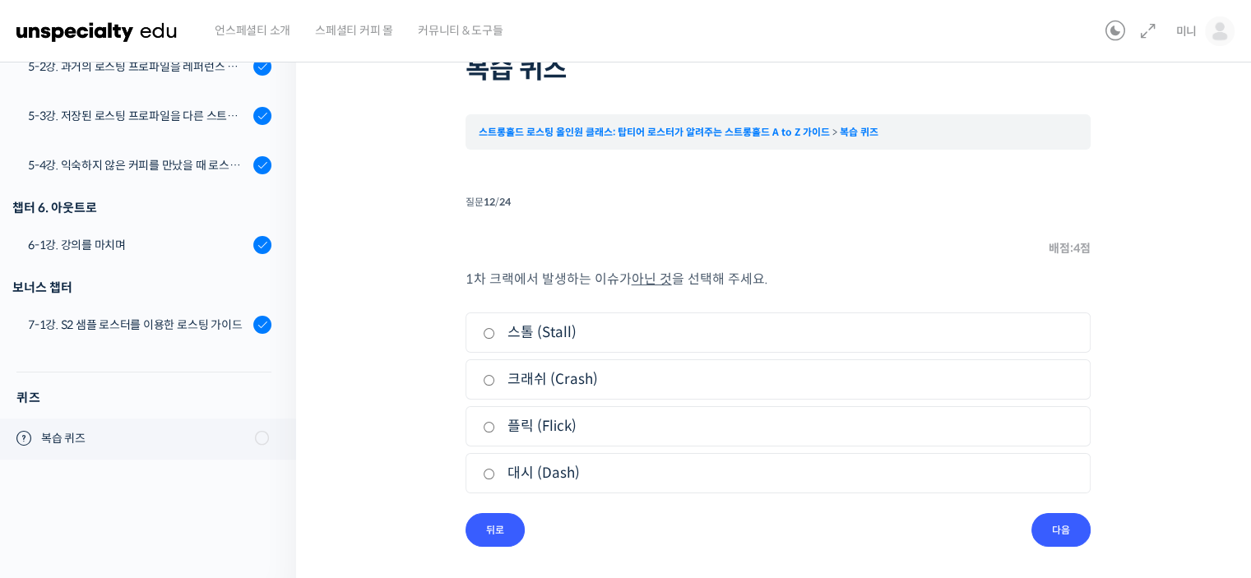
scroll to position [95, 0]
click at [568, 470] on label "대시 (Dash)" at bounding box center [778, 472] width 590 height 22
click at [495, 470] on input "대시 (Dash)" at bounding box center [489, 473] width 12 height 11
radio input "true"
click at [1072, 529] on input "다음" at bounding box center [1060, 529] width 59 height 34
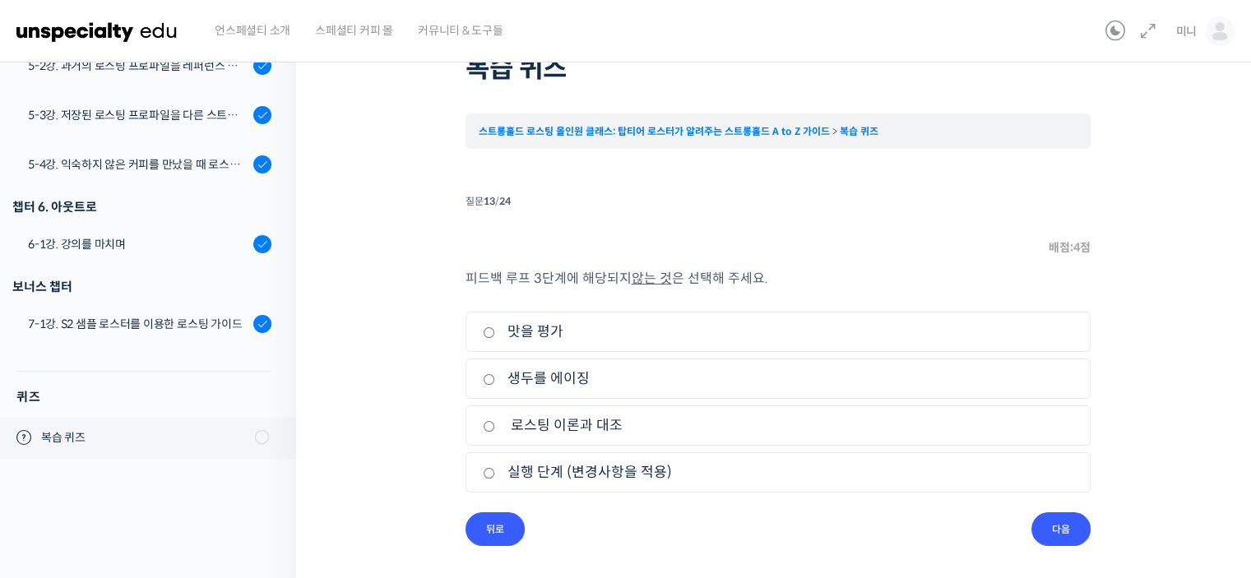
click at [601, 383] on label "생두를 에이징" at bounding box center [778, 379] width 590 height 22
click at [495, 383] on input "생두를 에이징" at bounding box center [489, 379] width 12 height 11
radio input "true"
click at [1071, 530] on input "다음" at bounding box center [1060, 529] width 59 height 34
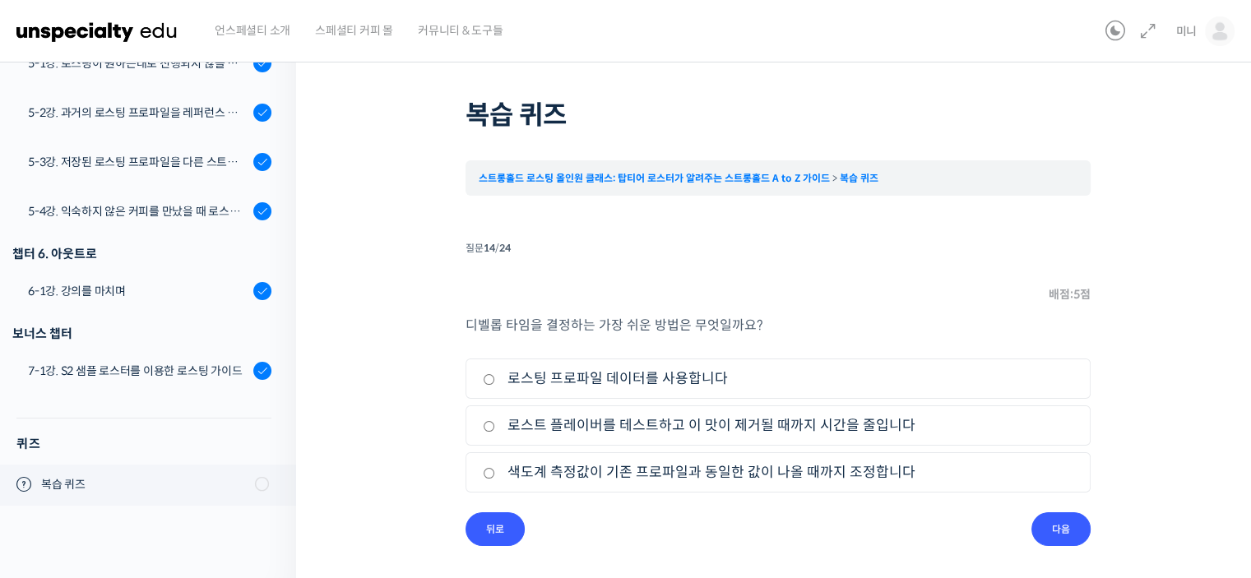
click at [559, 419] on label "로스트 플레이버를 테스트하고 이 맛이 제거될 때까지 시간을 줄입니다" at bounding box center [778, 425] width 590 height 22
click at [495, 421] on input "로스트 플레이버를 테스트하고 이 맛이 제거될 때까지 시간을 줄입니다" at bounding box center [489, 426] width 12 height 11
radio input "true"
click at [1068, 530] on input "다음" at bounding box center [1060, 529] width 59 height 34
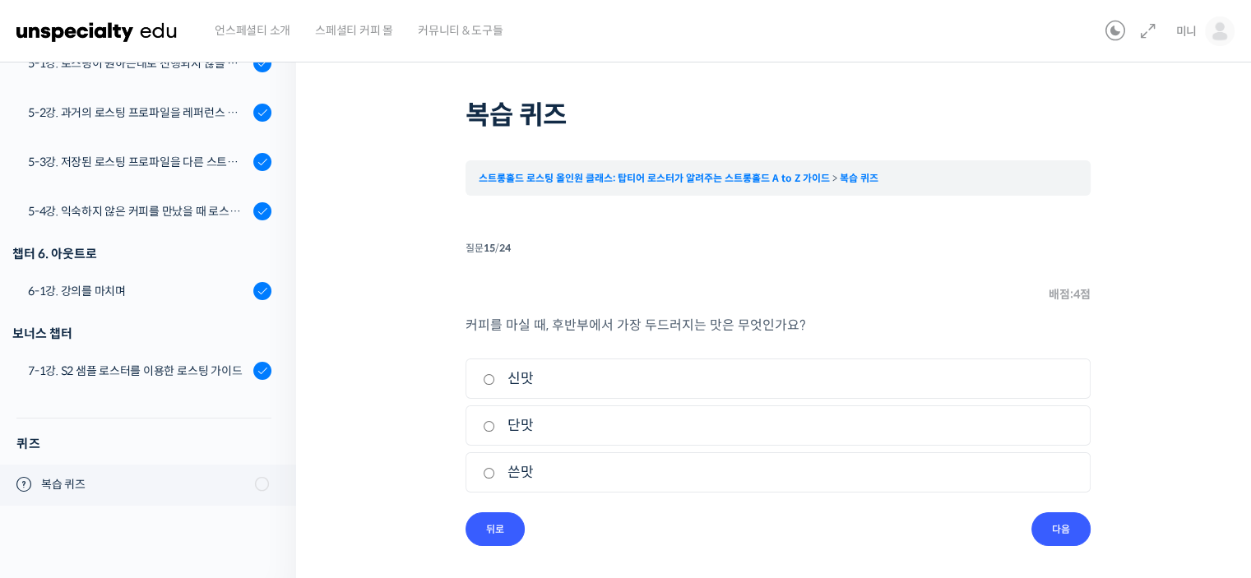
drag, startPoint x: 521, startPoint y: 470, endPoint x: 565, endPoint y: 463, distance: 44.1
click at [521, 470] on label "쓴맛" at bounding box center [778, 472] width 590 height 22
click at [495, 470] on input "쓴맛" at bounding box center [489, 473] width 12 height 11
radio input "true"
click at [1060, 530] on input "다음" at bounding box center [1060, 529] width 59 height 34
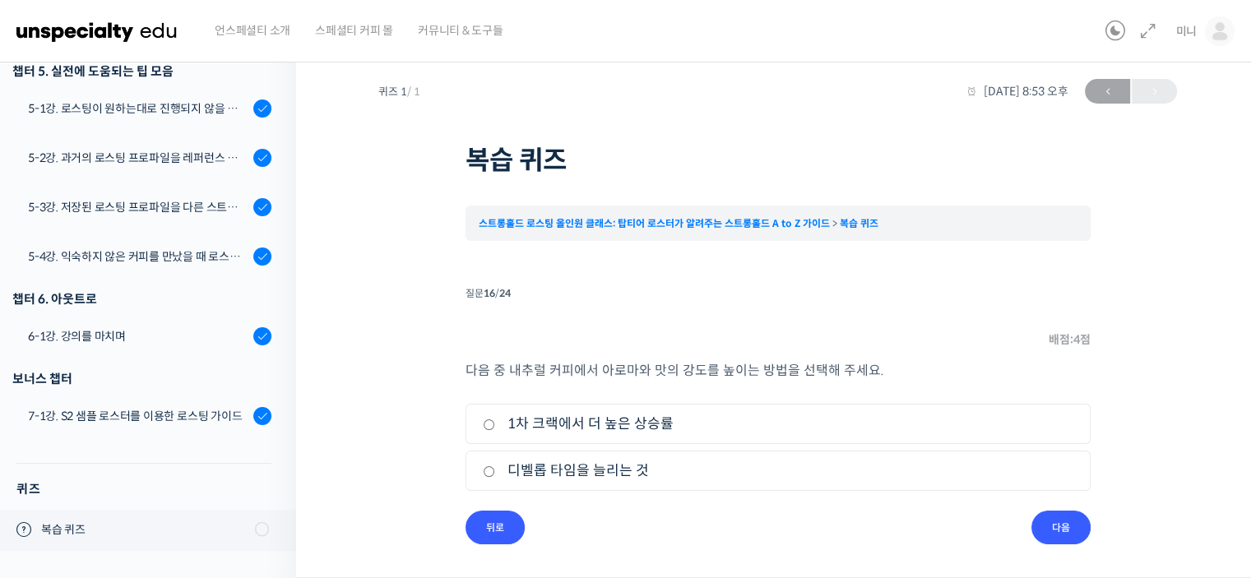
scroll to position [2, 0]
click at [639, 430] on label "1차 크랙에서 더 높은 상승률" at bounding box center [778, 425] width 590 height 22
click at [495, 430] on input "1차 크랙에서 더 높은 상승률" at bounding box center [489, 425] width 12 height 11
radio input "true"
click at [1076, 528] on input "다음" at bounding box center [1060, 529] width 59 height 34
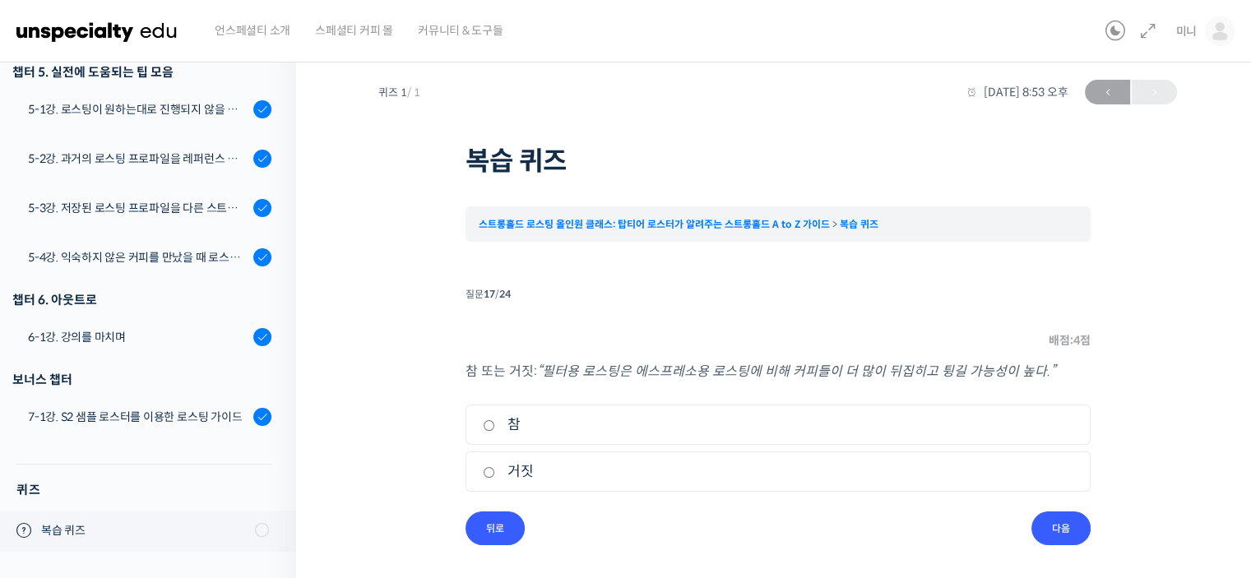
click at [589, 435] on label "참" at bounding box center [778, 425] width 590 height 22
click at [495, 431] on input "참" at bounding box center [489, 425] width 12 height 11
radio input "true"
click at [1087, 544] on li "질문 17 / 24 17 . 질문 배점: 4 점 참 또는 거짓: “필터용 로스팅은 에스프레소용 로스팅에 비해 커피들이 더 많이 뒤집히고 튕길 …" at bounding box center [777, 414] width 625 height 262
click at [1054, 537] on input "다음" at bounding box center [1060, 529] width 59 height 34
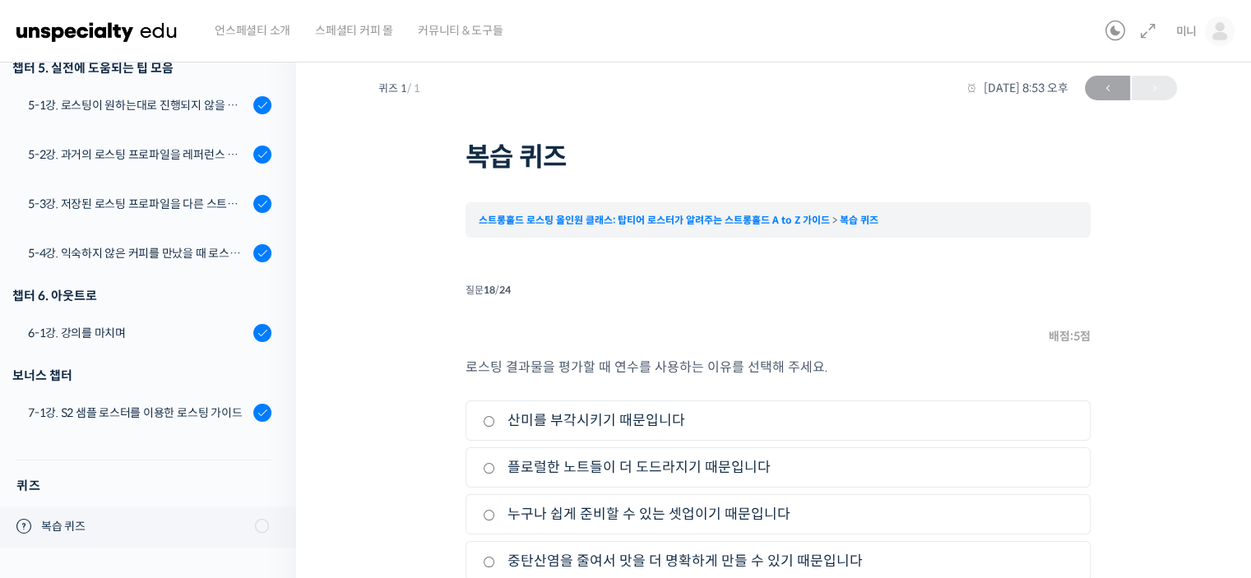
scroll to position [95, 0]
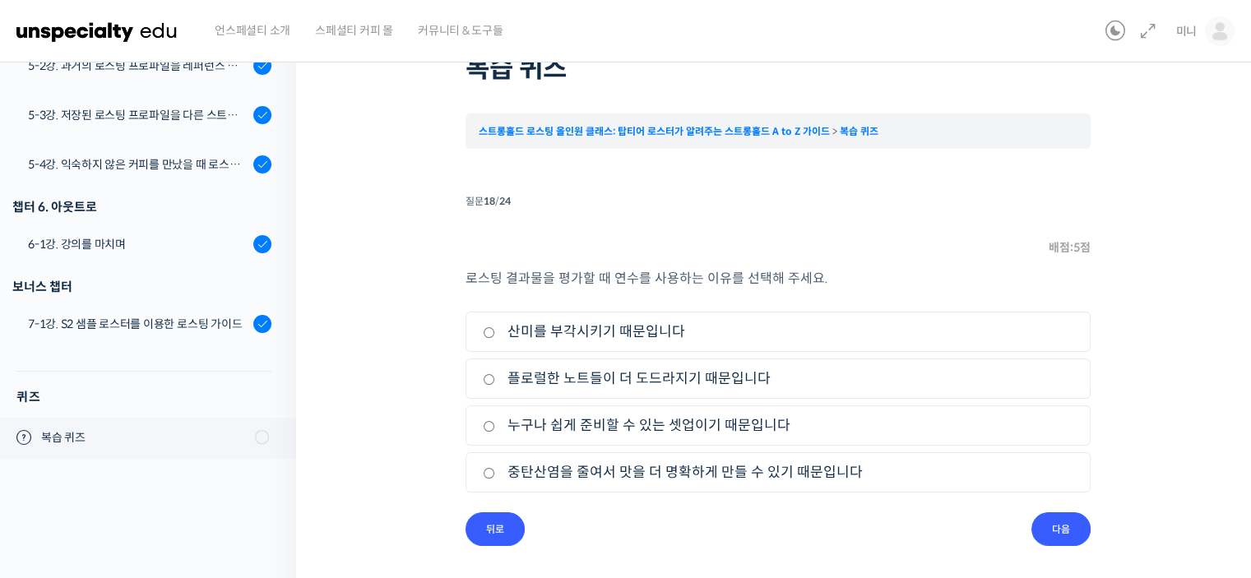
click at [692, 414] on label "누구나 쉽게 준비할 수 있는 셋업이기 때문입니다" at bounding box center [778, 425] width 590 height 22
click at [495, 421] on input "누구나 쉽게 준비할 수 있는 셋업이기 때문입니다" at bounding box center [489, 426] width 12 height 11
radio input "true"
click at [1065, 539] on input "다음" at bounding box center [1060, 529] width 59 height 34
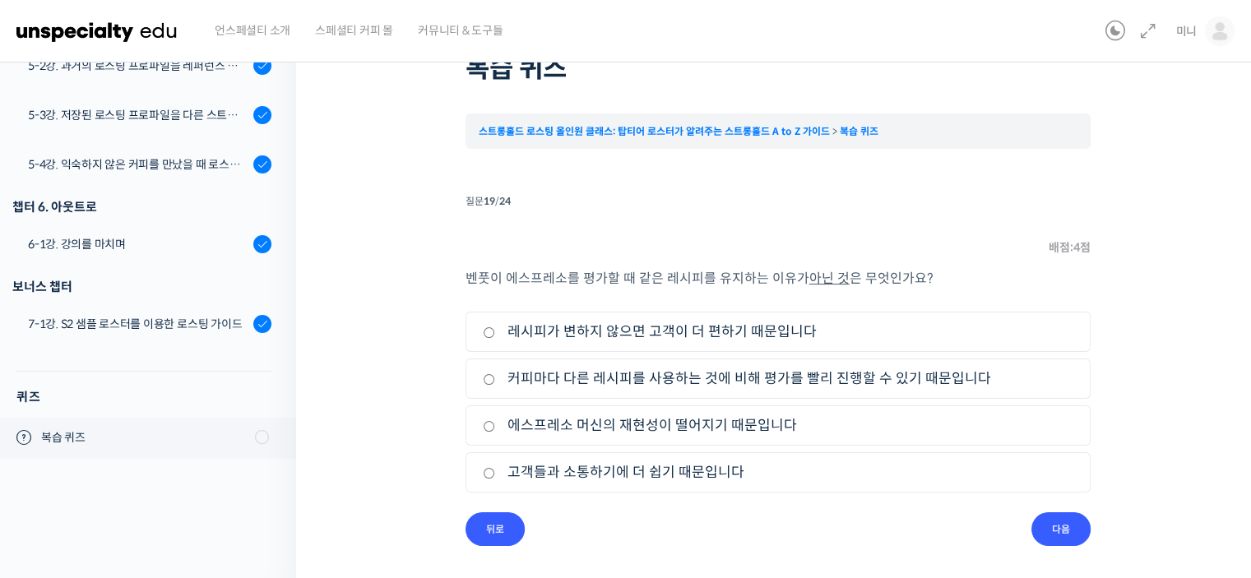
click at [586, 383] on label "커피마다 다른 레시피를 사용하는 것에 비해 평가를 빨리 진행할 수 있기 때문입니다" at bounding box center [778, 379] width 590 height 22
click at [495, 383] on input "커피마다 다른 레시피를 사용하는 것에 비해 평가를 빨리 진행할 수 있기 때문입니다" at bounding box center [489, 379] width 12 height 11
radio input "true"
click at [635, 479] on label "고객들과 소통하기에 더 쉽기 때문입니다" at bounding box center [778, 472] width 590 height 22
click at [495, 479] on input "고객들과 소통하기에 더 쉽기 때문입니다" at bounding box center [489, 473] width 12 height 11
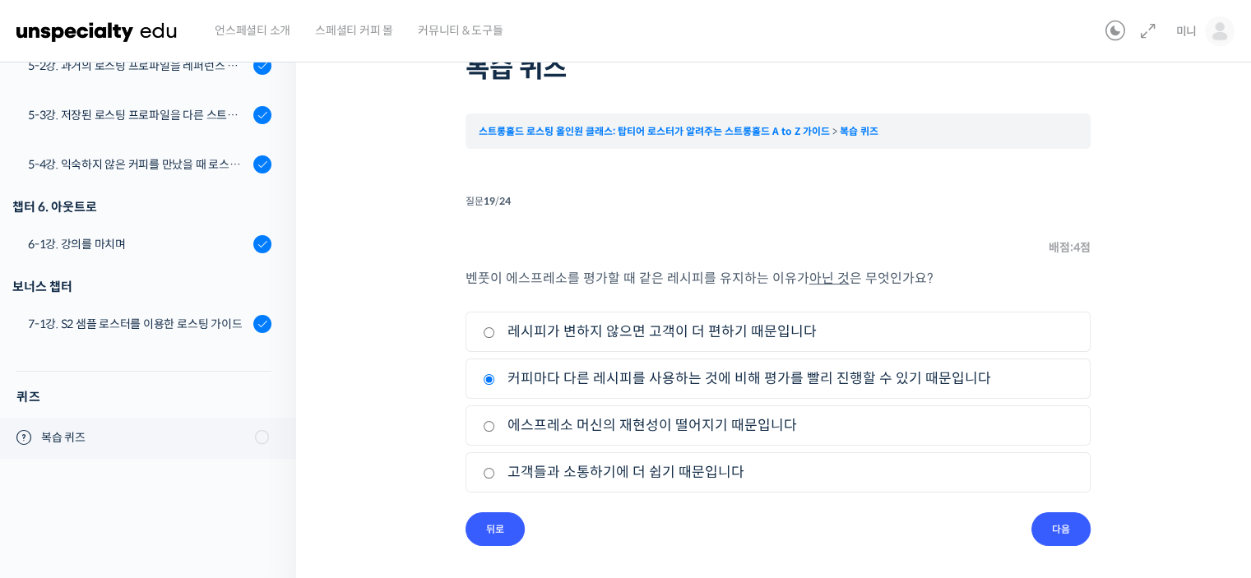
radio input "true"
click at [707, 435] on label "에스프레소 머신의 재현성이 떨어지기 때문입니다" at bounding box center [778, 425] width 590 height 22
click at [495, 432] on input "에스프레소 머신의 재현성이 떨어지기 때문입니다" at bounding box center [489, 426] width 12 height 11
radio input "true"
click at [1076, 517] on input "다음" at bounding box center [1060, 529] width 59 height 34
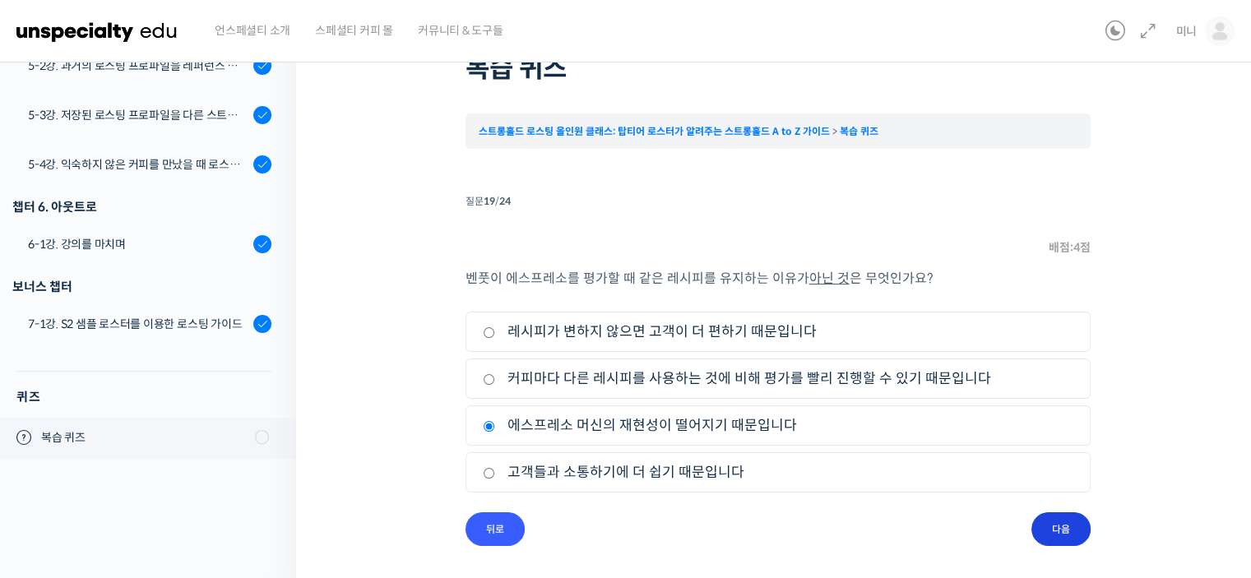
scroll to position [2, 0]
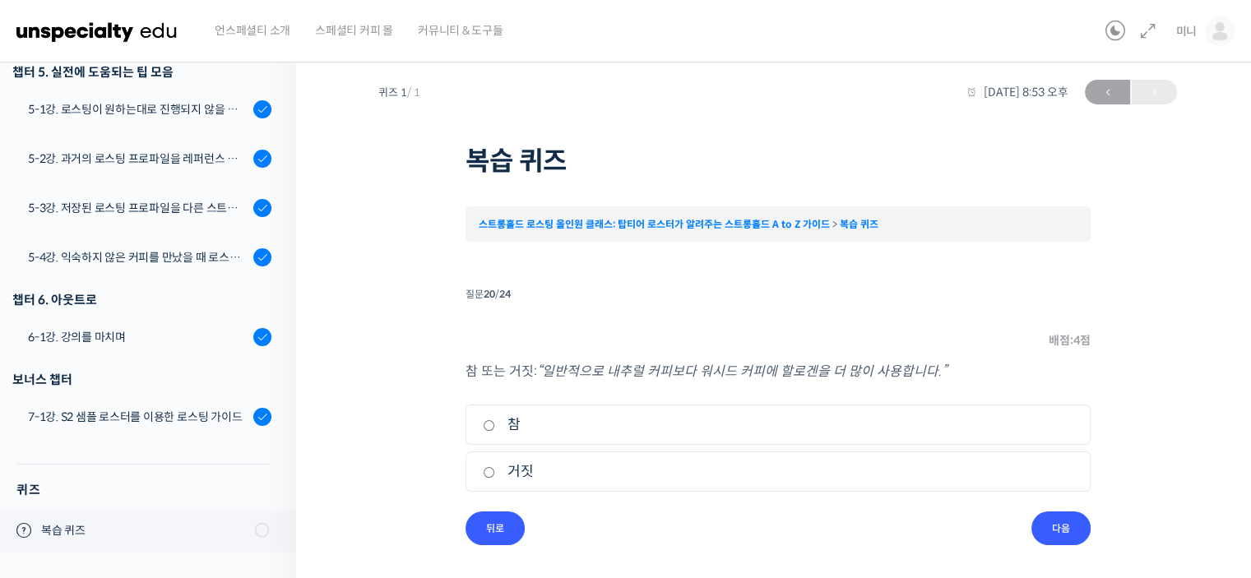
click at [623, 430] on label "참" at bounding box center [778, 425] width 590 height 22
click at [495, 430] on input "참" at bounding box center [489, 425] width 12 height 11
radio input "true"
click at [1056, 519] on input "다음" at bounding box center [1060, 529] width 59 height 34
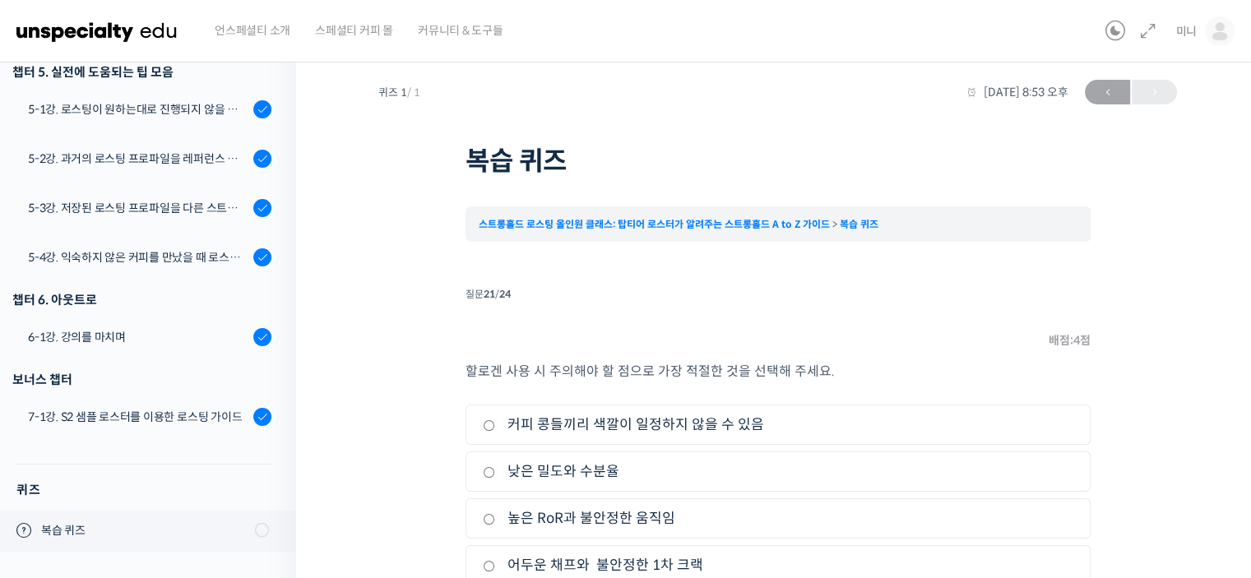
click at [697, 434] on label "커피 콩들끼리 색깔이 일정하지 않을 수 있음" at bounding box center [778, 425] width 590 height 22
click at [495, 431] on input "커피 콩들끼리 색깔이 일정하지 않을 수 있음" at bounding box center [489, 425] width 12 height 11
radio input "true"
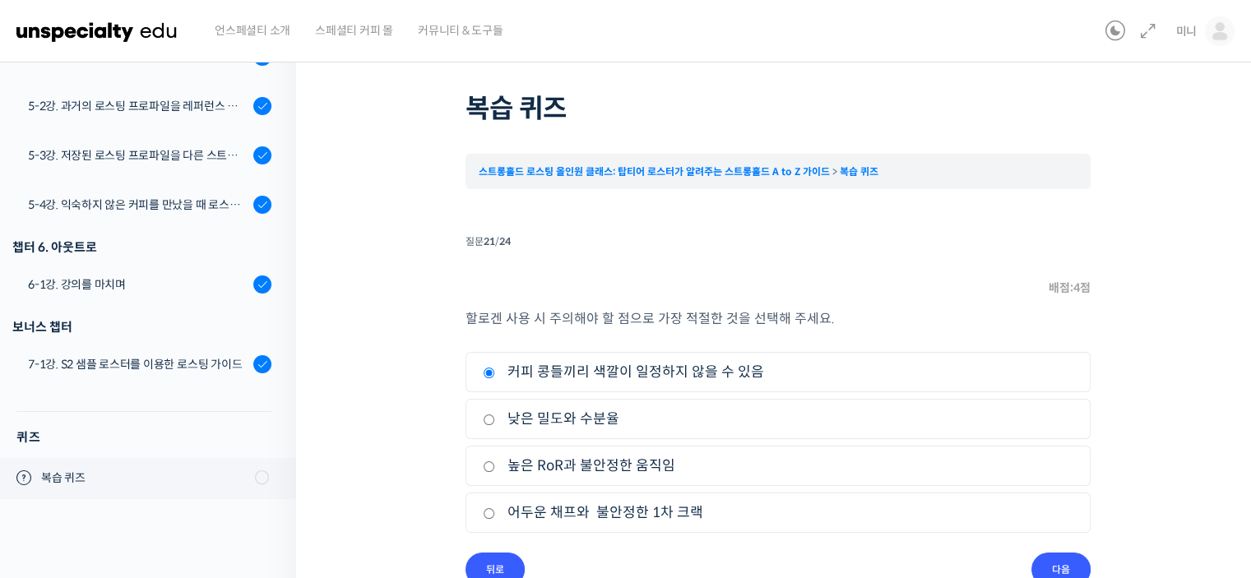
scroll to position [95, 0]
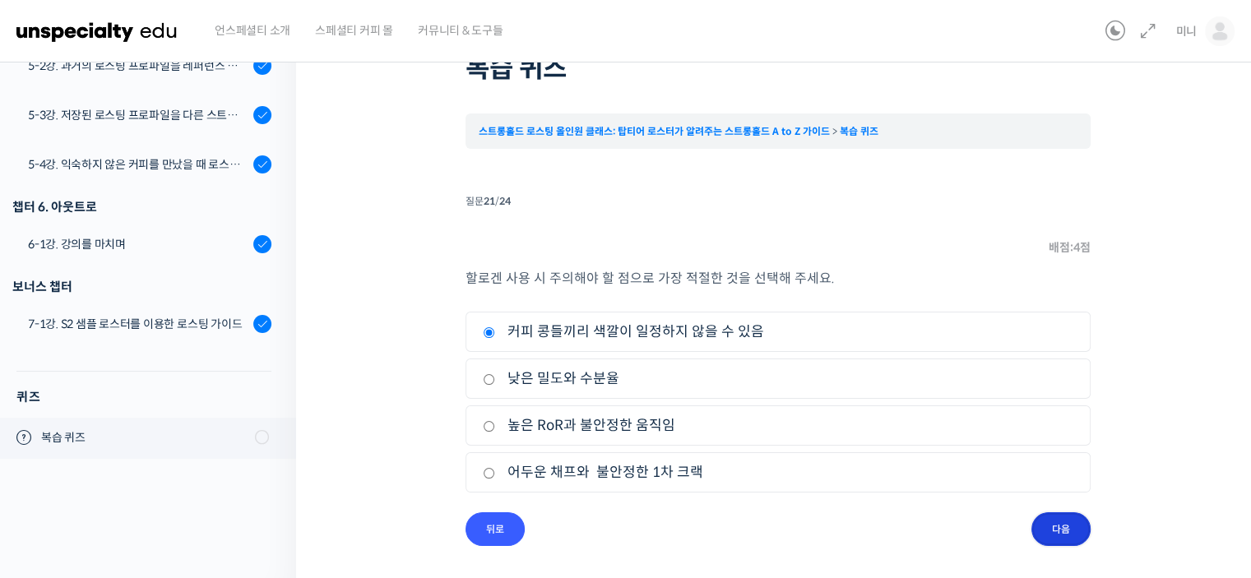
click at [1082, 540] on input "다음" at bounding box center [1060, 529] width 59 height 34
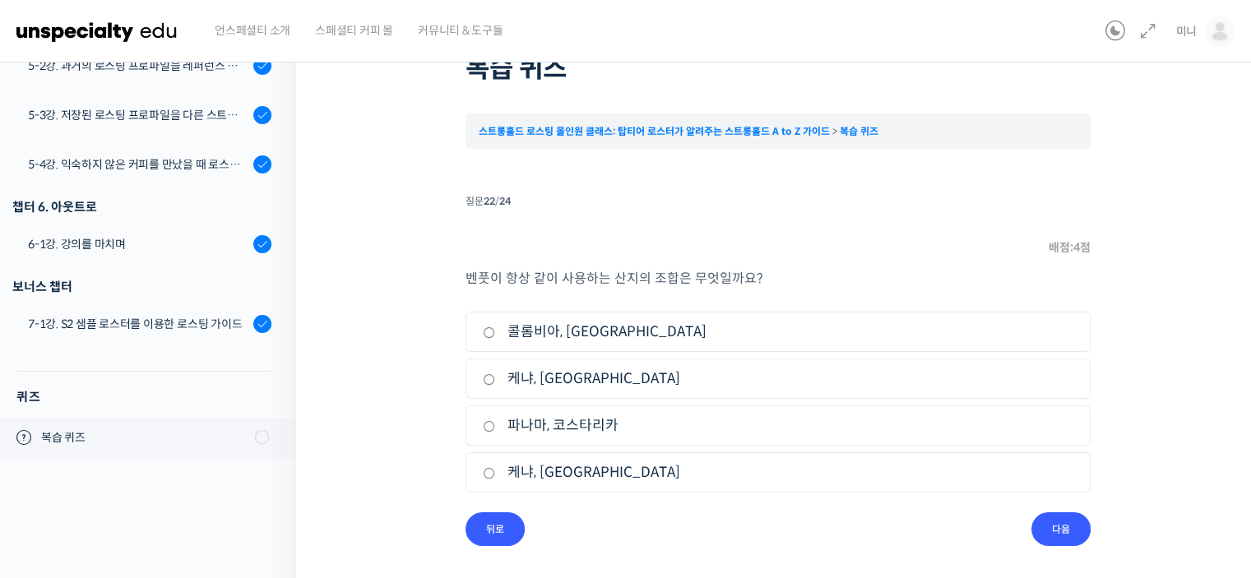
click at [578, 466] on label "케냐, [GEOGRAPHIC_DATA]" at bounding box center [778, 472] width 590 height 22
click at [495, 468] on input "케냐, [GEOGRAPHIC_DATA]" at bounding box center [489, 473] width 12 height 11
radio input "true"
click at [1058, 527] on input "다음" at bounding box center [1060, 529] width 59 height 34
click at [592, 393] on li "2. 로스팅에 걸리는 총 시간을 짧게 한다." at bounding box center [777, 379] width 625 height 40
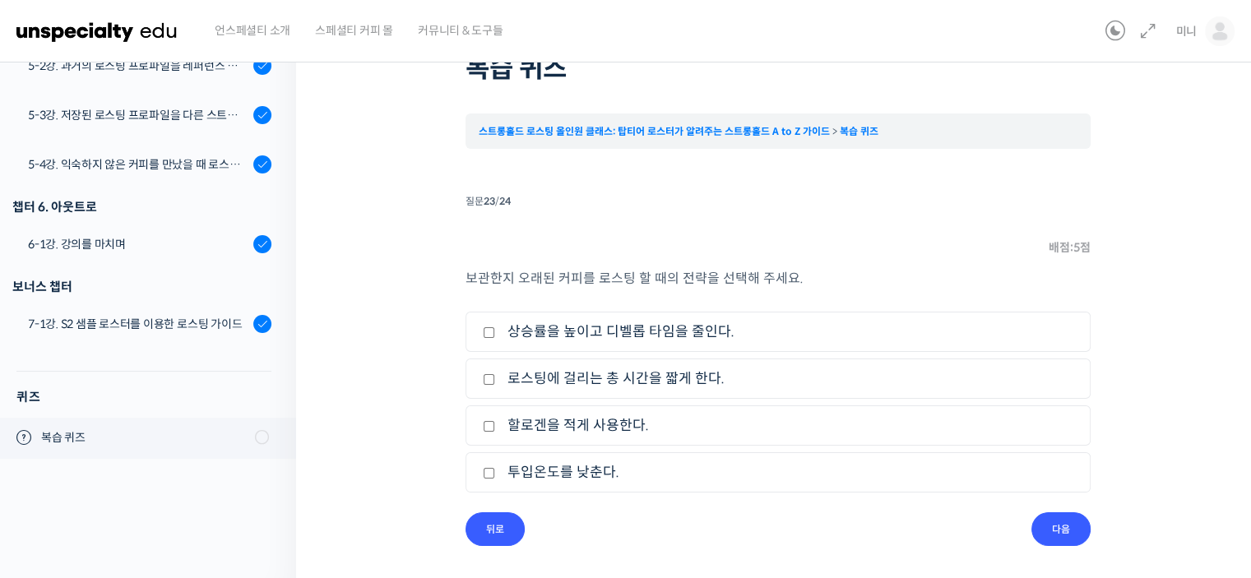
click at [581, 440] on li "3. 할로겐을 적게 사용한다." at bounding box center [777, 425] width 625 height 40
click at [609, 377] on label "로스팅에 걸리는 총 시간을 짧게 한다." at bounding box center [778, 379] width 590 height 22
click at [495, 377] on input "로스팅에 걸리는 총 시간을 짧게 한다." at bounding box center [489, 379] width 12 height 11
checkbox input "true"
click at [493, 425] on input "할로겐을 적게 사용한다." at bounding box center [489, 426] width 12 height 11
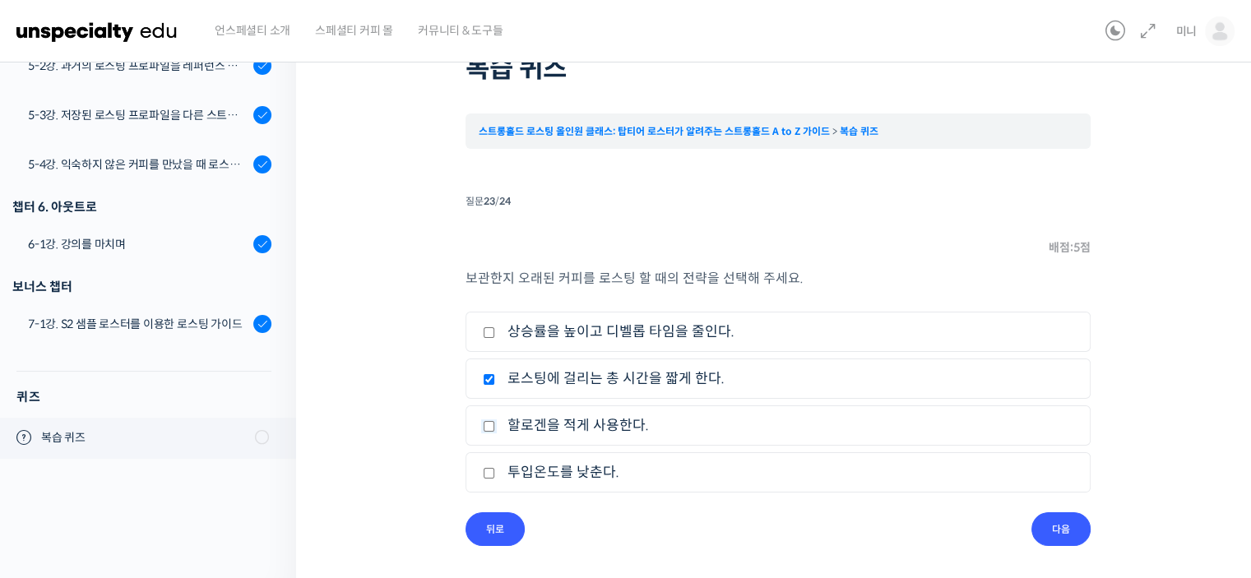
checkbox input "true"
click at [507, 331] on label "상승률을 높이고 디벨롭 타임을 줄인다." at bounding box center [778, 332] width 590 height 22
click at [495, 331] on input "상승률을 높이고 디벨롭 타임을 줄인다." at bounding box center [489, 332] width 12 height 11
checkbox input "true"
click at [1072, 530] on input "다음" at bounding box center [1060, 529] width 59 height 34
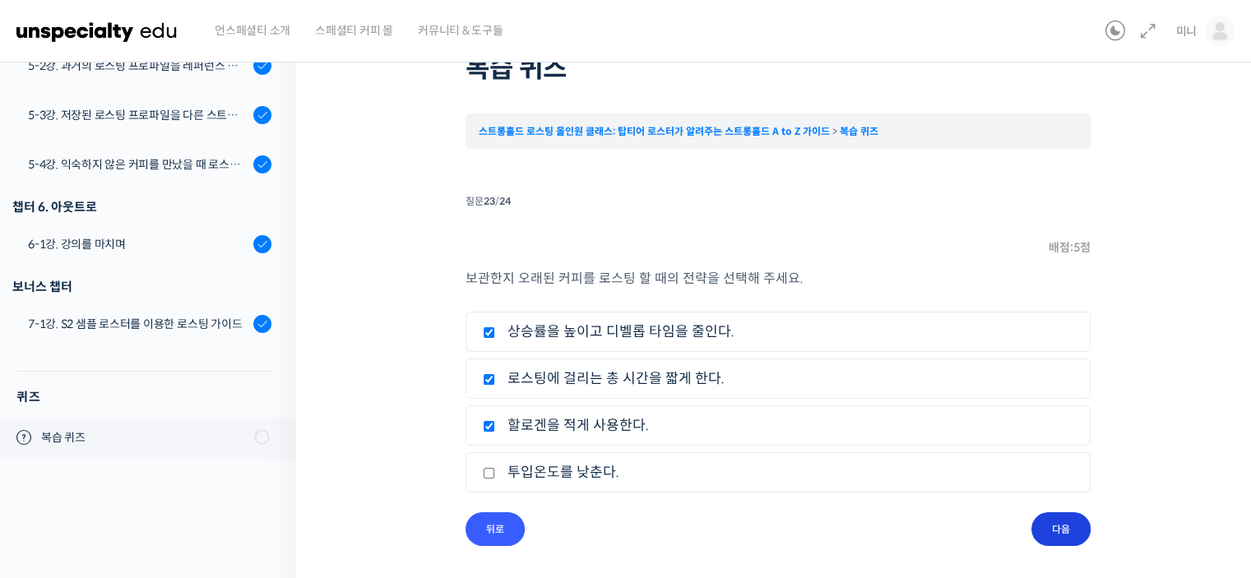
scroll to position [46, 0]
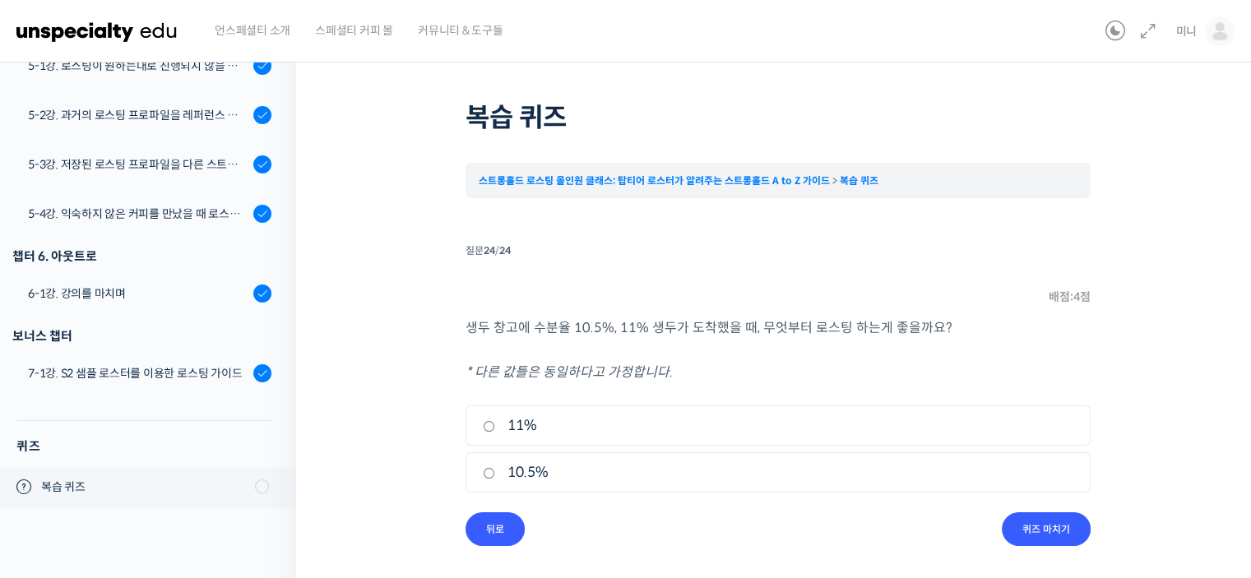
click at [712, 420] on label "11%" at bounding box center [778, 425] width 590 height 22
click at [495, 421] on input "11%" at bounding box center [489, 426] width 12 height 11
radio input "true"
click at [1036, 524] on input "퀴즈 마치기" at bounding box center [1046, 529] width 89 height 34
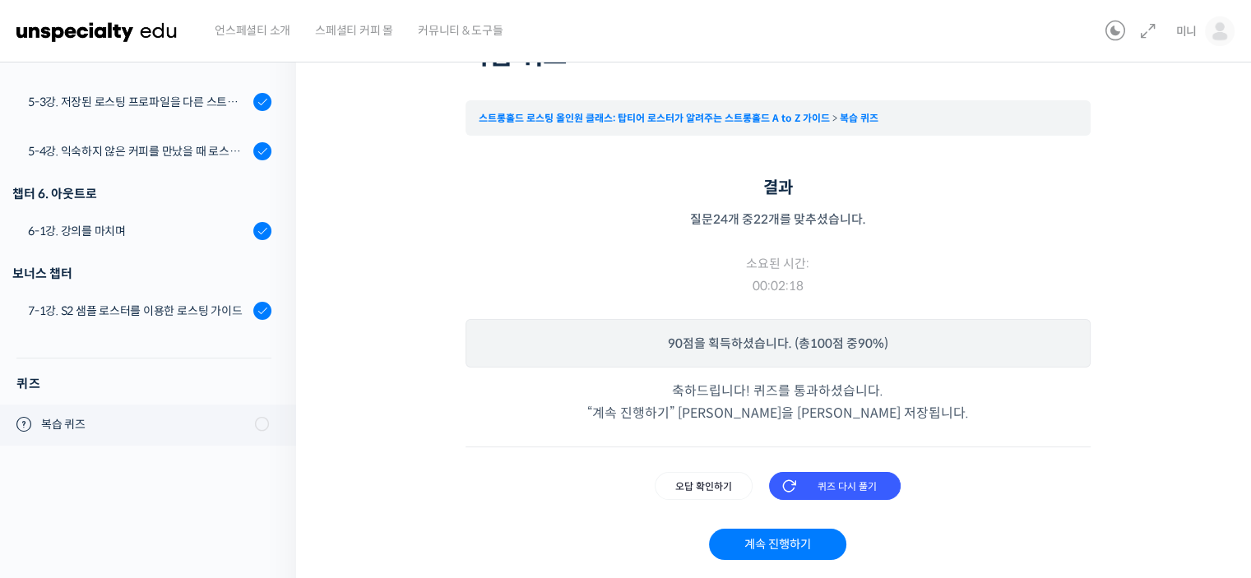
scroll to position [156, 0]
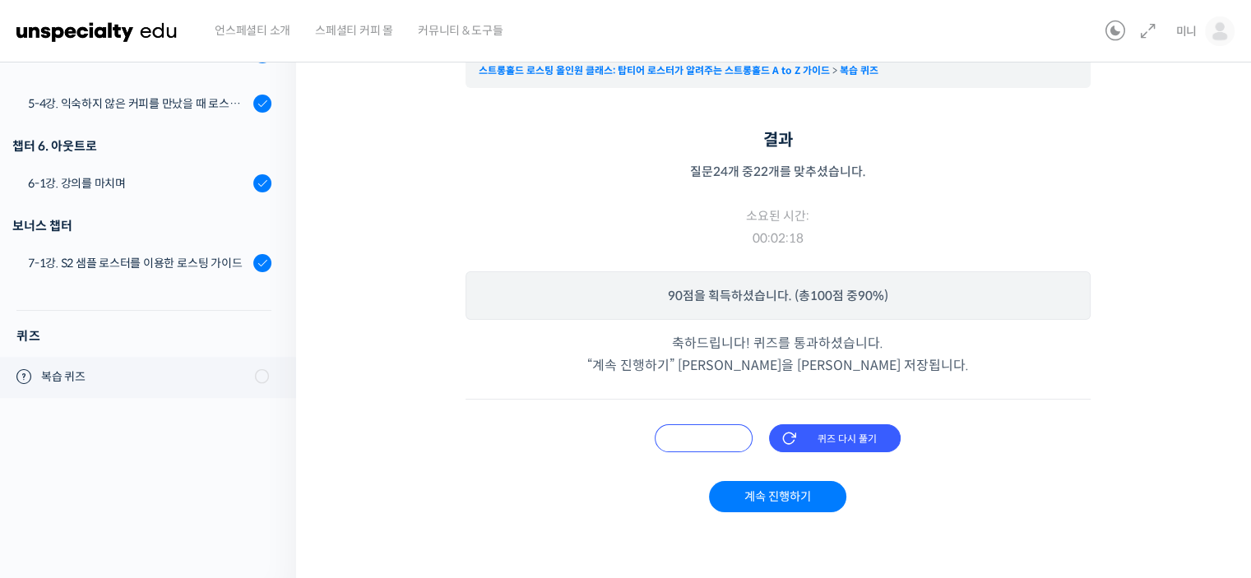
click at [704, 441] on input "오답 확인하기" at bounding box center [704, 438] width 98 height 28
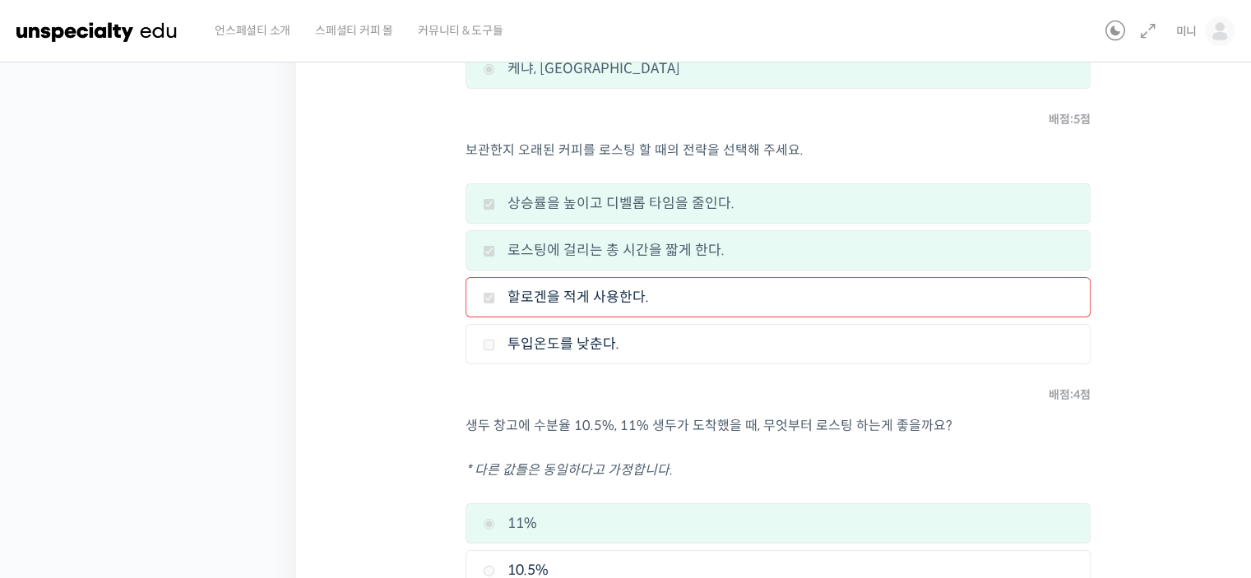
scroll to position [5859, 0]
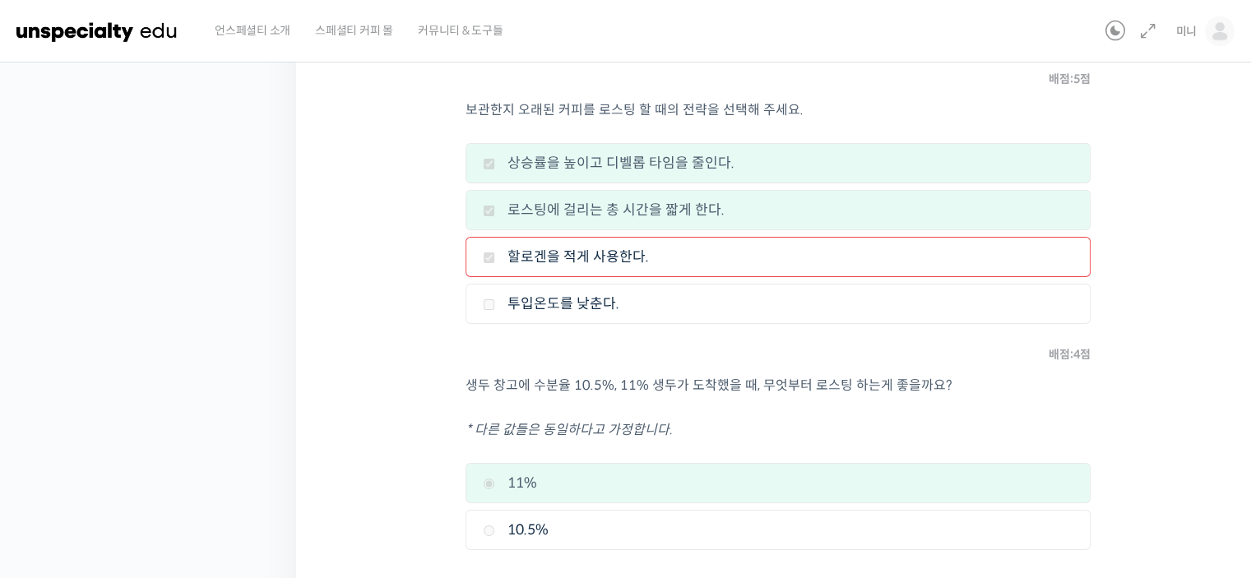
click at [469, 194] on li "2. 로스팅에 걸리는 총 시간을 짧게 한다." at bounding box center [777, 210] width 625 height 40
click at [476, 248] on li "3. 할로겐을 적게 사용한다." at bounding box center [777, 257] width 625 height 40
click at [493, 246] on label "할로겐을 적게 사용한다." at bounding box center [778, 257] width 590 height 22
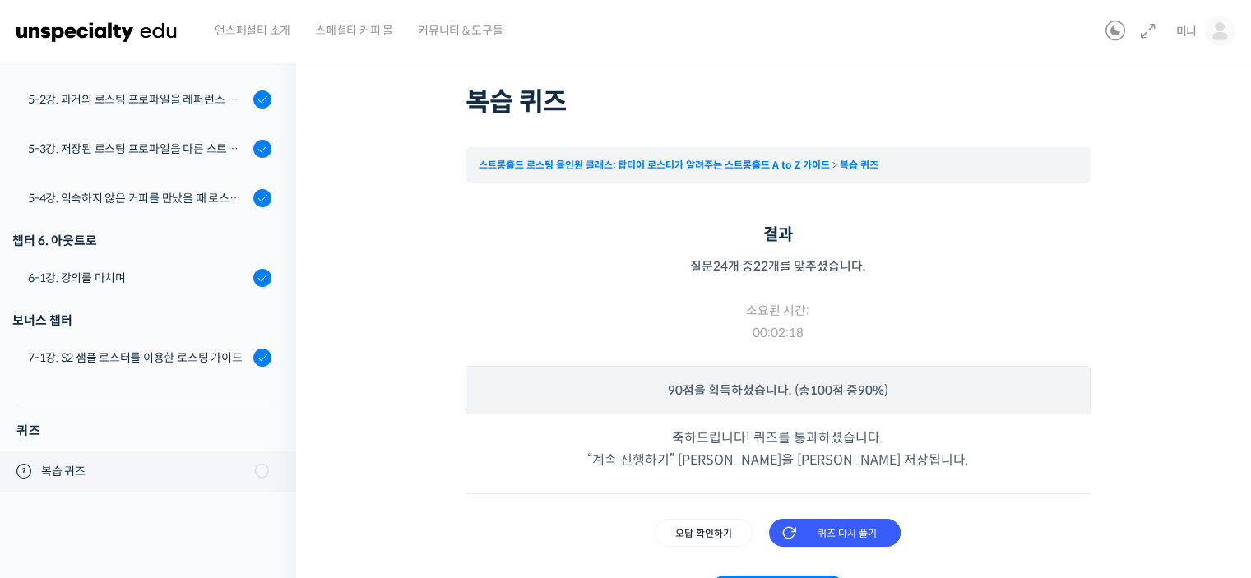
scroll to position [247, 0]
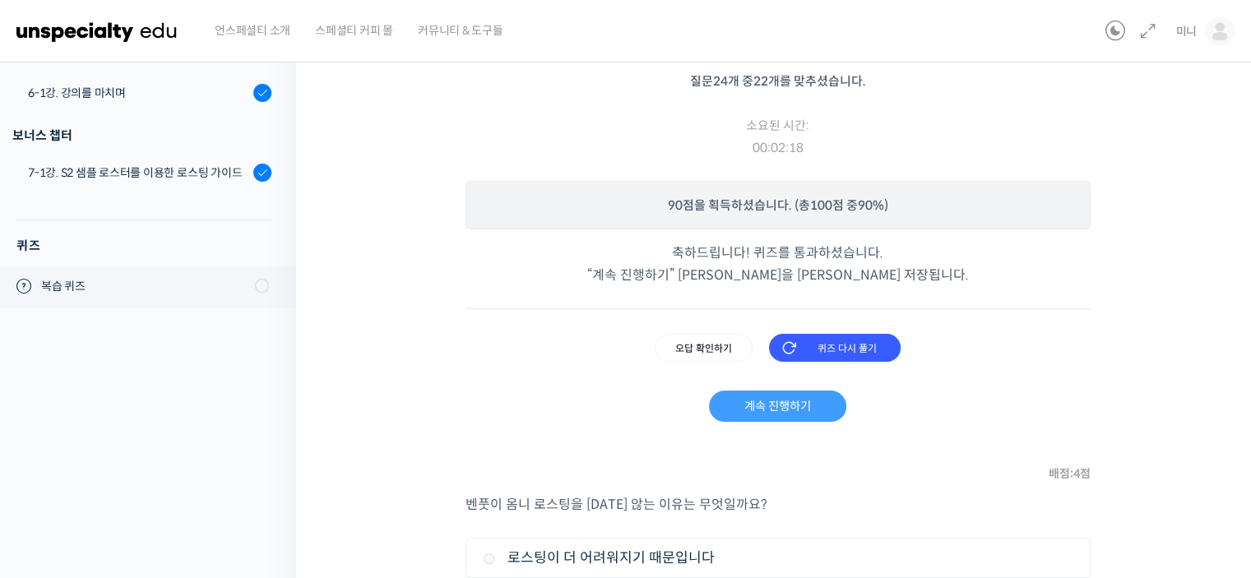
click at [814, 406] on link "계속 진행하기" at bounding box center [777, 406] width 137 height 31
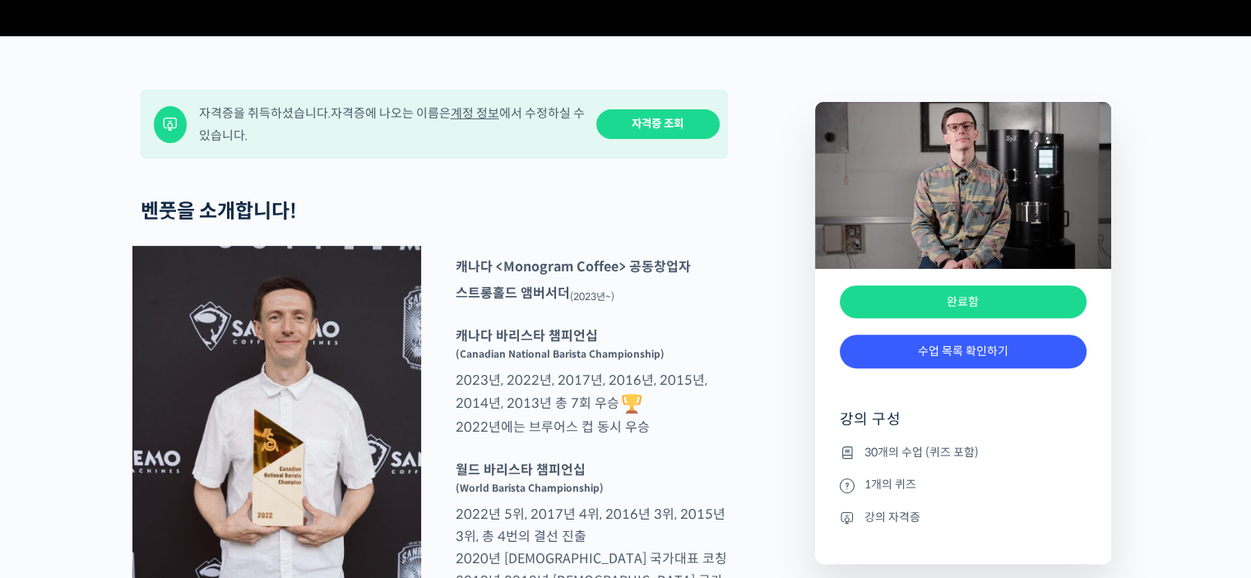
scroll to position [740, 0]
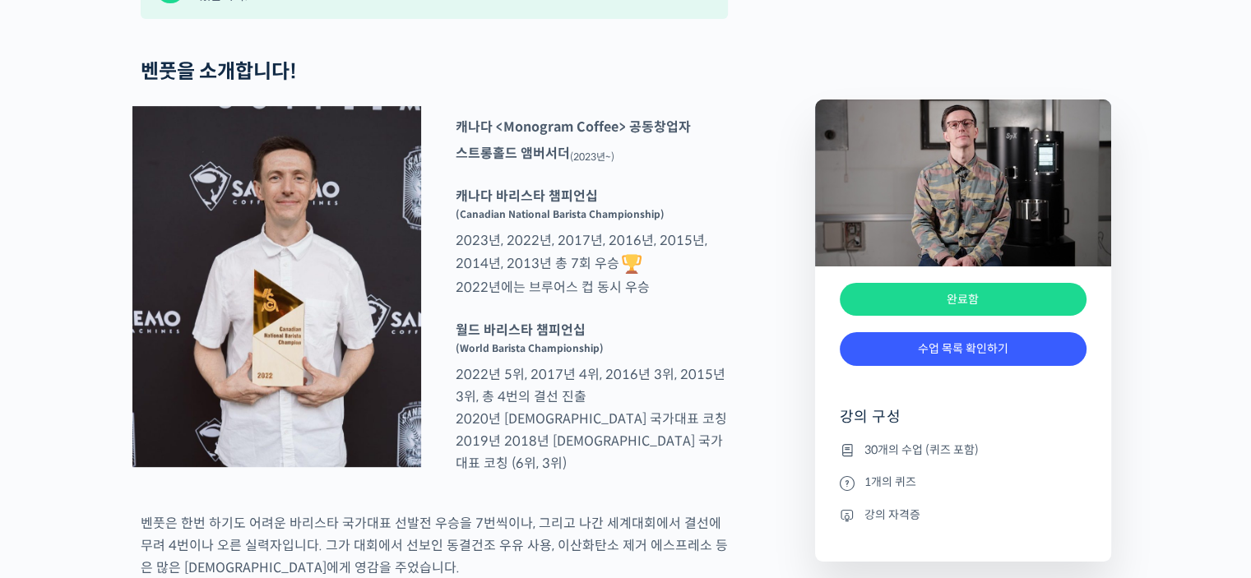
click at [884, 359] on link "수업 목록 확인하기" at bounding box center [963, 349] width 247 height 34
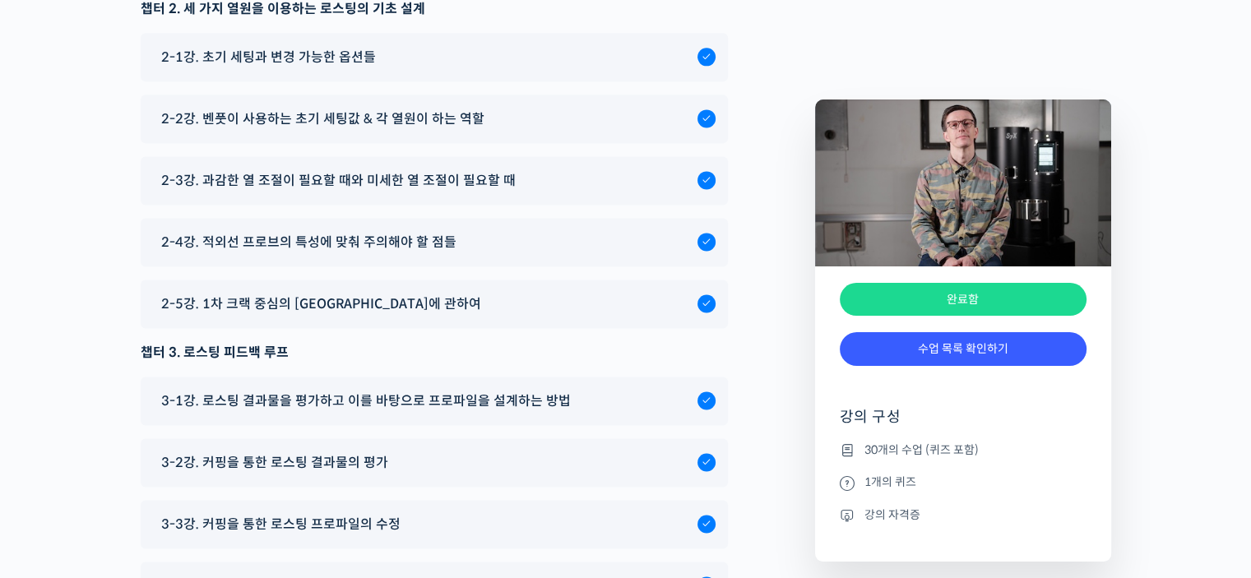
scroll to position [8186, 0]
